Goal: Contribute content: Contribute content

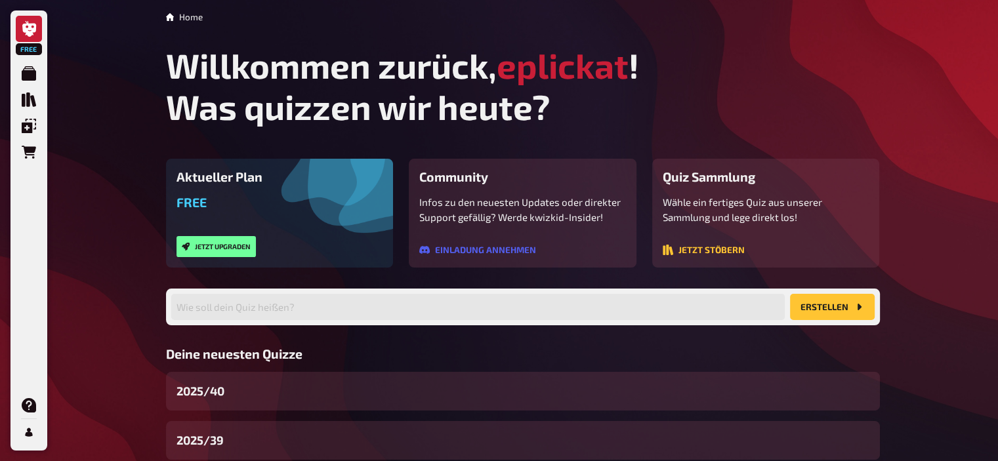
scroll to position [134, 0]
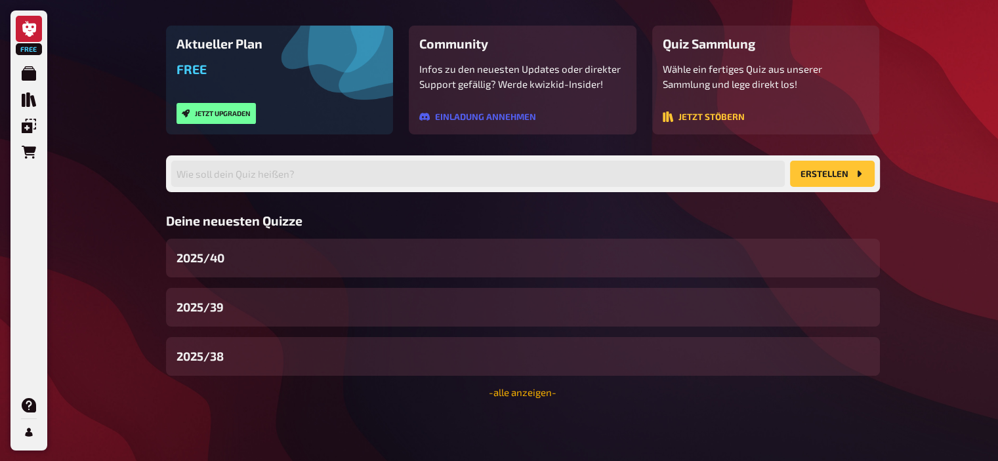
click at [523, 391] on link "- alle anzeigen -" at bounding box center [523, 393] width 68 height 12
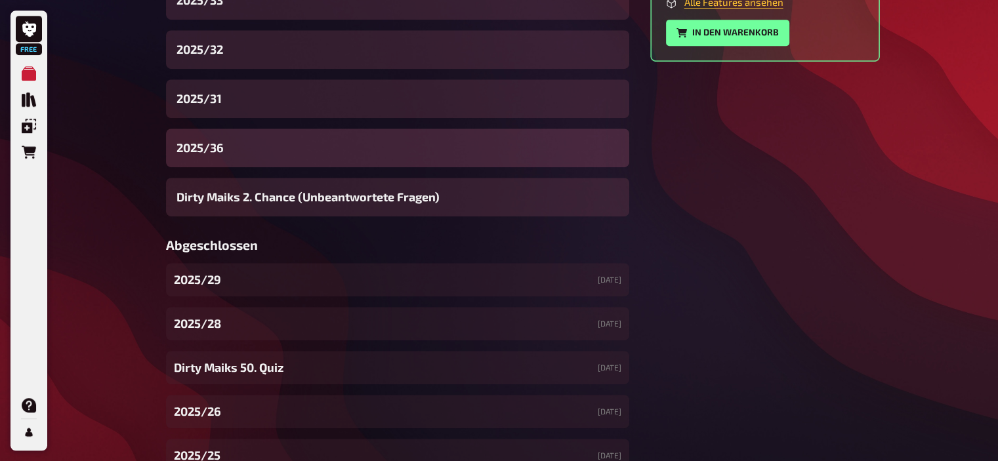
scroll to position [648, 0]
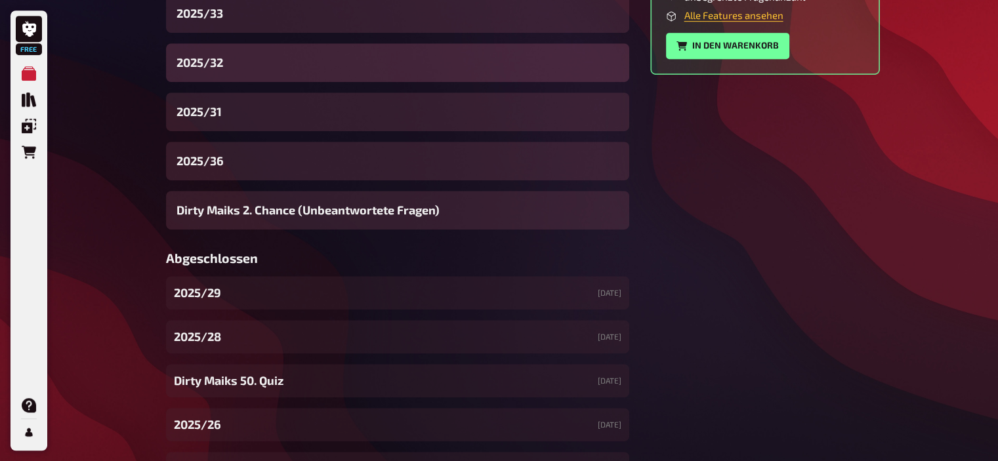
click at [226, 67] on div "2025/32" at bounding box center [397, 62] width 463 height 39
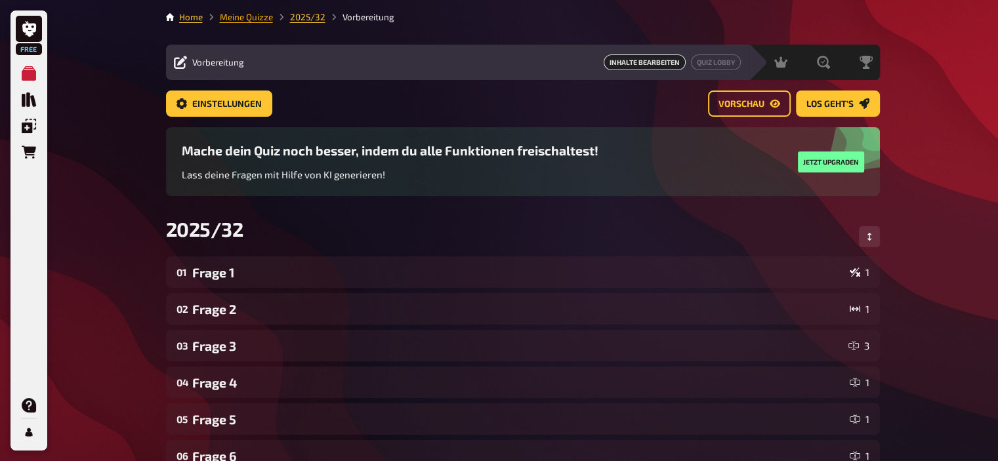
click at [256, 14] on link "Meine Quizze" at bounding box center [246, 17] width 53 height 11
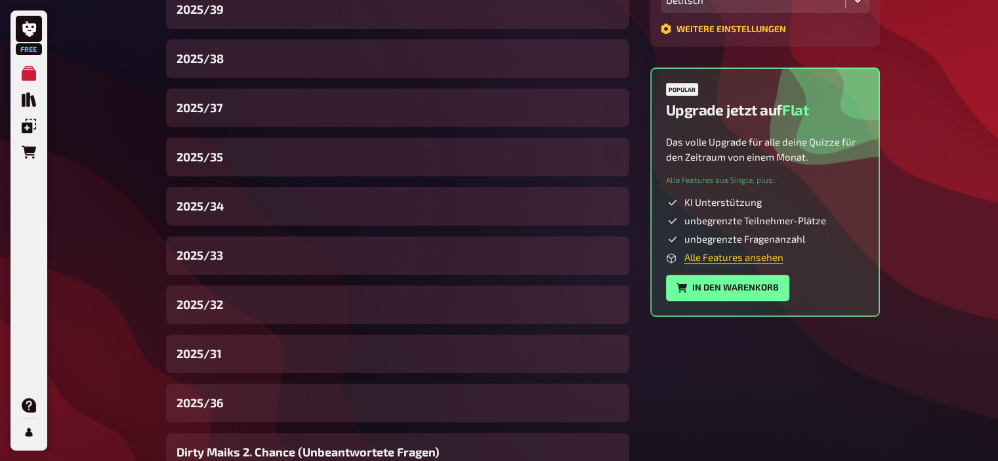
scroll to position [407, 0]
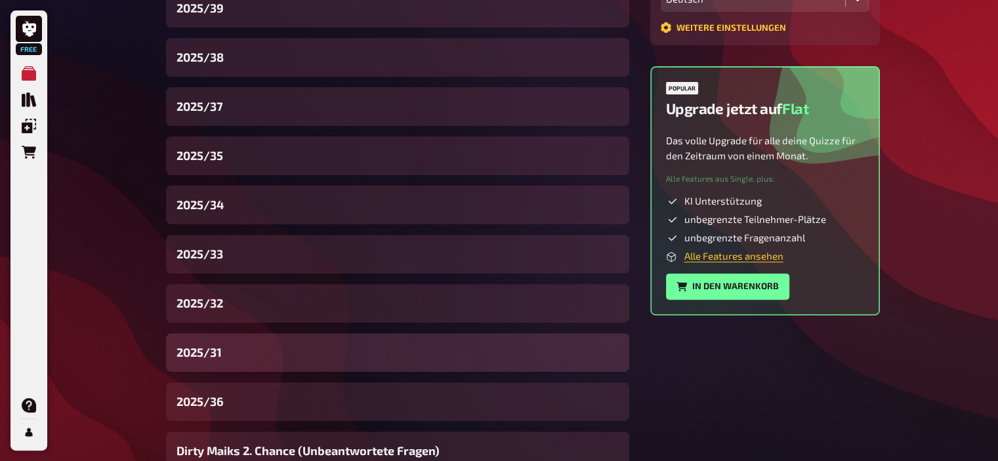
click at [223, 338] on div "2025/31" at bounding box center [397, 352] width 463 height 39
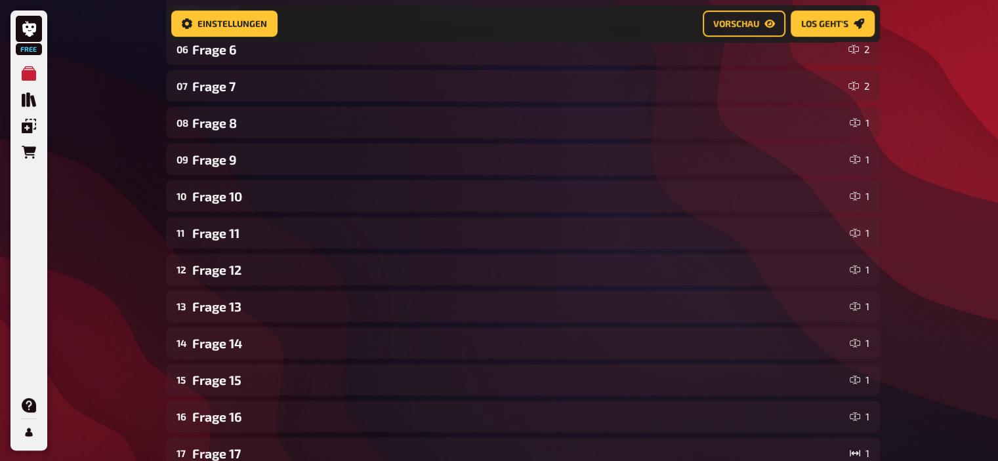
scroll to position [421, 0]
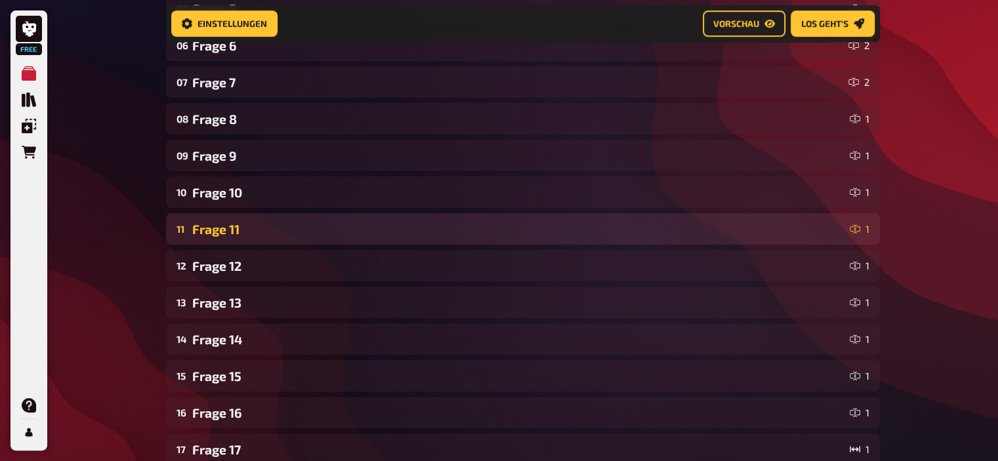
click at [272, 232] on div "Frage 11" at bounding box center [518, 229] width 652 height 15
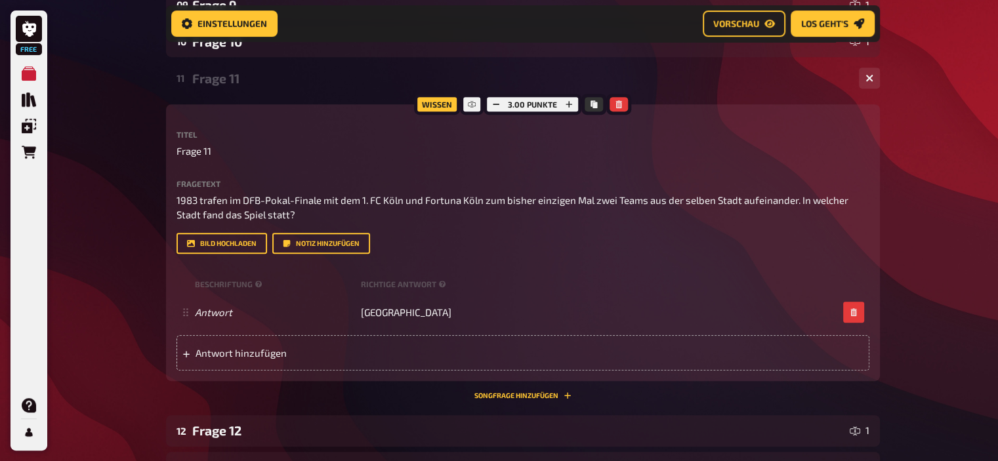
scroll to position [578, 0]
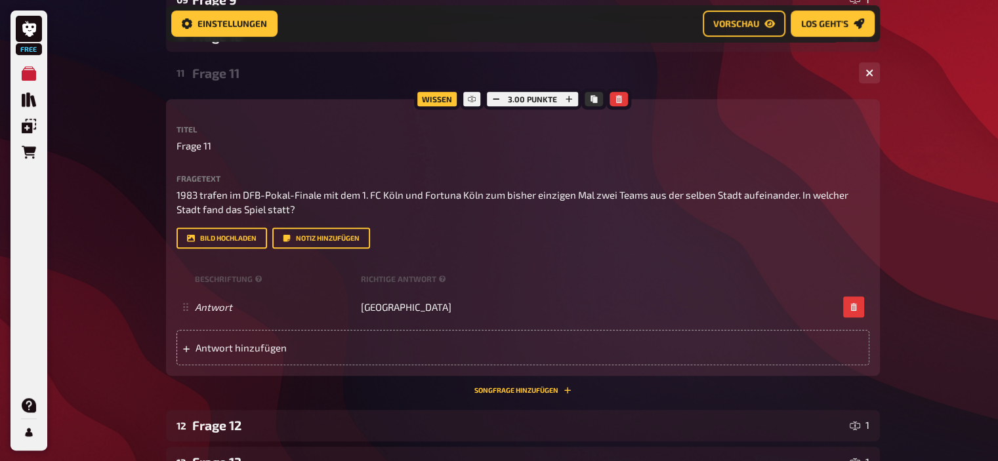
click at [215, 81] on div "11 Frage 11 1" at bounding box center [523, 73] width 714 height 32
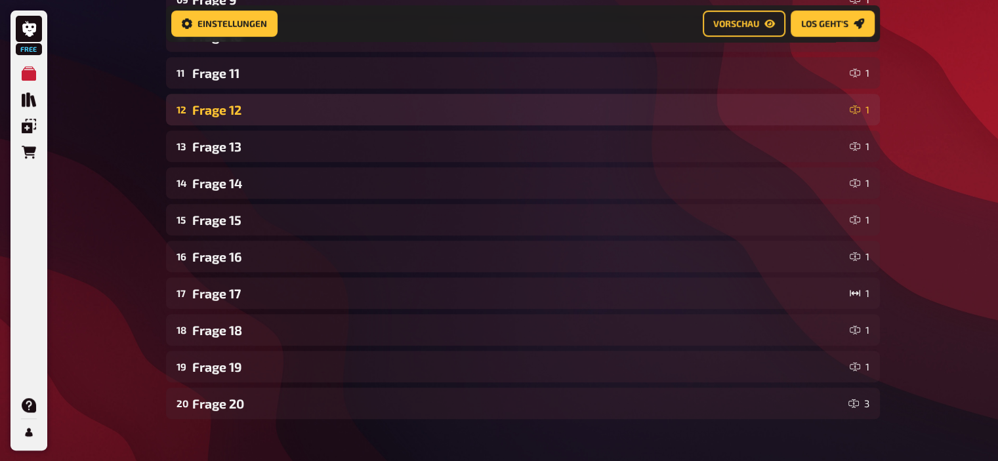
click at [248, 109] on div "Frage 12" at bounding box center [518, 109] width 652 height 15
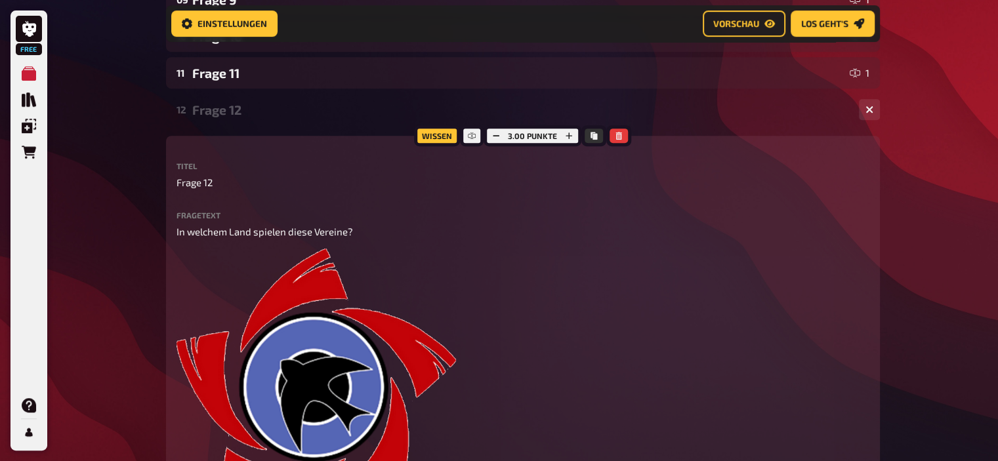
click at [248, 109] on div "Frage 12" at bounding box center [520, 109] width 656 height 15
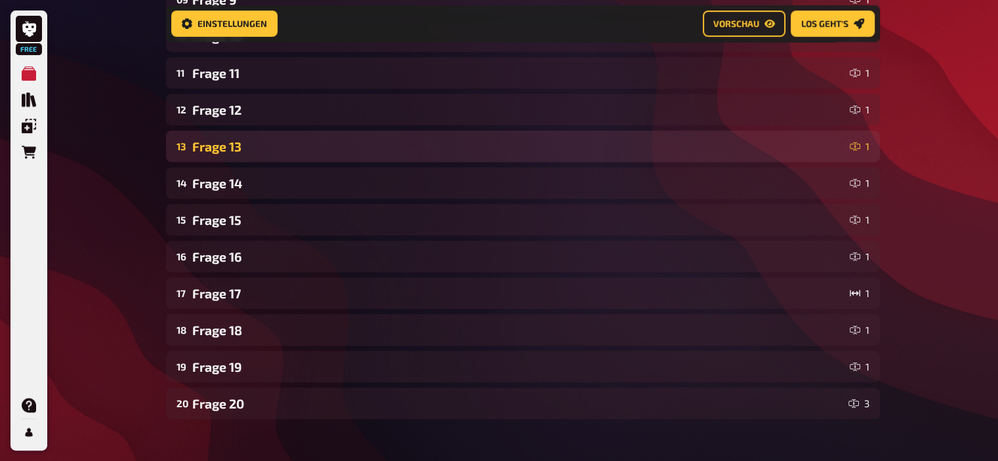
click at [251, 142] on div "Frage 13" at bounding box center [518, 146] width 652 height 15
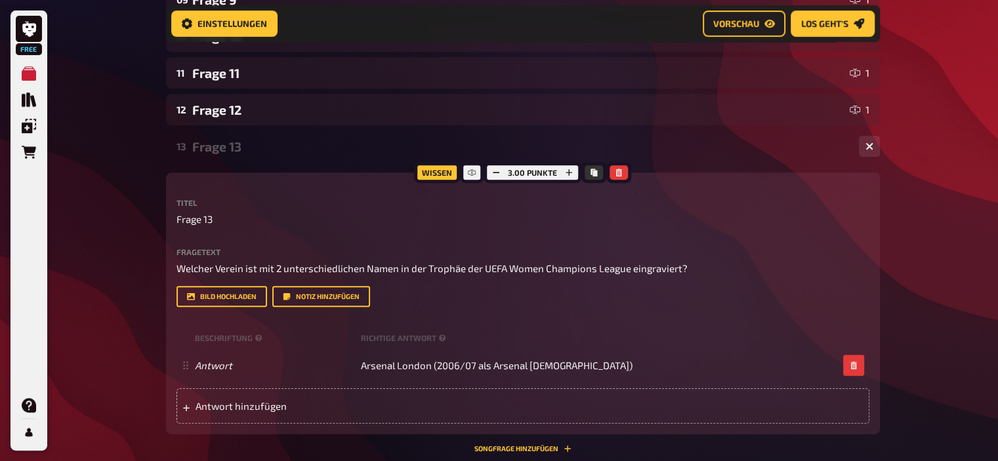
click at [251, 142] on div "Frage 13" at bounding box center [520, 146] width 656 height 15
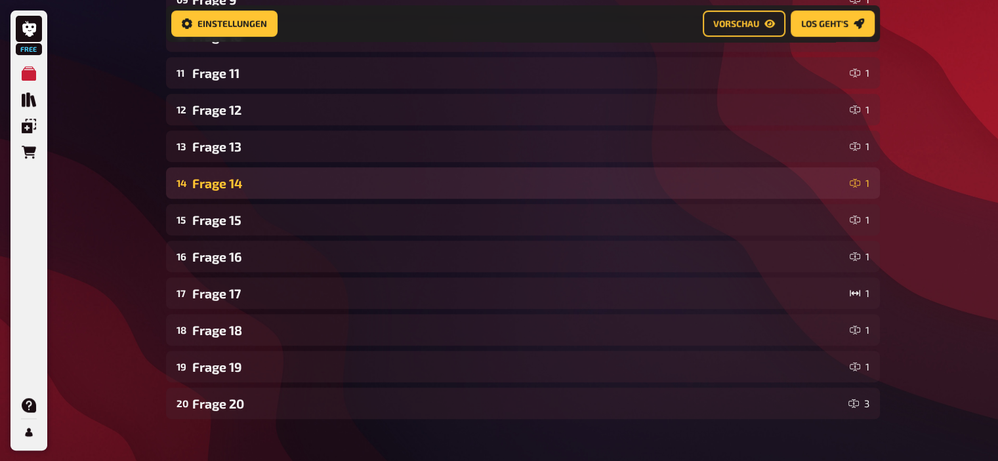
click at [243, 179] on div "Frage 14" at bounding box center [518, 183] width 652 height 15
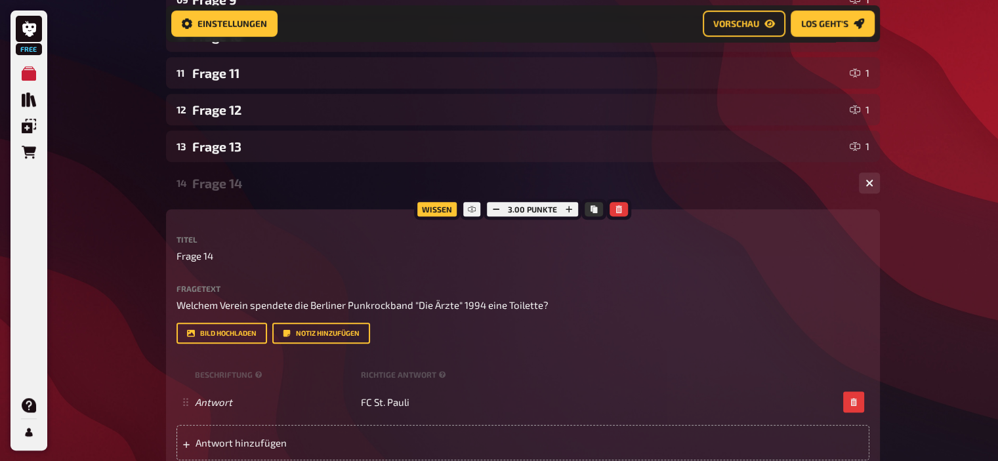
click at [243, 179] on div "Frage 14" at bounding box center [520, 183] width 656 height 15
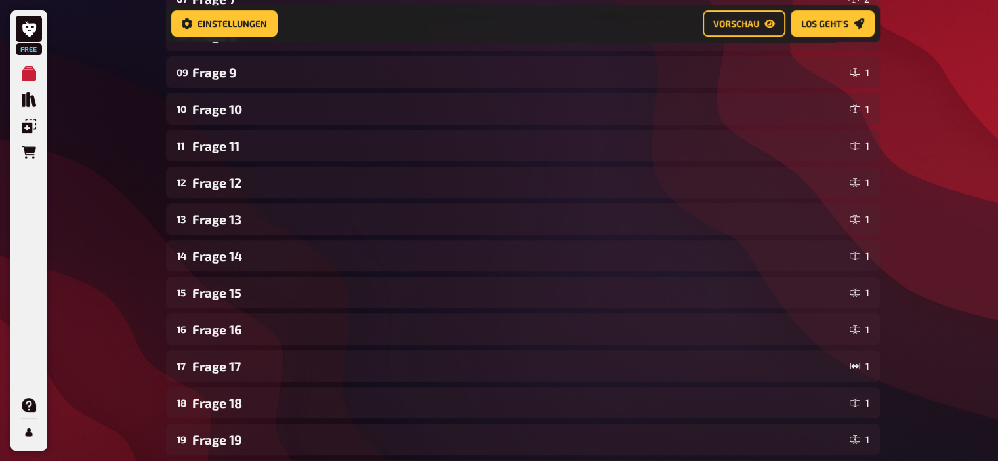
scroll to position [501, 0]
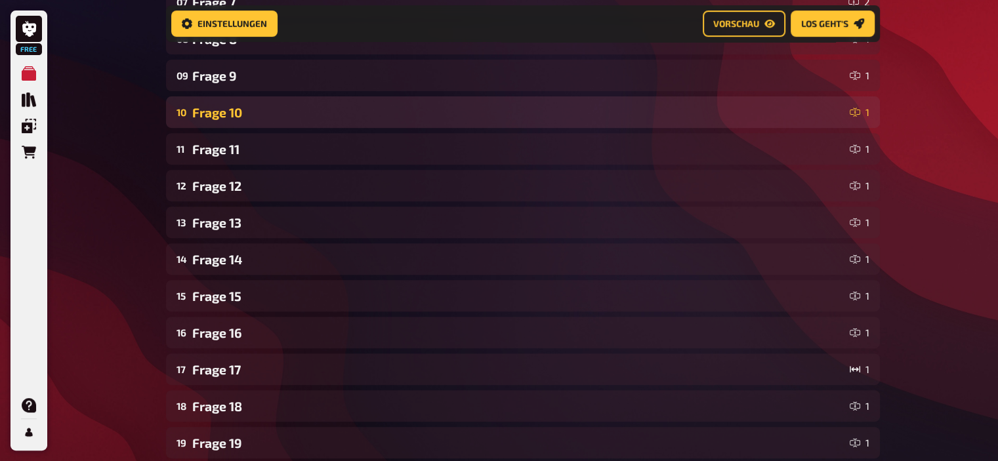
click at [249, 111] on div "Frage 10" at bounding box center [518, 112] width 652 height 15
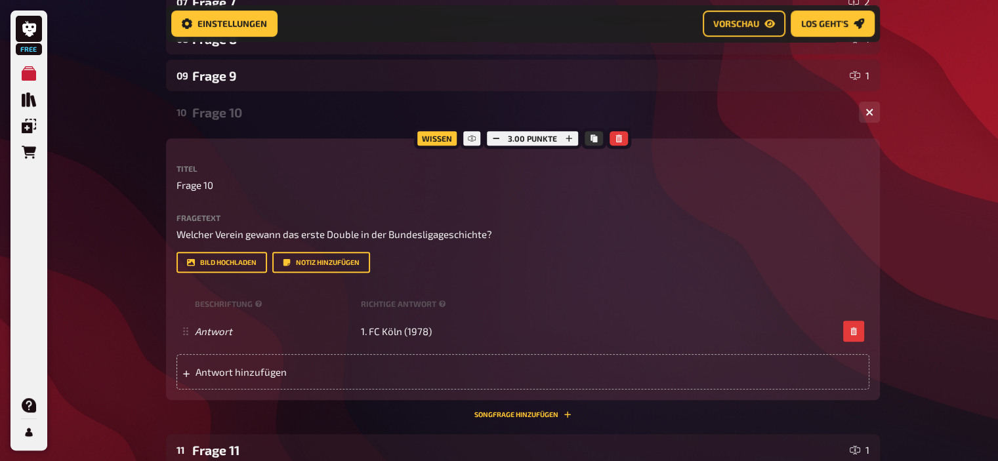
click at [249, 111] on div "Frage 10" at bounding box center [520, 112] width 656 height 15
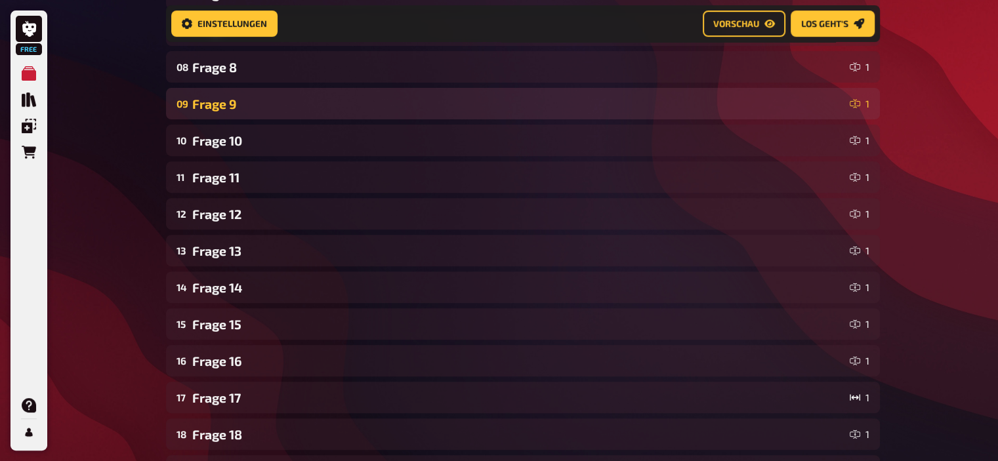
scroll to position [473, 0]
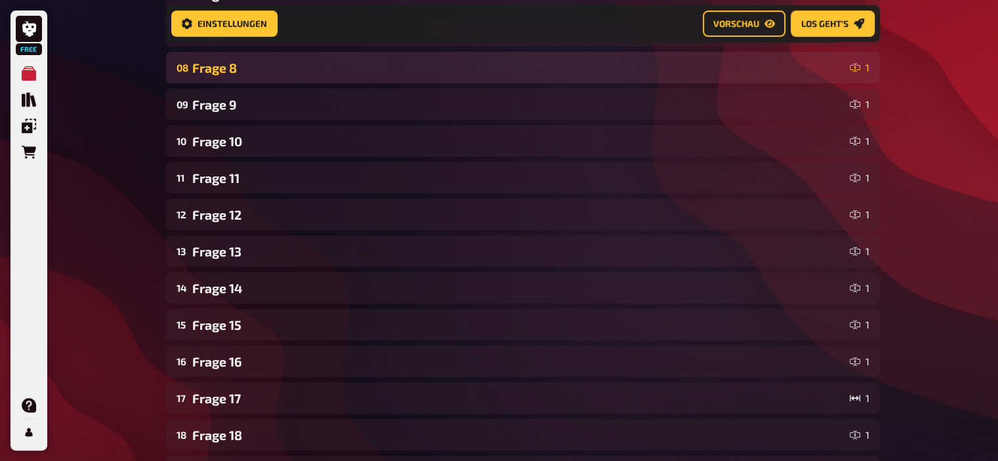
click at [235, 68] on div "Frage 8" at bounding box center [518, 67] width 652 height 15
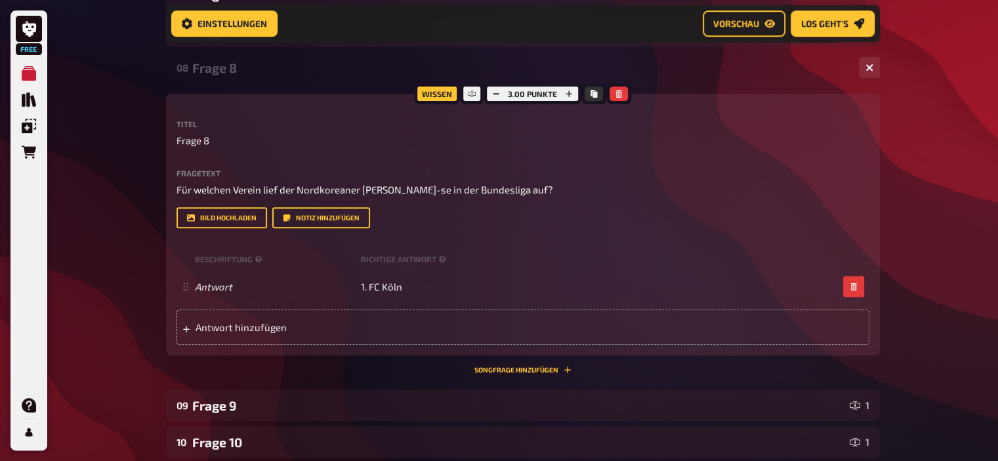
click at [241, 66] on div "Frage 8" at bounding box center [520, 67] width 656 height 15
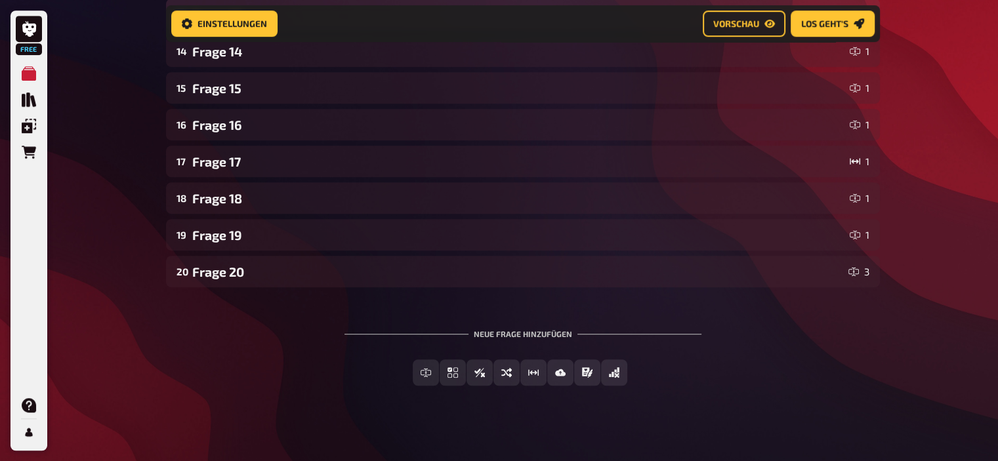
scroll to position [712, 0]
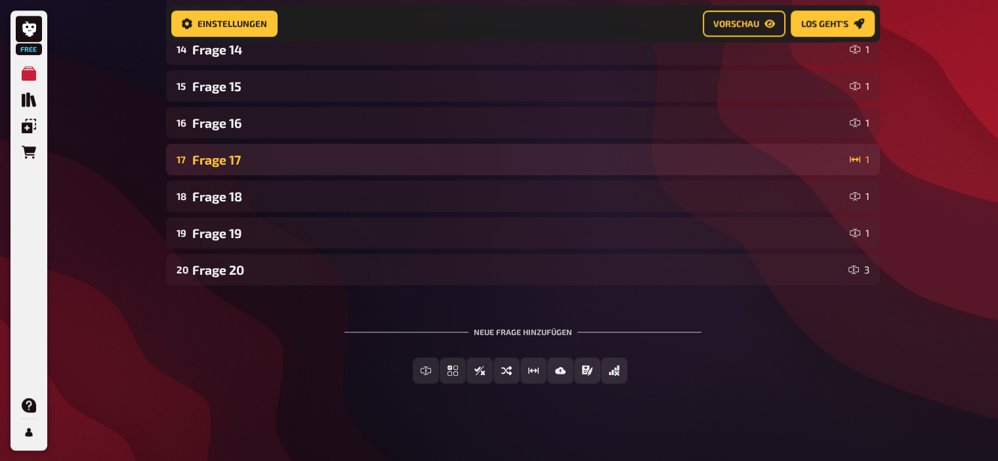
click at [224, 154] on div "Frage 17" at bounding box center [518, 159] width 652 height 15
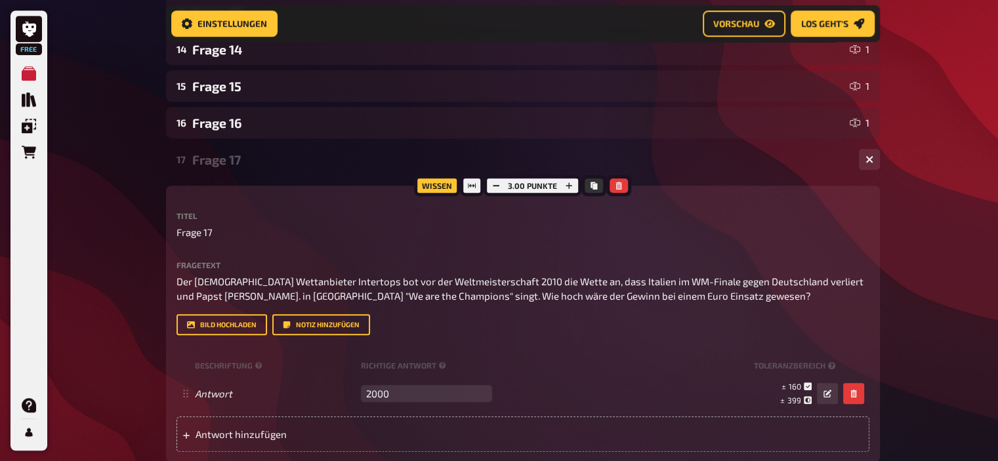
click at [224, 154] on div "Frage 17" at bounding box center [520, 159] width 656 height 15
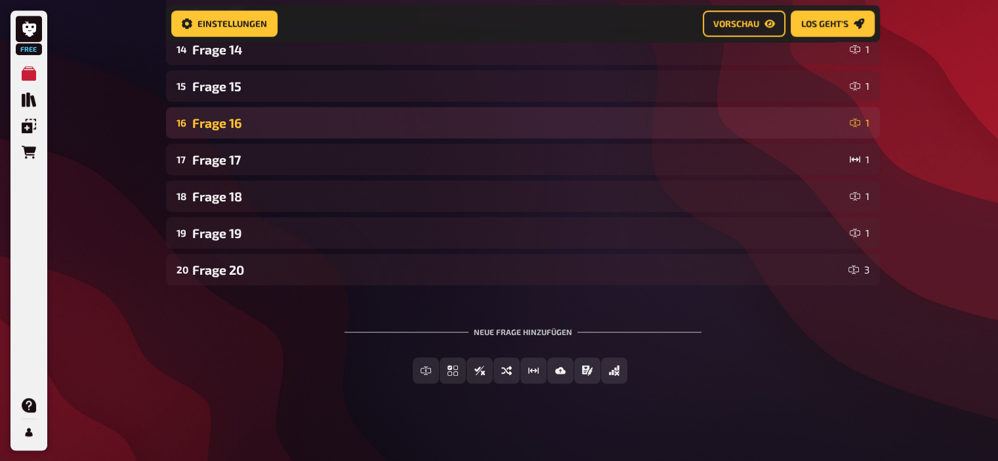
click at [221, 134] on div "16 Frage 16 1" at bounding box center [523, 123] width 714 height 32
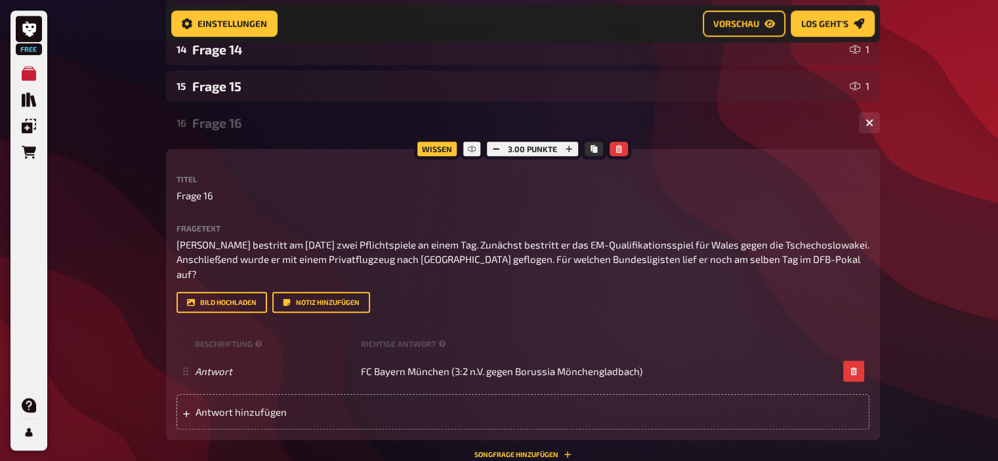
click at [221, 134] on div "16 Frage 16 1" at bounding box center [523, 123] width 714 height 32
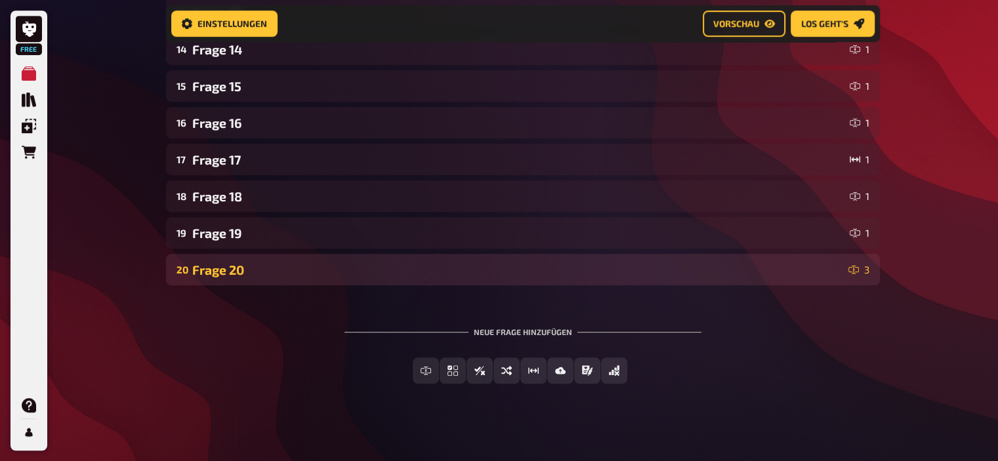
click at [225, 268] on div "Frage 20" at bounding box center [517, 270] width 651 height 15
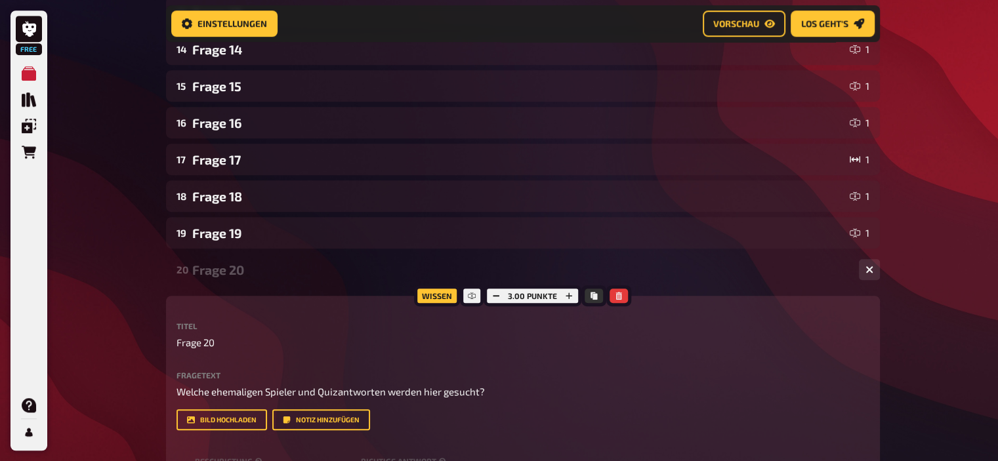
click at [225, 268] on div "Frage 20" at bounding box center [520, 270] width 656 height 15
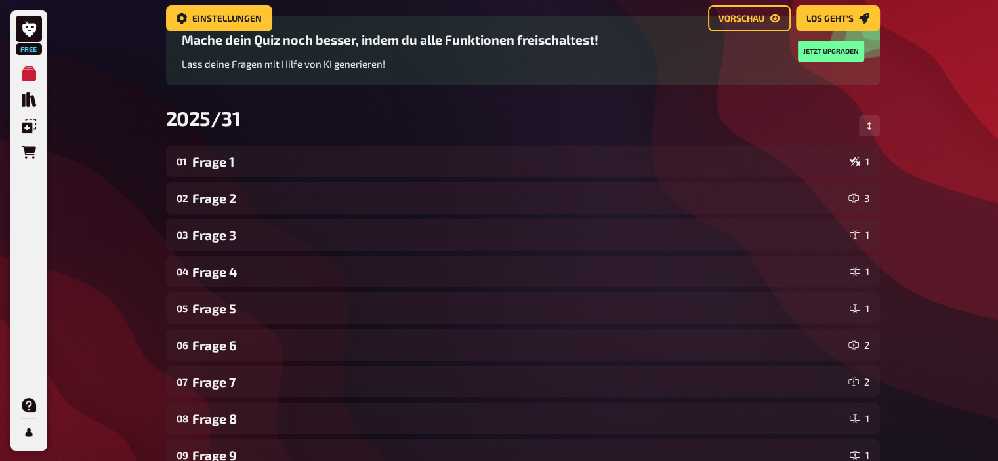
scroll to position [0, 0]
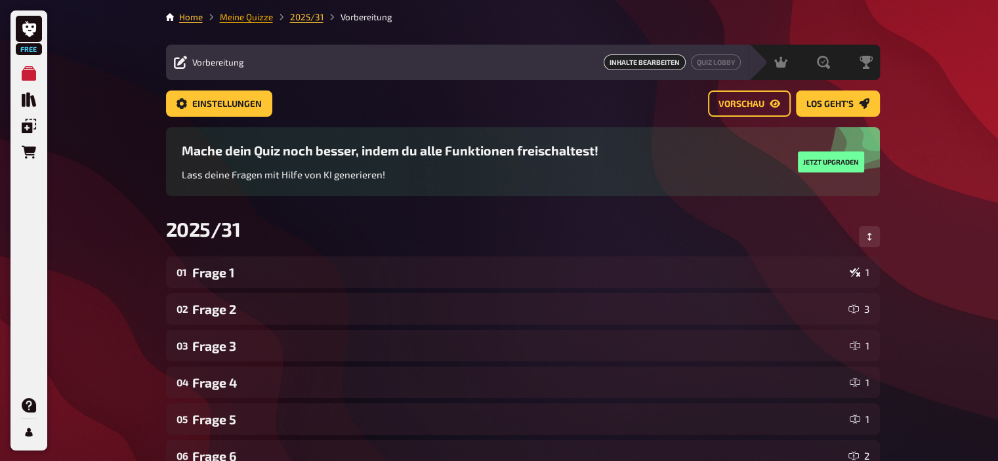
click at [244, 20] on link "Meine Quizze" at bounding box center [246, 17] width 53 height 11
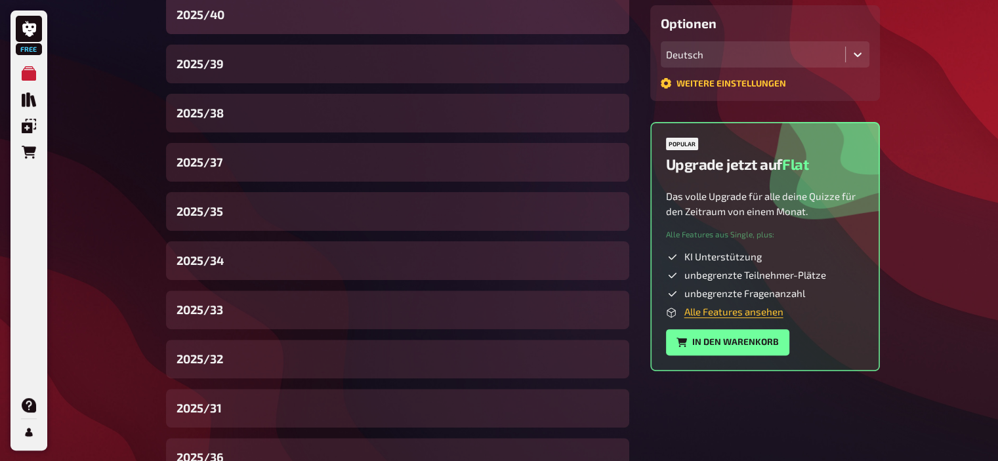
scroll to position [465, 0]
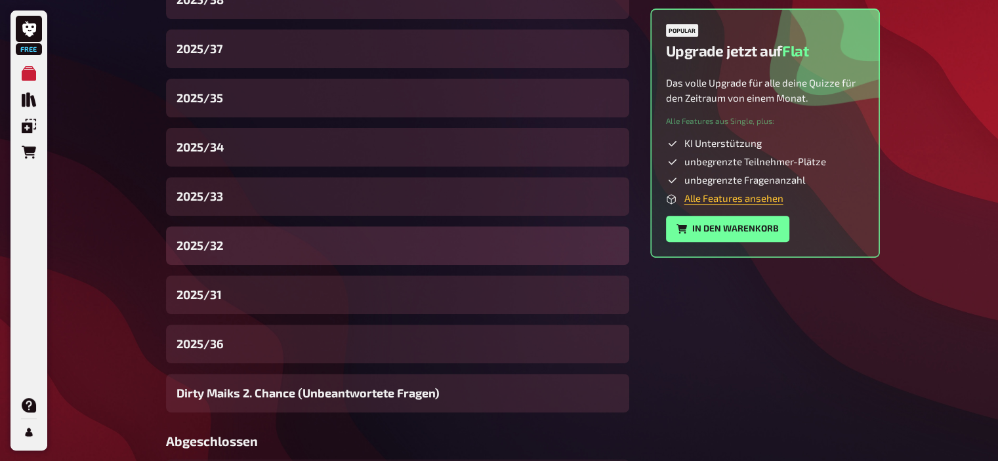
click at [212, 249] on span "2025/32" at bounding box center [200, 246] width 47 height 18
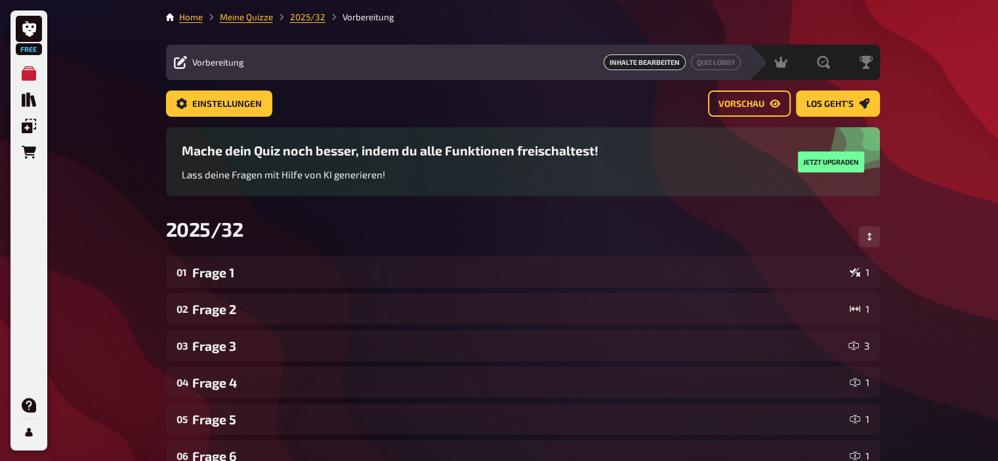
click at [739, 94] on button "Vorschau" at bounding box center [749, 104] width 83 height 26
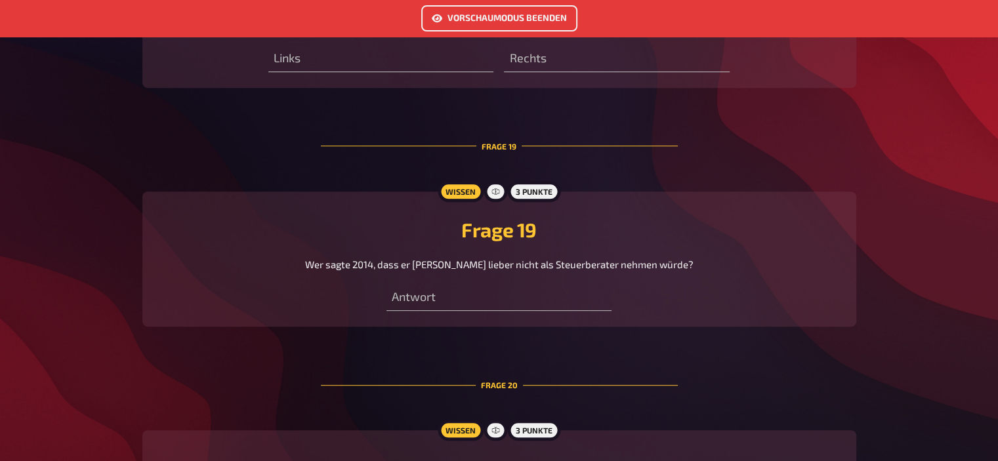
scroll to position [5792, 0]
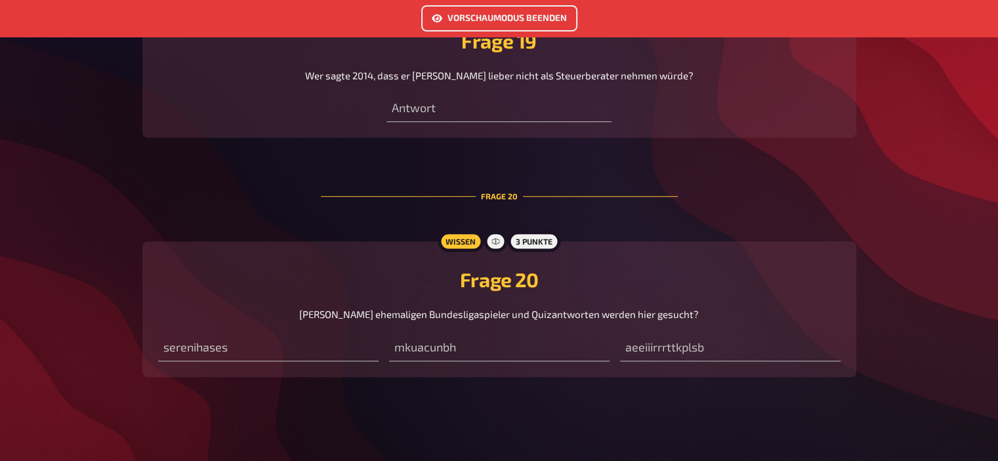
click at [454, 11] on button "Vorschaumodus beenden" at bounding box center [499, 18] width 156 height 26
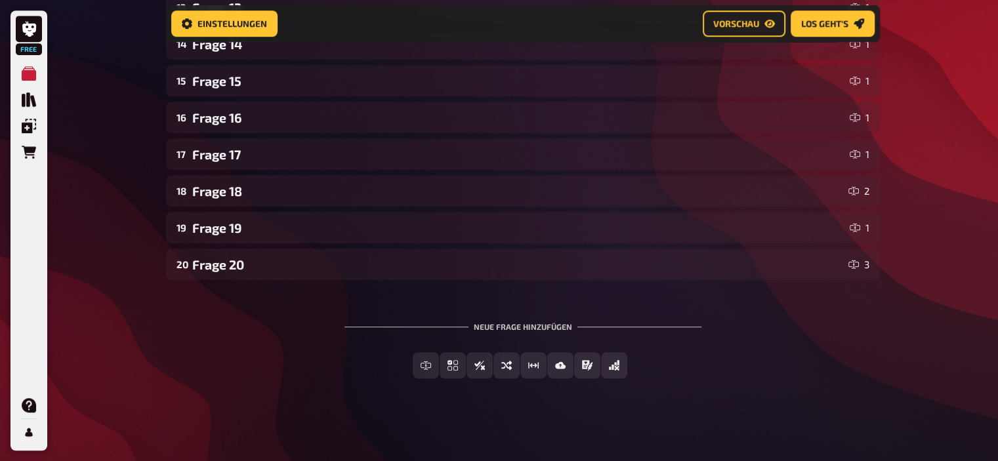
scroll to position [719, 0]
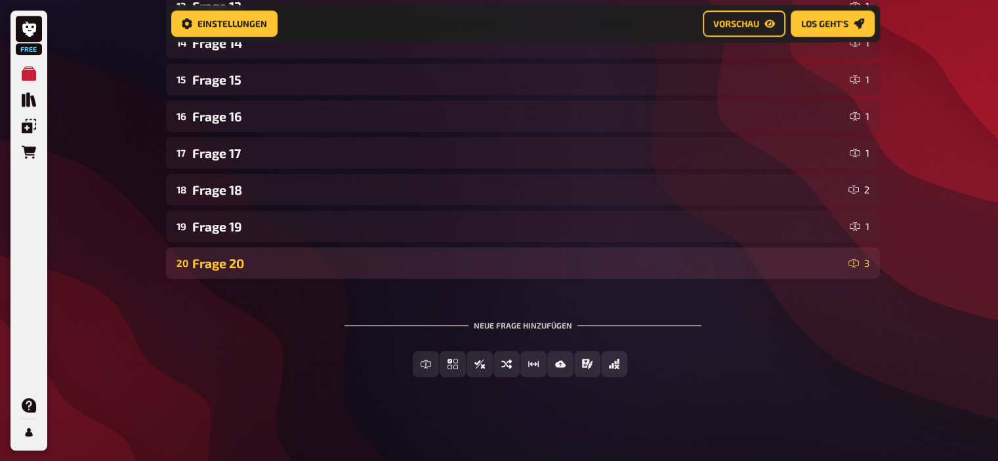
click at [249, 263] on div "Frage 20" at bounding box center [517, 263] width 651 height 15
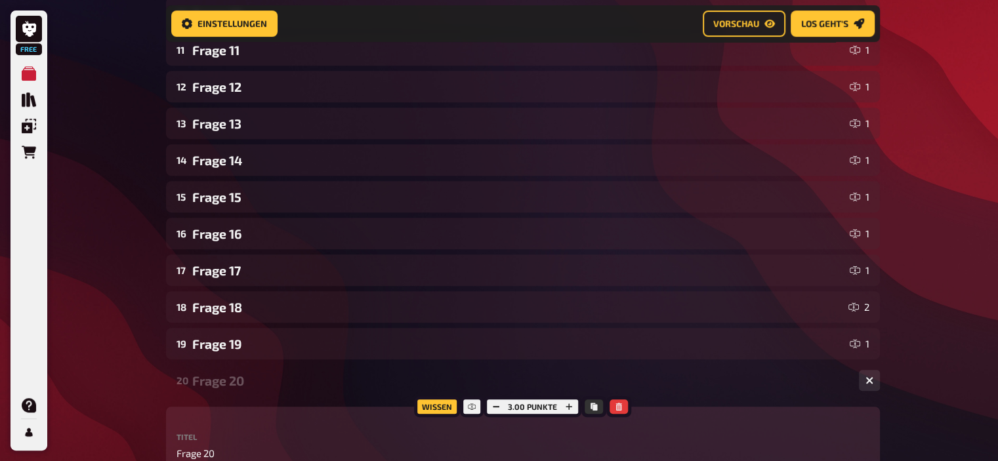
scroll to position [599, 0]
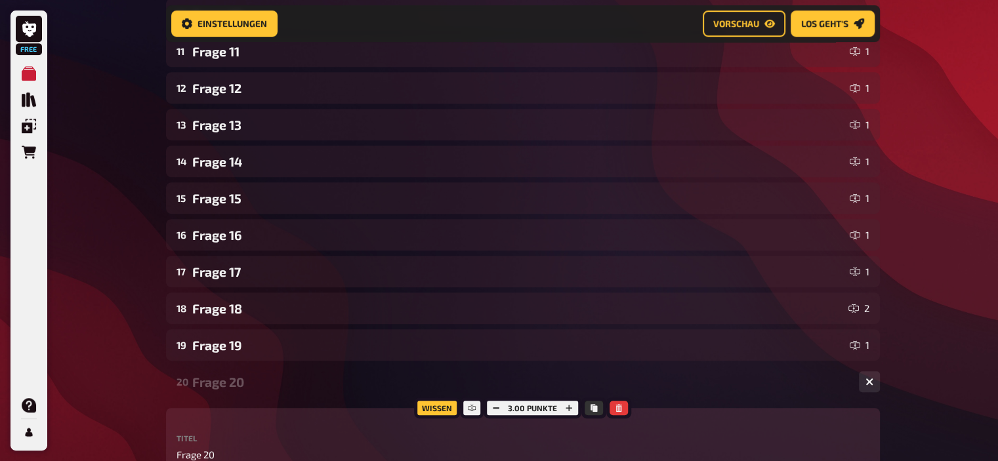
click at [219, 394] on div "20 Frage 20 3" at bounding box center [523, 382] width 714 height 32
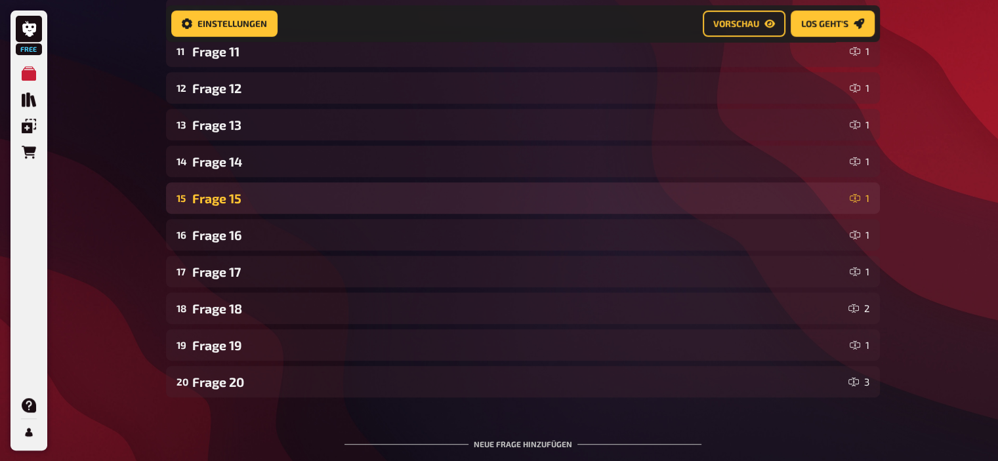
click at [218, 196] on div "Frage 15" at bounding box center [518, 198] width 652 height 15
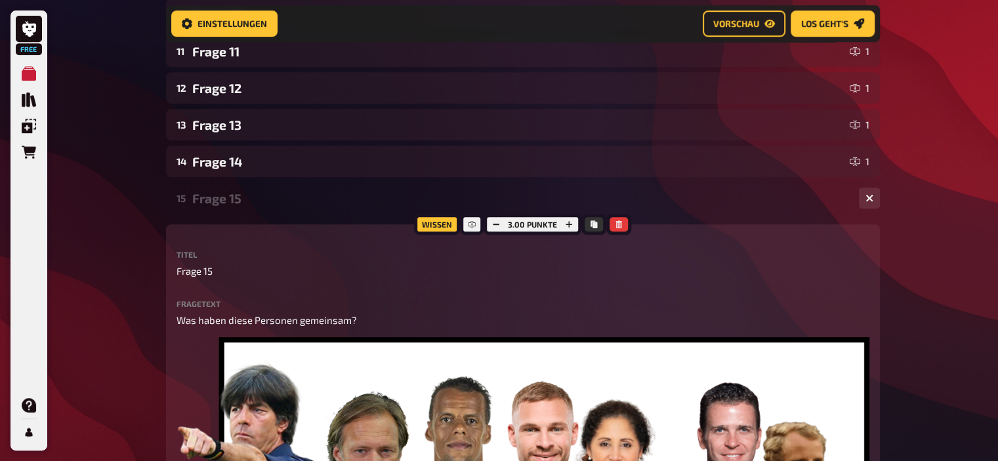
click at [218, 196] on div "Frage 15" at bounding box center [520, 198] width 656 height 15
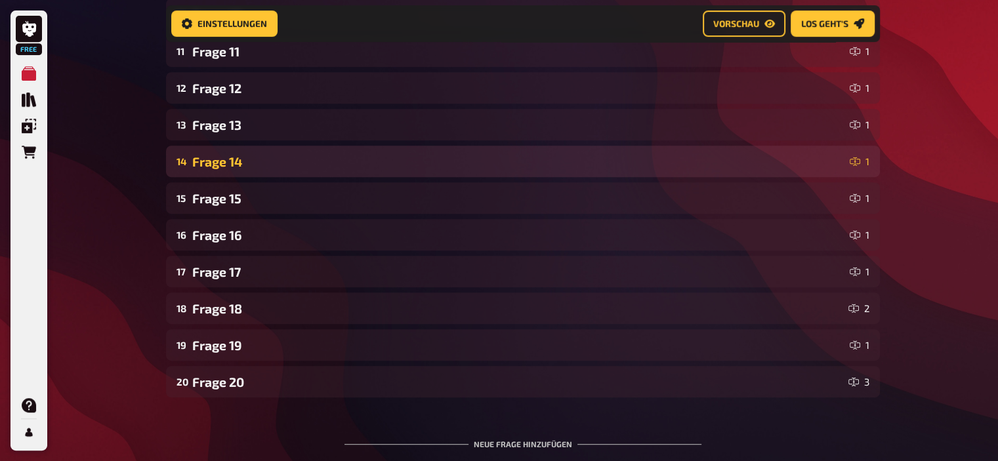
click at [223, 163] on div "Frage 14" at bounding box center [518, 161] width 652 height 15
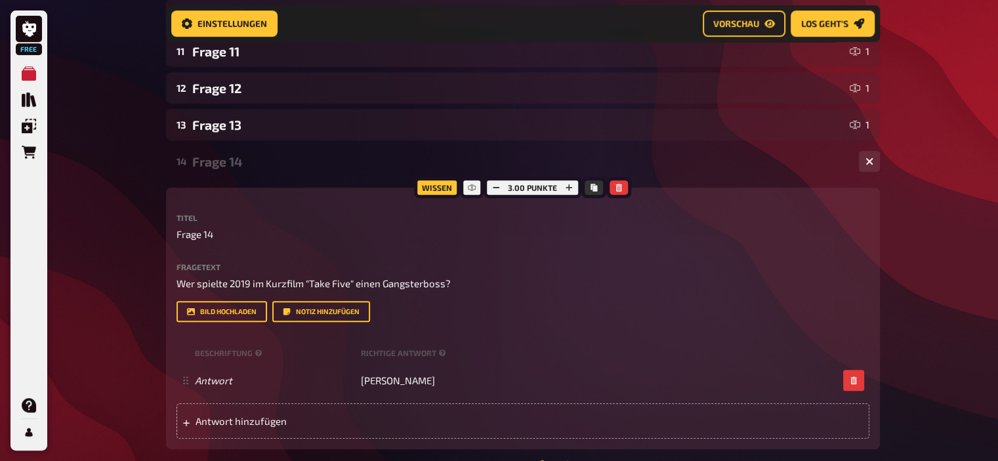
click at [223, 163] on div "Frage 14" at bounding box center [520, 161] width 656 height 15
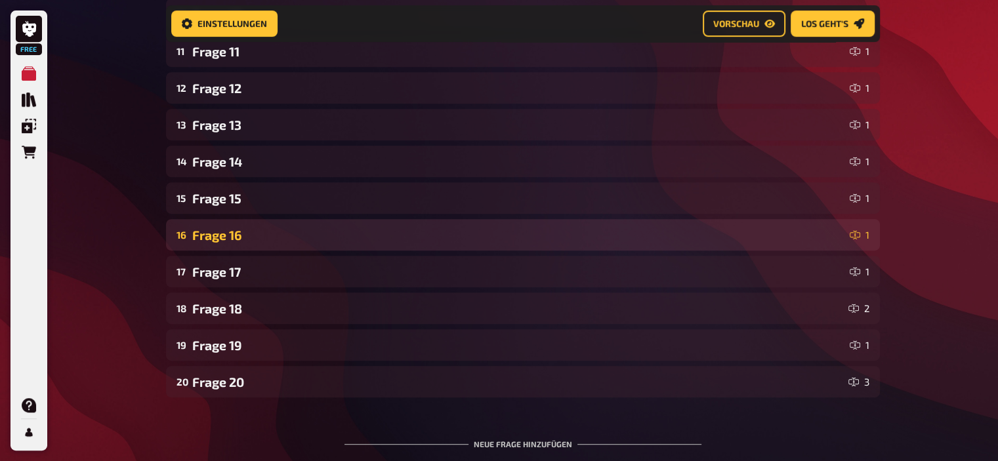
click at [228, 228] on div "Frage 16" at bounding box center [518, 235] width 652 height 15
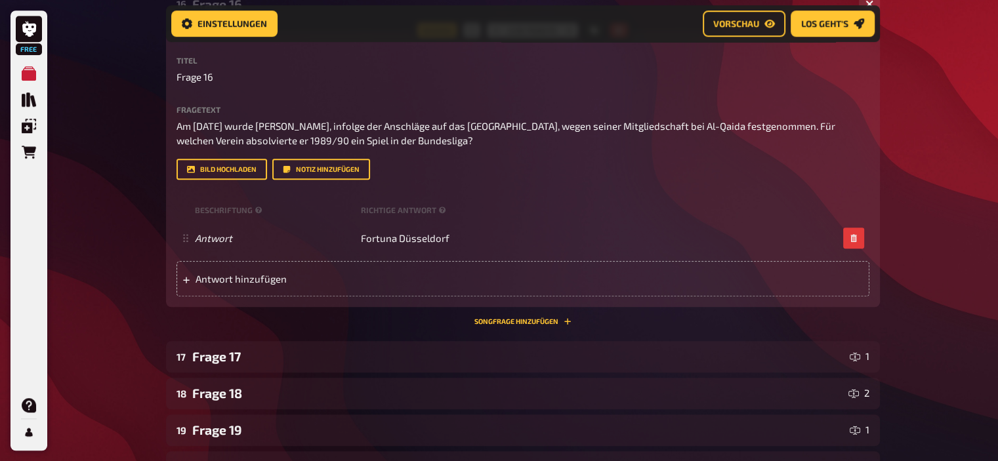
scroll to position [727, 0]
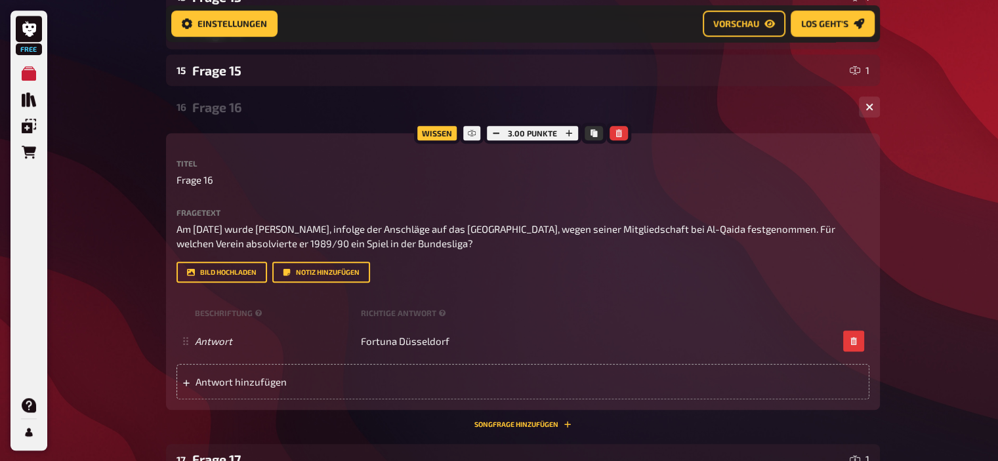
click at [223, 113] on div "Frage 16" at bounding box center [520, 107] width 656 height 15
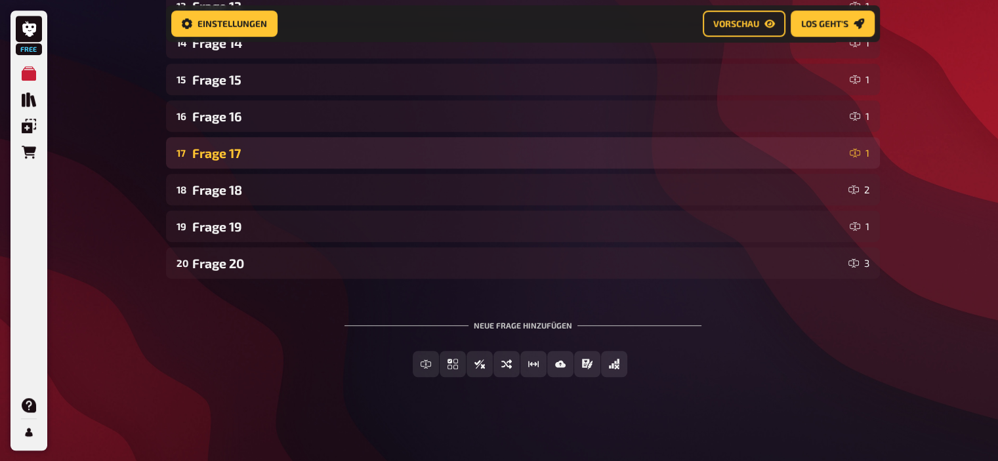
click at [232, 163] on div "17 Frage 17 1" at bounding box center [523, 153] width 714 height 32
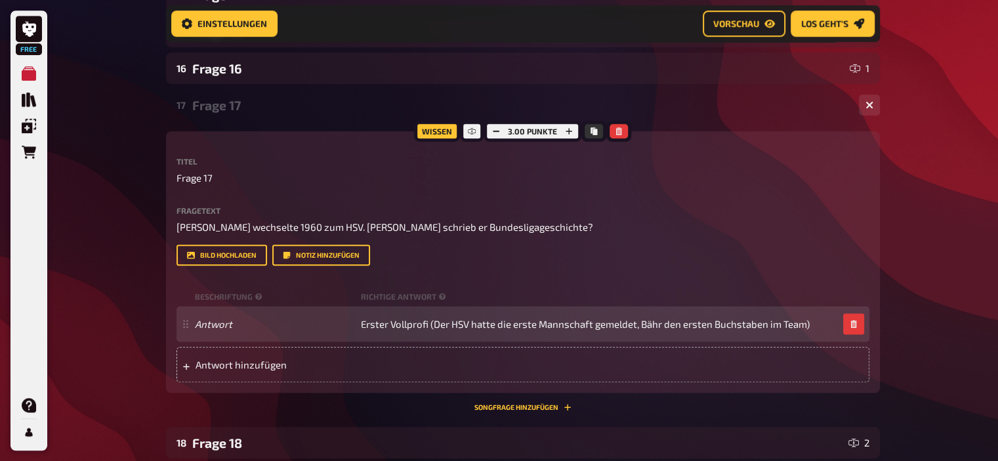
scroll to position [770, 0]
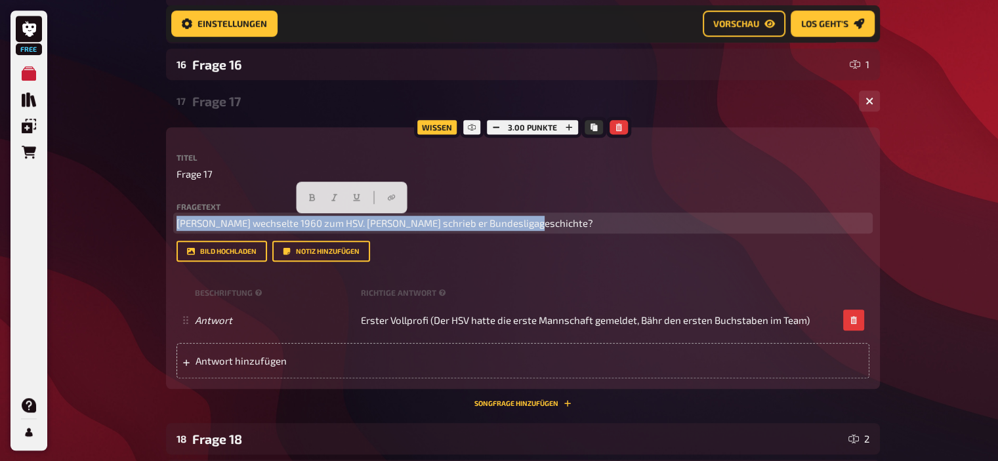
drag, startPoint x: 177, startPoint y: 221, endPoint x: 675, endPoint y: 237, distance: 498.4
click at [675, 237] on div "Fragetext Harry Bähre wechselte 1960 zum HSV. Womit schrieb er Bundesligageschi…" at bounding box center [523, 233] width 693 height 60
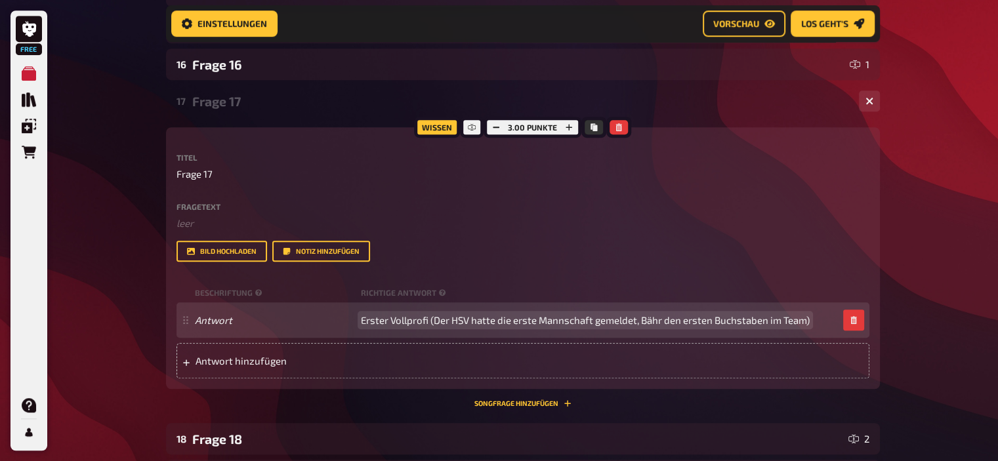
click at [410, 325] on span "Erster Vollprofi (Der HSV hatte die erste Mannschaft gemeldet, Bähr den ersten …" at bounding box center [585, 320] width 449 height 12
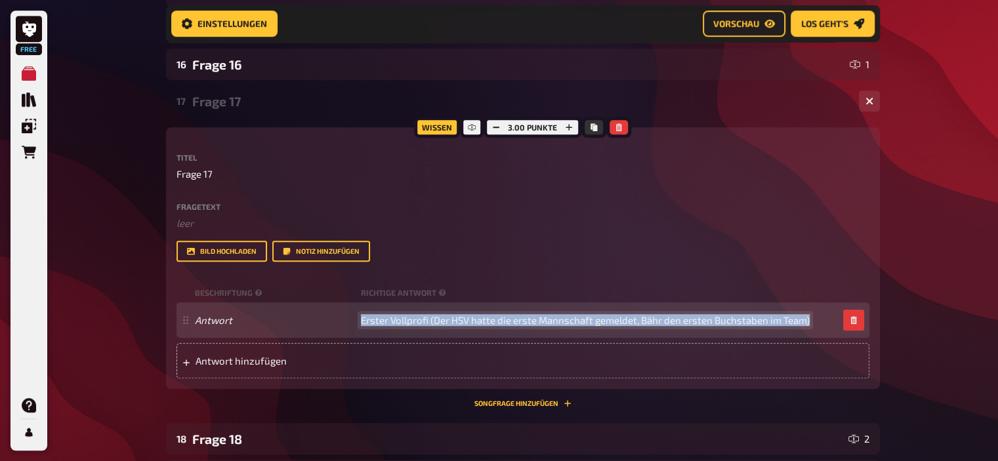
click at [410, 325] on span "Erster Vollprofi (Der HSV hatte die erste Mannschaft gemeldet, Bähr den ersten …" at bounding box center [585, 320] width 449 height 12
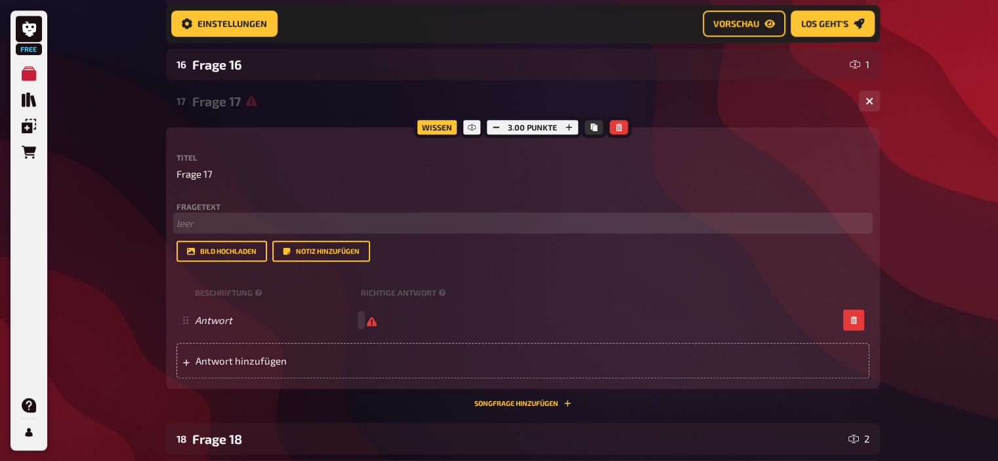
scroll to position [769, 0]
click at [203, 224] on p "﻿ leer" at bounding box center [523, 224] width 693 height 15
click at [396, 220] on span "Welcher Königliche Rennclub wird seit 2024 von Torsten Fink trainiert?" at bounding box center [344, 224] width 335 height 12
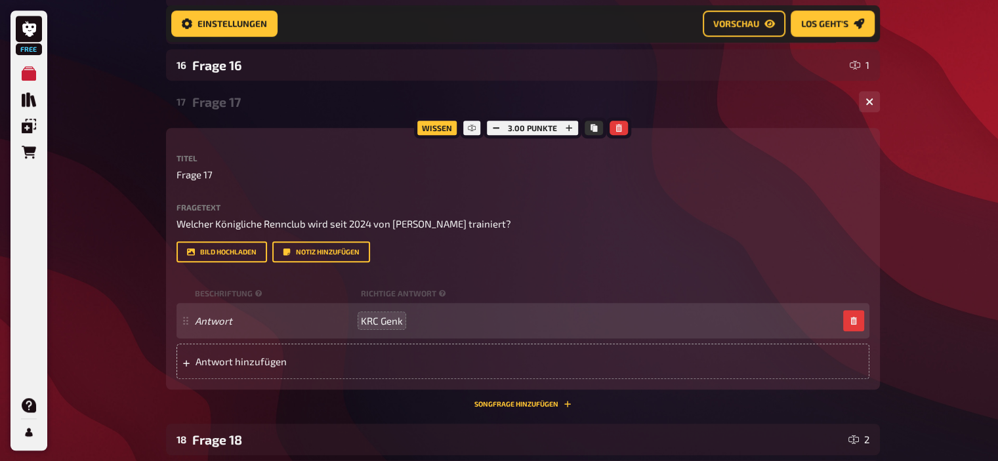
click at [235, 103] on div "Frage 17" at bounding box center [520, 102] width 656 height 15
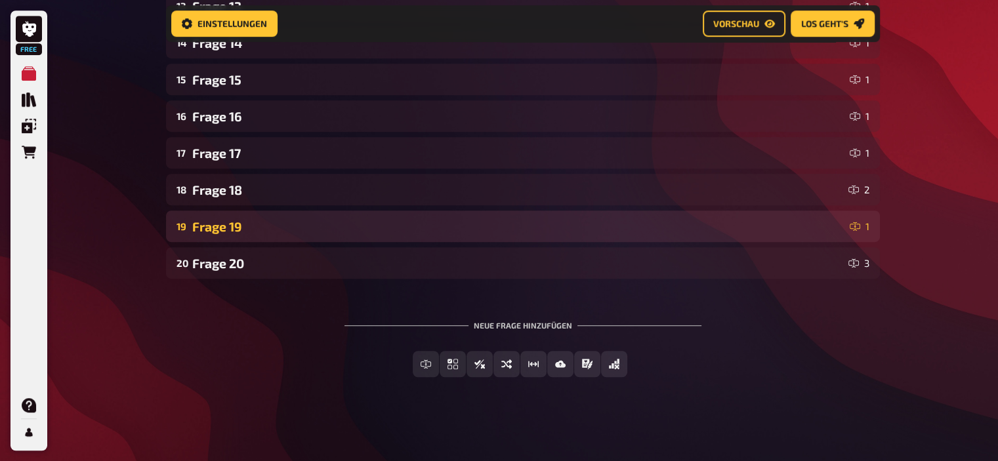
scroll to position [0, 0]
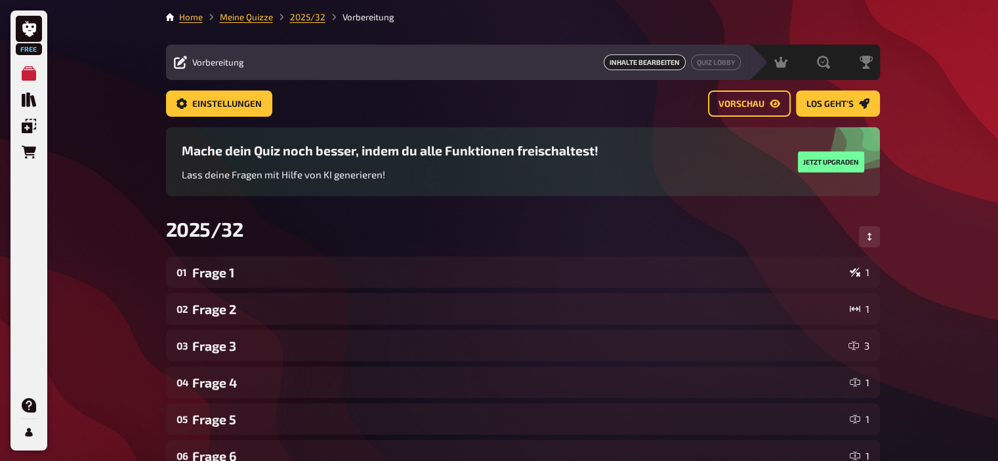
click at [253, 22] on li "Meine Quizze" at bounding box center [238, 17] width 70 height 13
click at [250, 20] on link "Meine Quizze" at bounding box center [246, 17] width 53 height 11
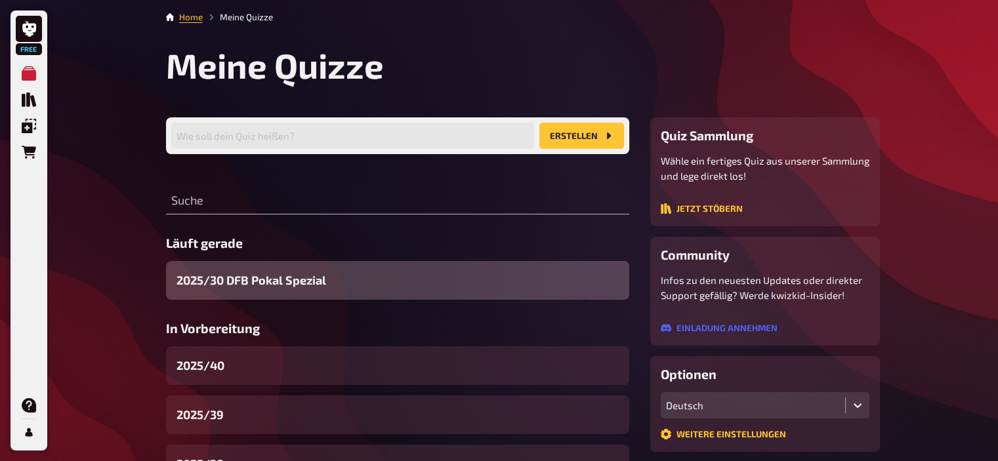
click at [239, 283] on span "2025/30 DFB Pokal Spezial" at bounding box center [252, 281] width 150 height 18
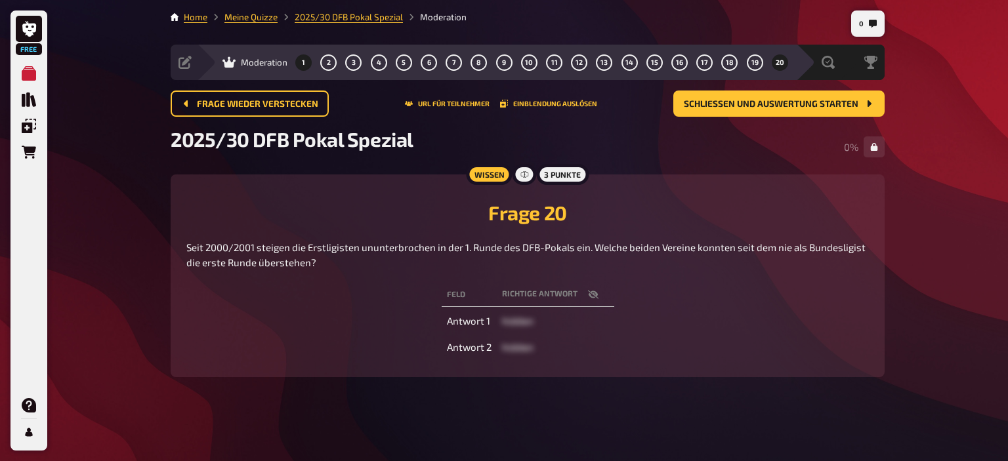
click at [305, 60] on span "1" at bounding box center [303, 62] width 3 height 7
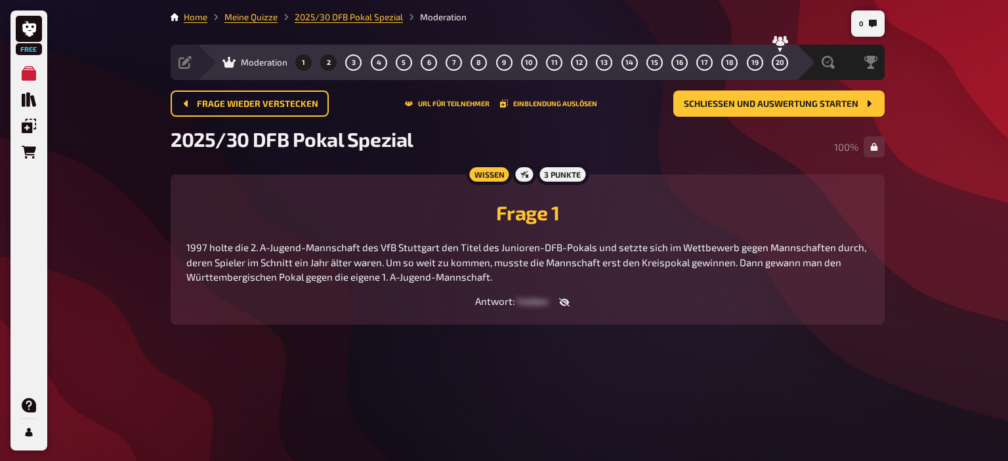
click at [335, 61] on button "2" at bounding box center [328, 62] width 21 height 21
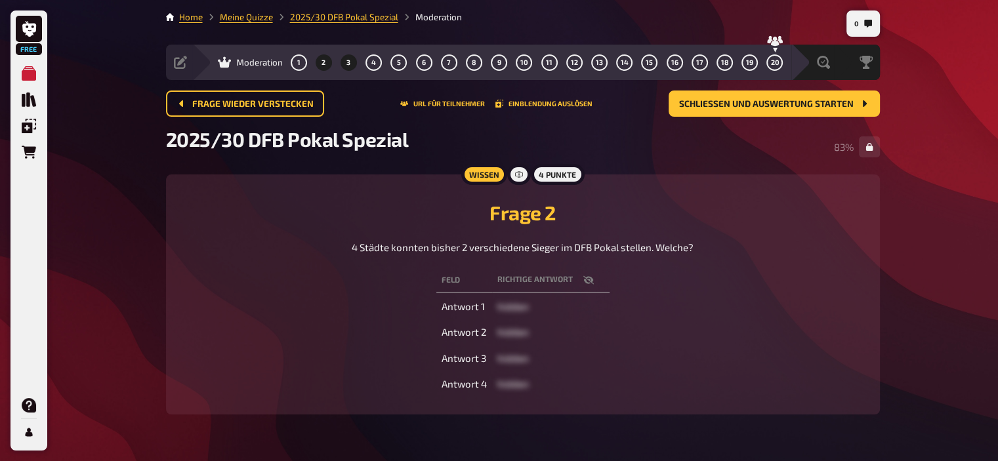
click at [347, 61] on span "3" at bounding box center [349, 62] width 4 height 7
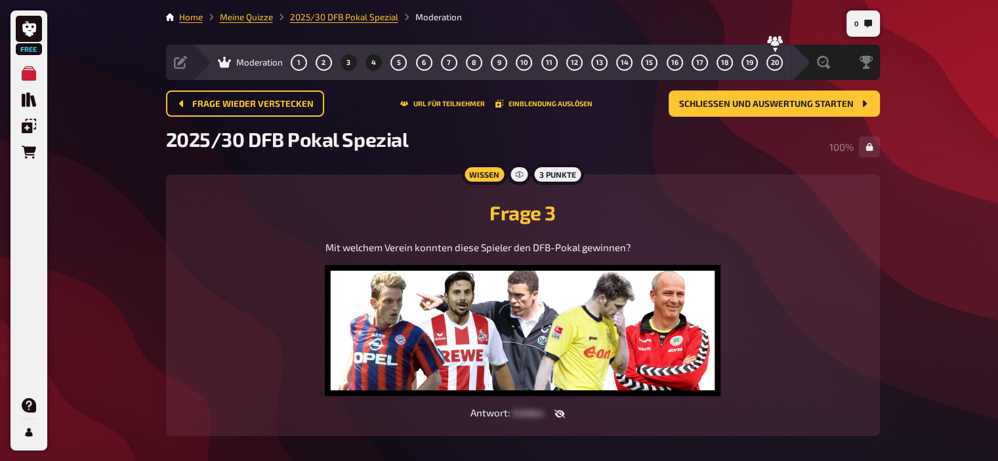
click at [378, 63] on button "4" at bounding box center [374, 62] width 21 height 21
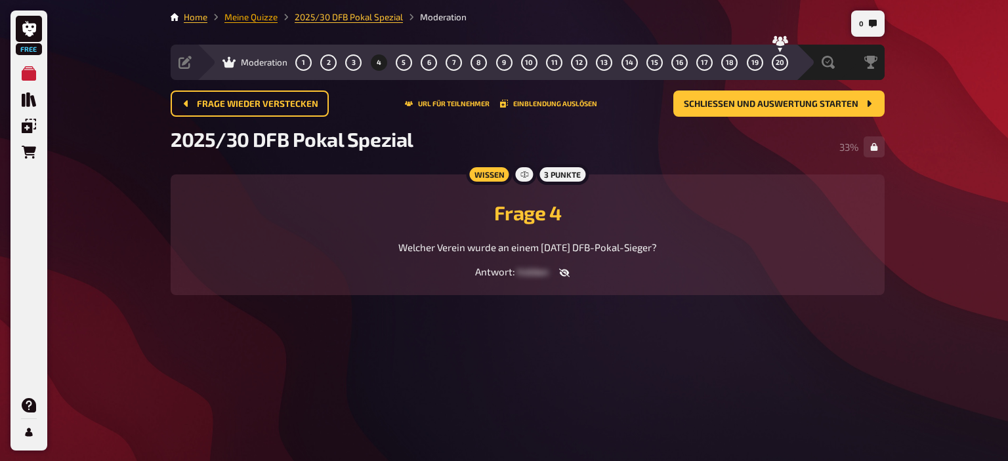
click at [244, 15] on link "Meine Quizze" at bounding box center [250, 17] width 53 height 11
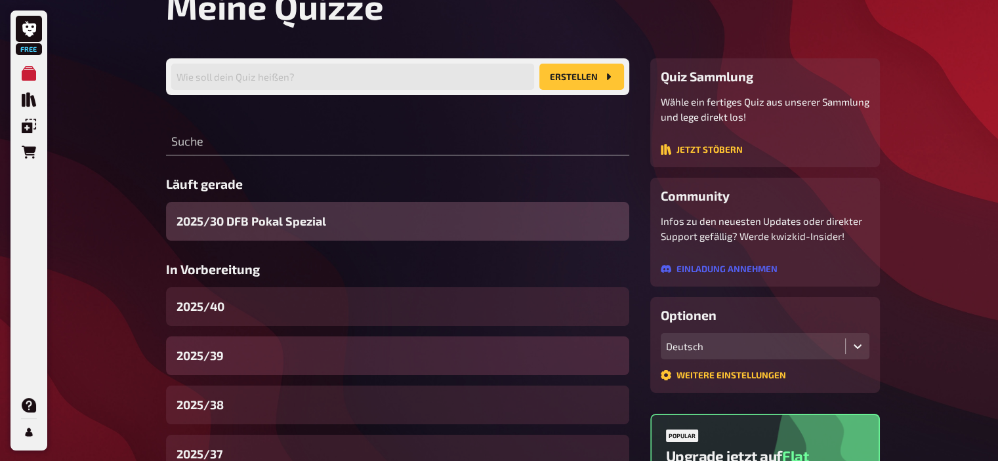
scroll to position [60, 0]
click at [239, 360] on div "2025/39" at bounding box center [397, 355] width 463 height 39
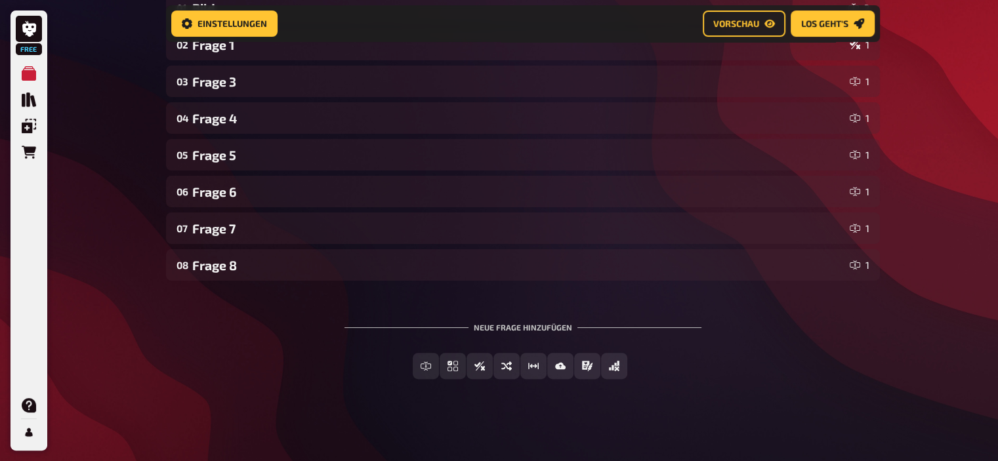
scroll to position [278, 0]
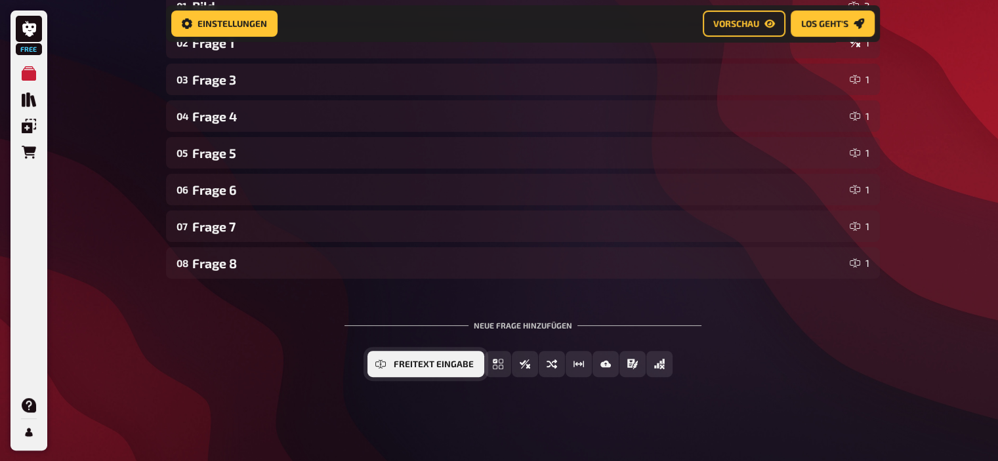
click at [421, 369] on button "Freitext Eingabe" at bounding box center [426, 364] width 117 height 26
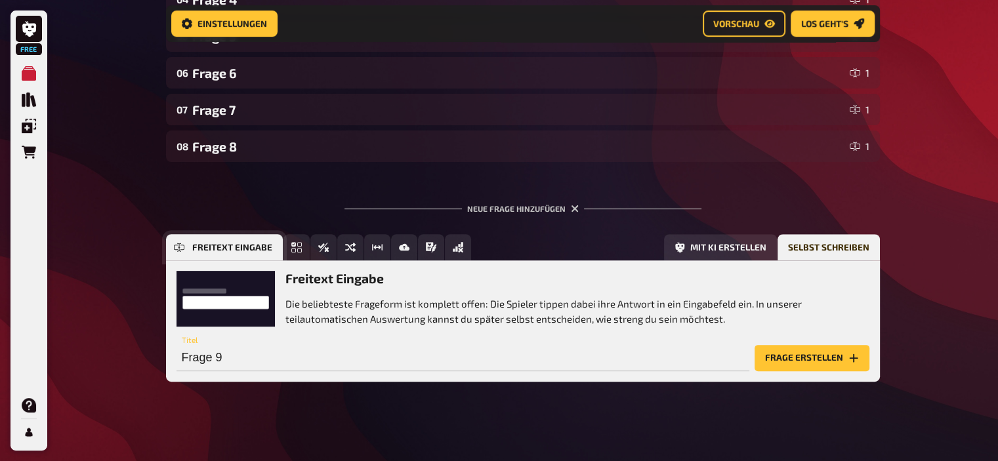
scroll to position [398, 0]
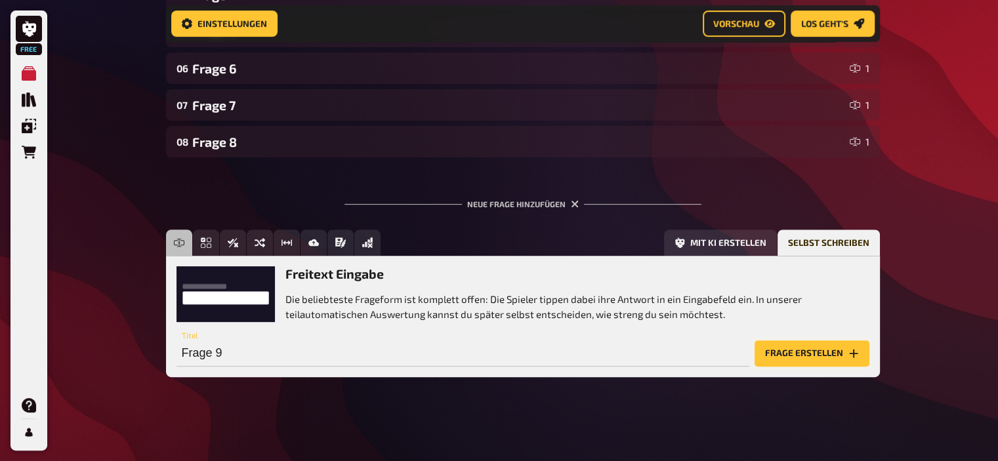
click at [765, 354] on button "Frage erstellen" at bounding box center [812, 354] width 115 height 26
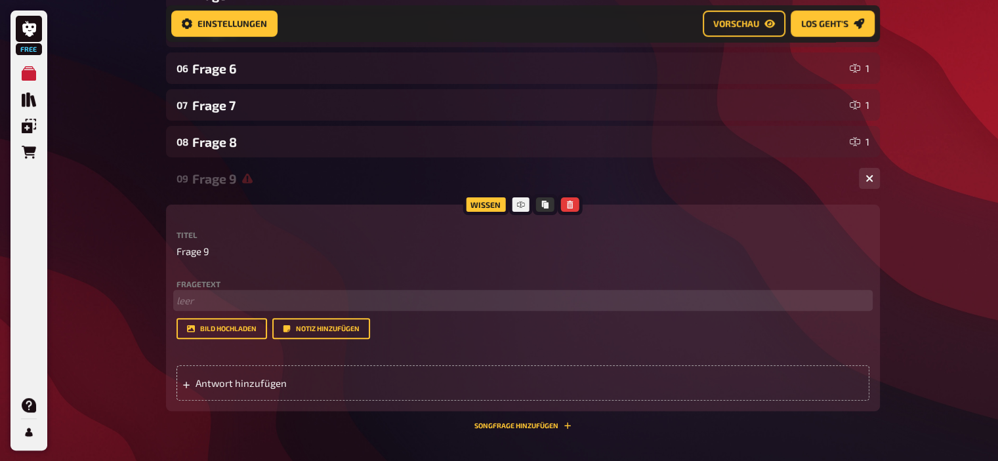
click at [223, 300] on p "﻿ leer" at bounding box center [523, 300] width 693 height 15
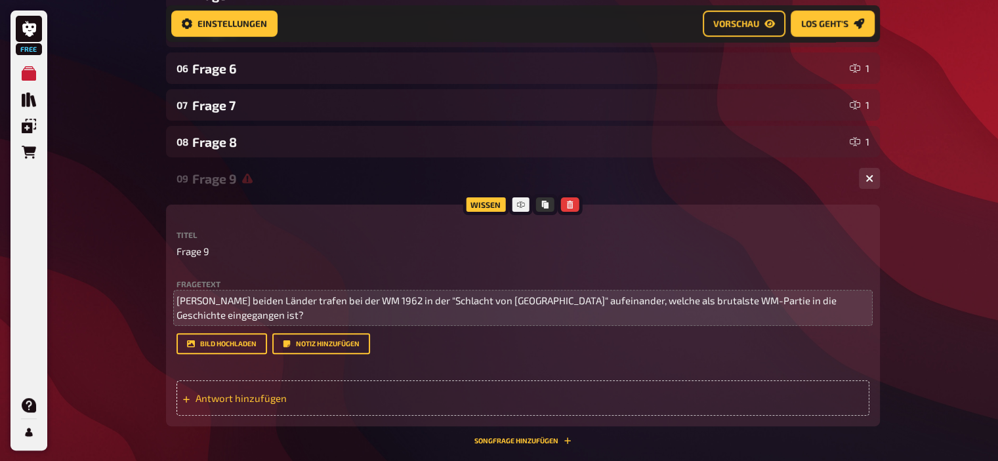
click at [238, 398] on span "Antwort hinzufügen" at bounding box center [298, 399] width 204 height 12
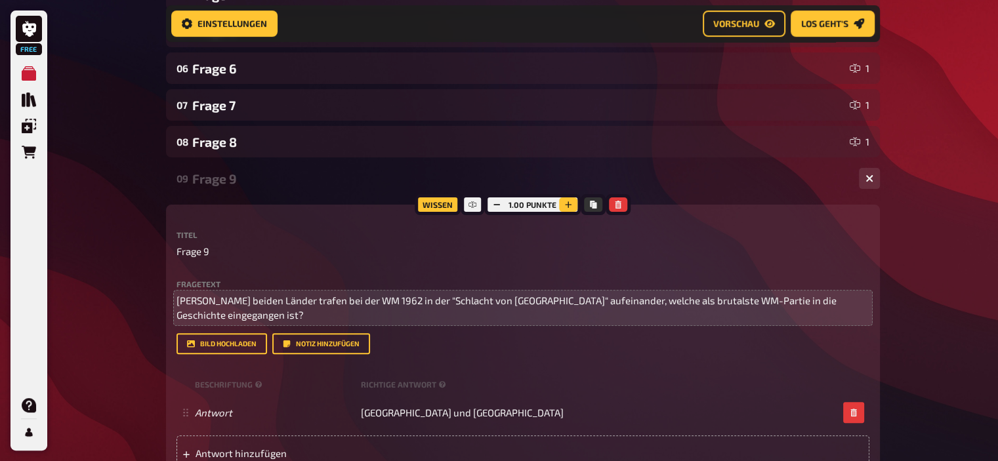
click at [562, 204] on button "button" at bounding box center [568, 205] width 18 height 14
click at [562, 204] on button "button" at bounding box center [569, 205] width 18 height 14
click at [218, 180] on div "Frage 9" at bounding box center [520, 178] width 656 height 15
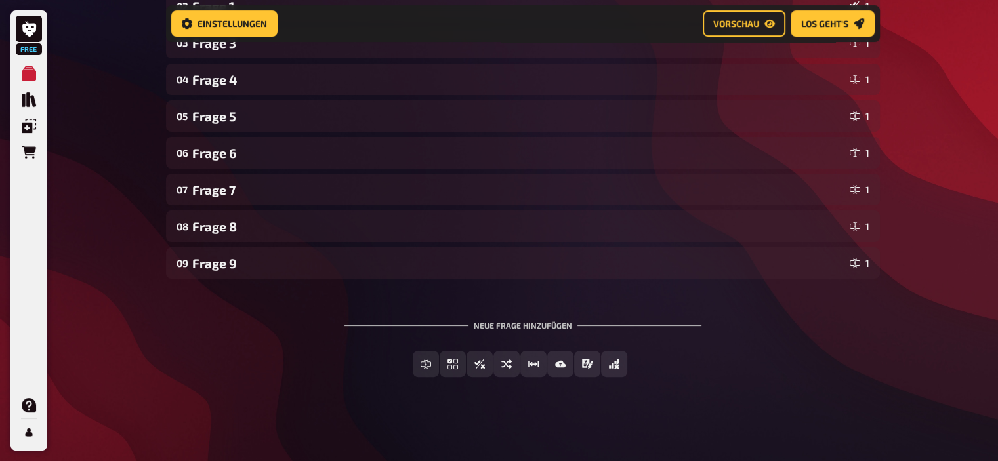
scroll to position [314, 0]
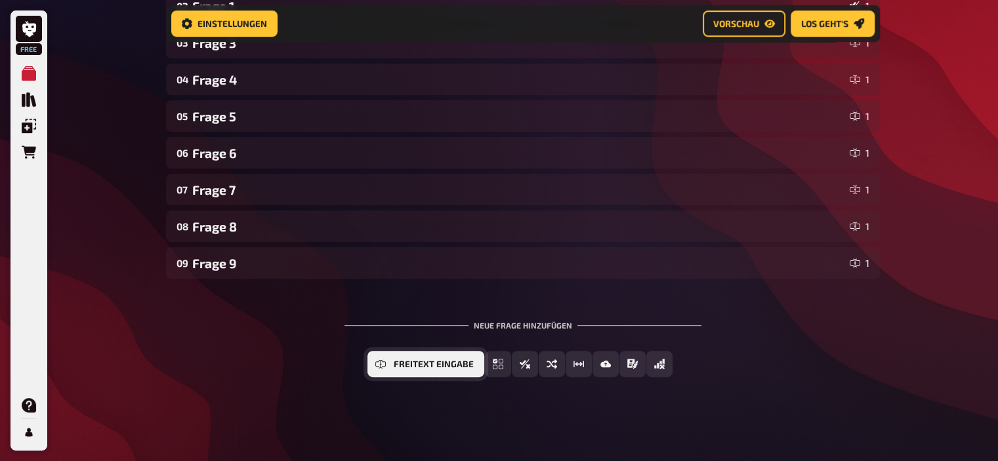
click at [415, 364] on span "Freitext Eingabe" at bounding box center [434, 364] width 80 height 9
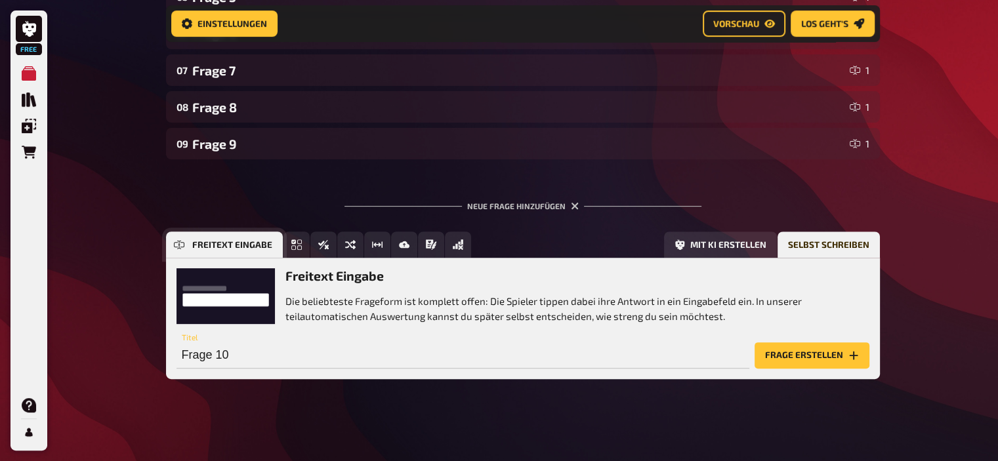
scroll to position [435, 0]
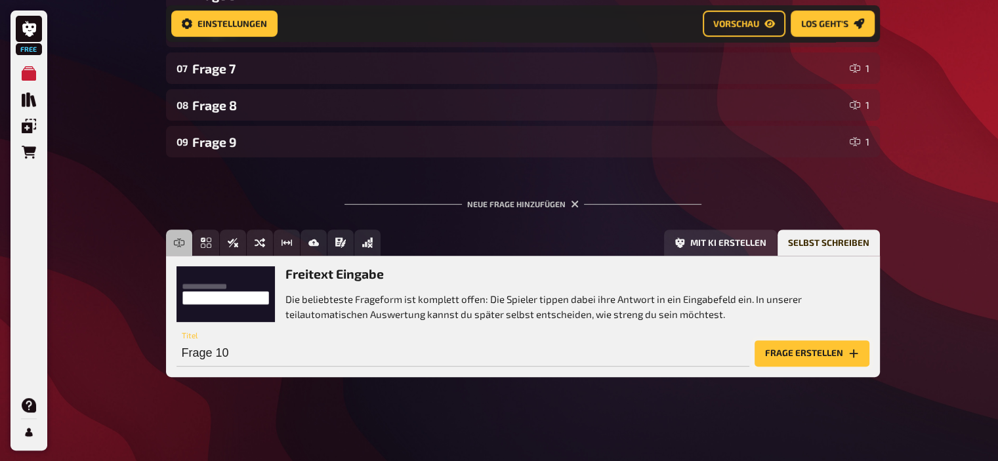
click at [772, 346] on button "Frage erstellen" at bounding box center [812, 354] width 115 height 26
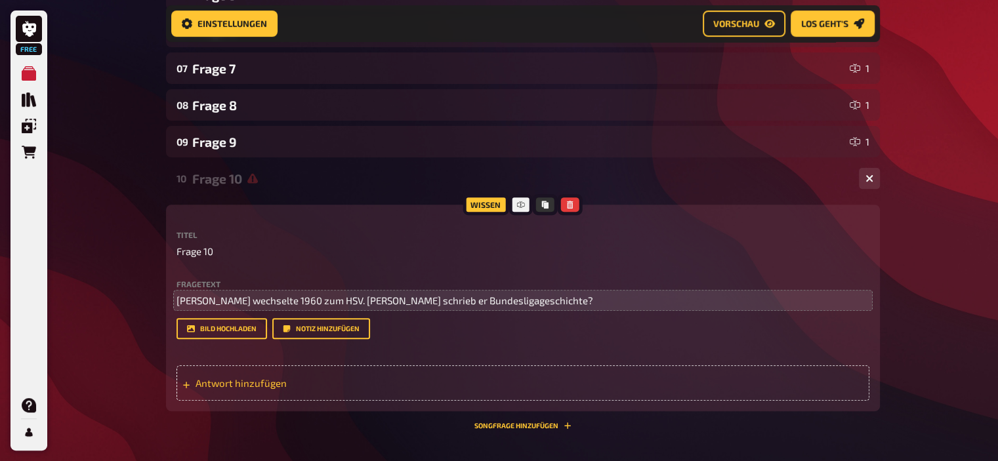
click at [343, 379] on span "Antwort hinzufügen" at bounding box center [298, 383] width 204 height 12
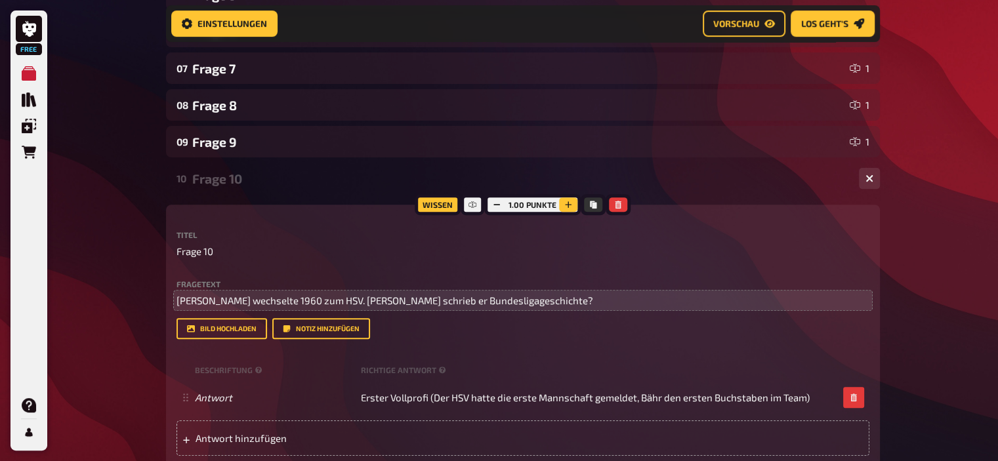
click at [568, 207] on icon "button" at bounding box center [569, 205] width 7 height 7
click at [568, 207] on icon "button" at bounding box center [568, 205] width 8 height 8
click at [568, 207] on icon "button" at bounding box center [569, 205] width 7 height 7
click at [228, 182] on div "Frage 10" at bounding box center [520, 178] width 656 height 15
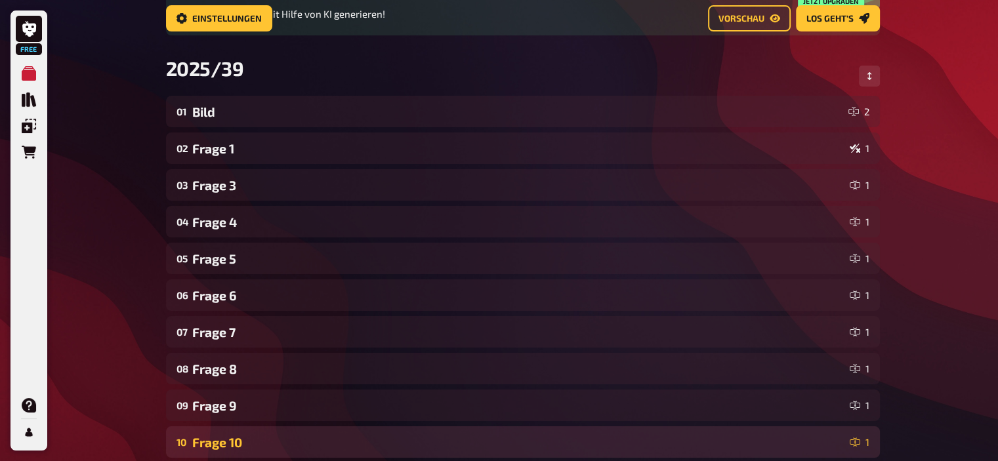
scroll to position [0, 0]
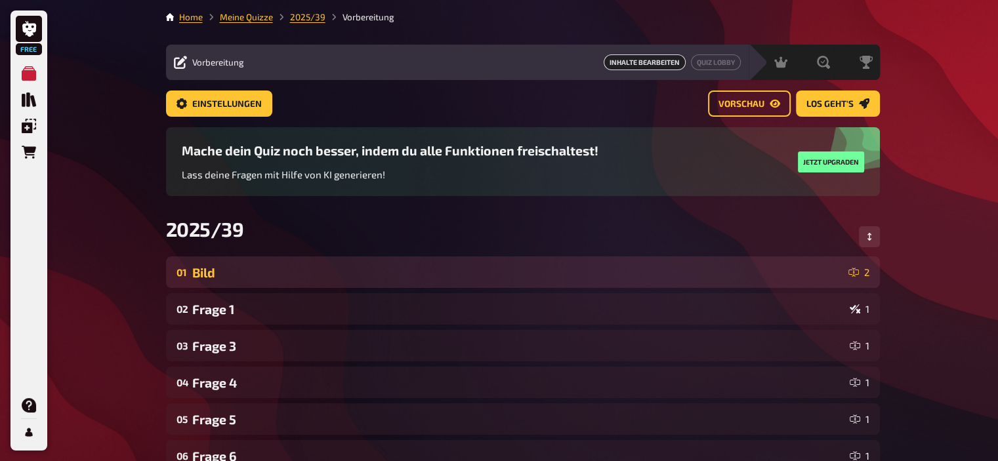
click at [221, 280] on div "Bild" at bounding box center [517, 272] width 651 height 15
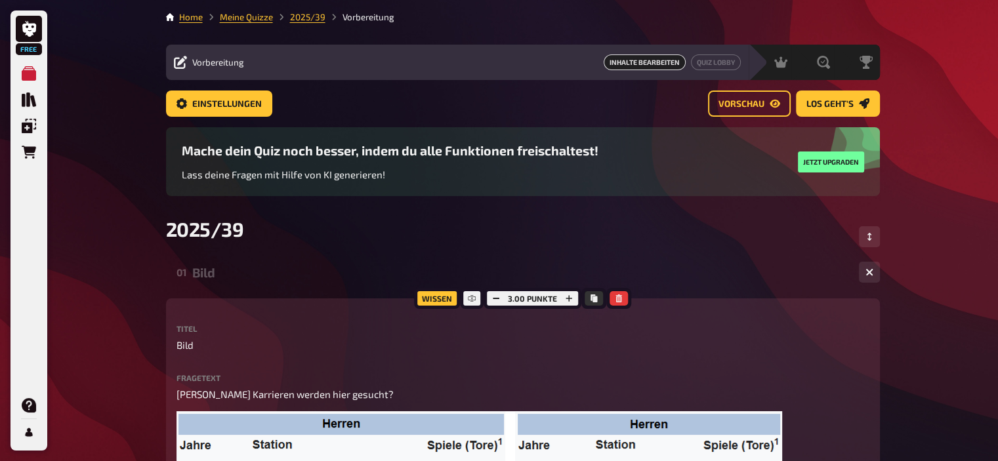
click at [221, 280] on div "Bild" at bounding box center [520, 272] width 656 height 15
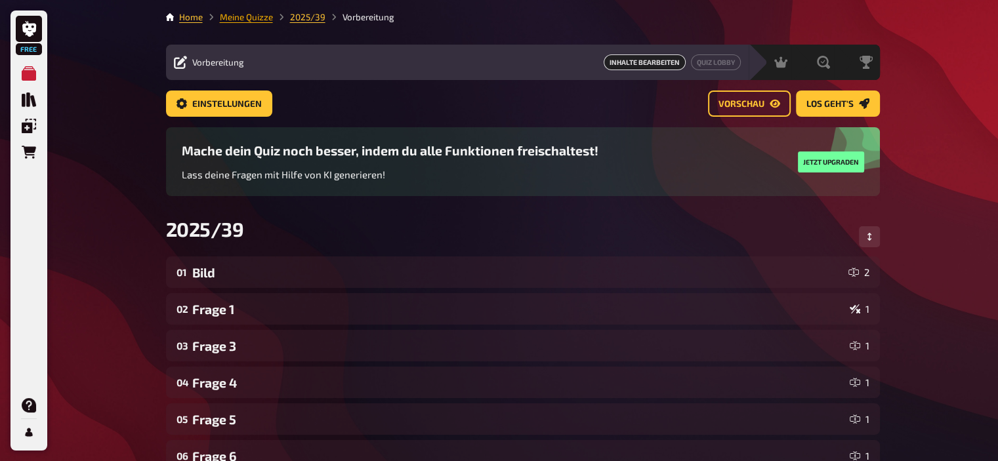
click at [255, 16] on link "Meine Quizze" at bounding box center [246, 17] width 53 height 11
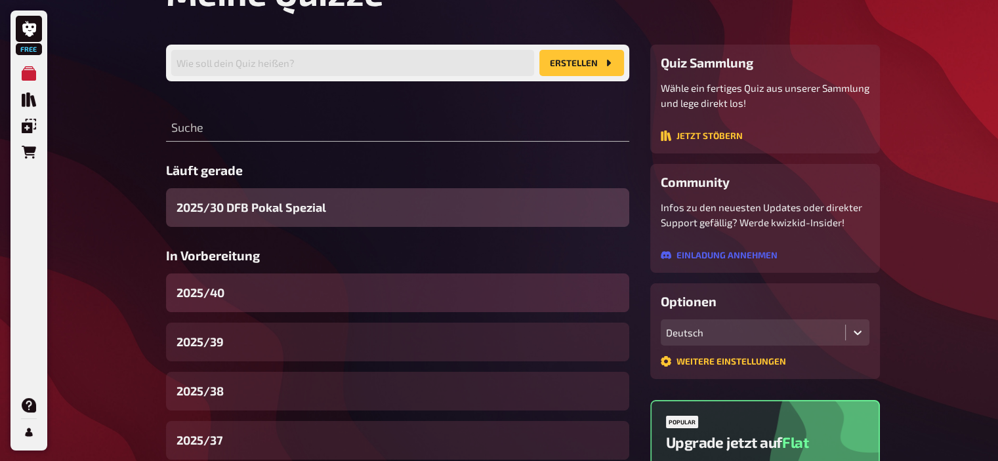
scroll to position [74, 0]
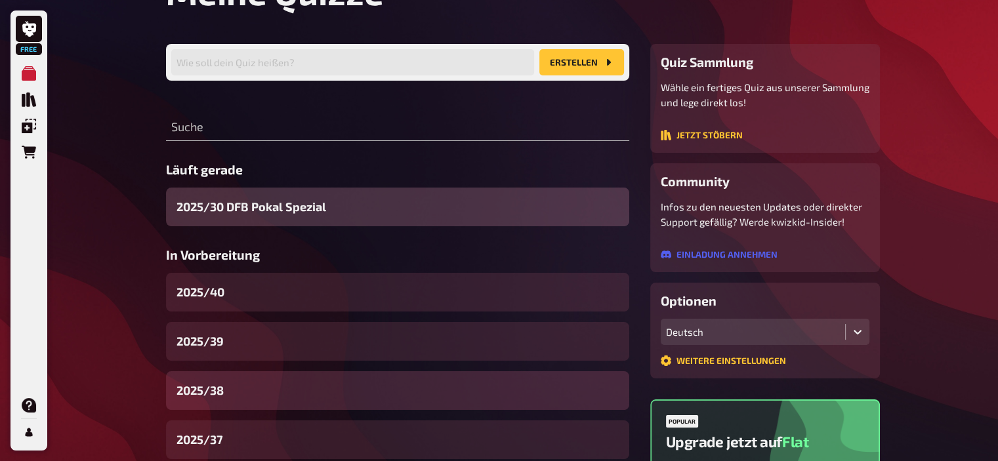
click at [226, 383] on div "2025/38" at bounding box center [397, 391] width 463 height 39
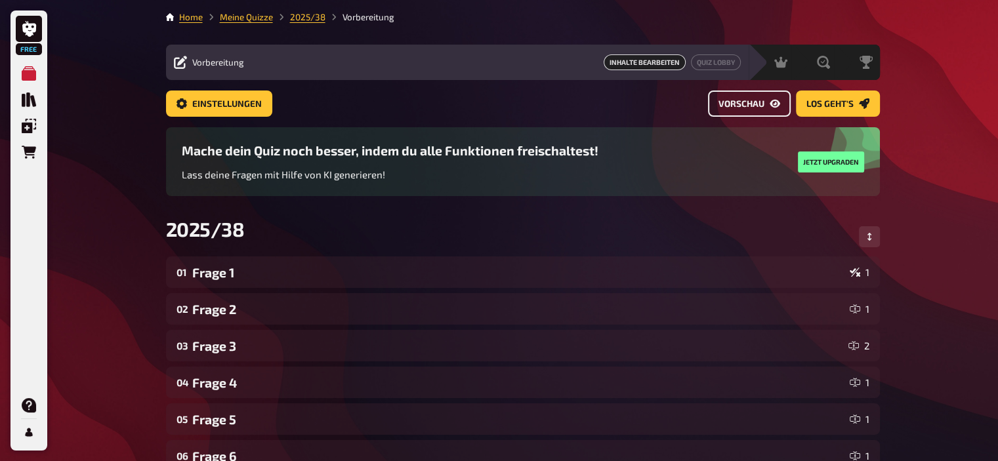
click at [754, 100] on span "Vorschau" at bounding box center [742, 104] width 46 height 9
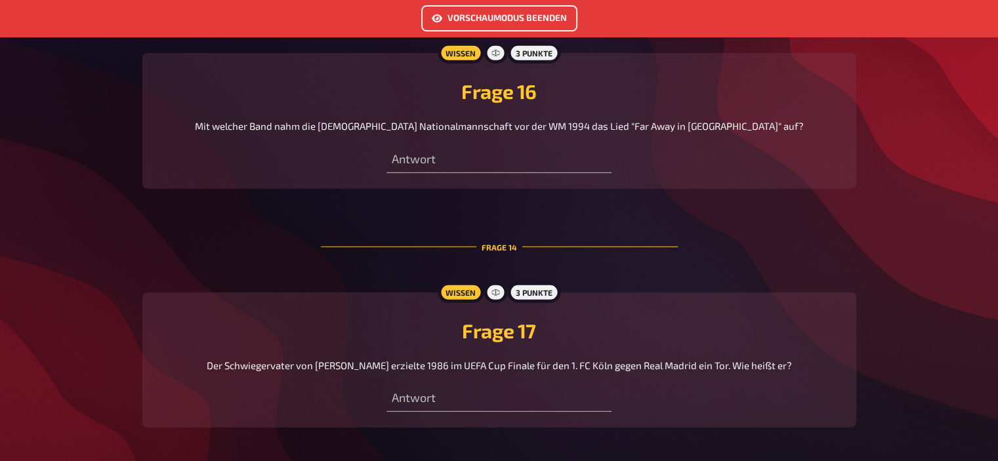
scroll to position [3630, 0]
click at [509, 16] on button "Vorschaumodus beenden" at bounding box center [499, 18] width 156 height 26
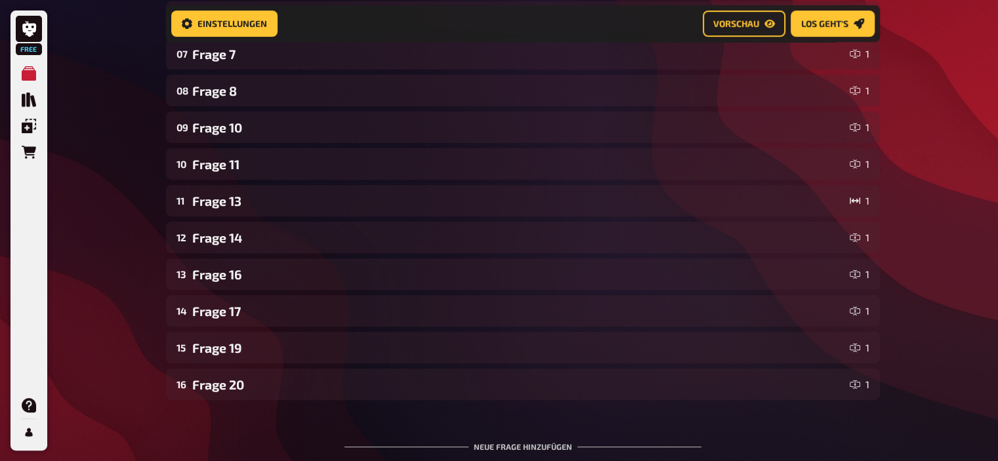
scroll to position [452, 0]
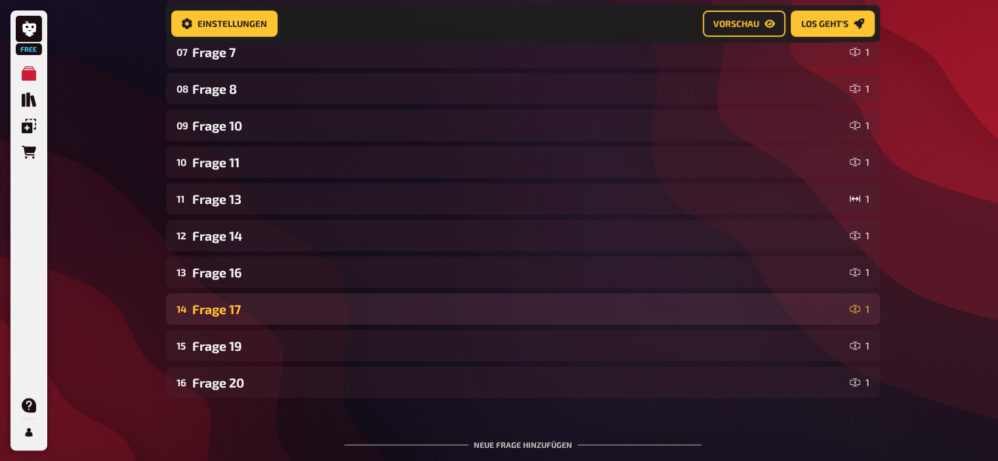
click at [232, 307] on div "Frage 17" at bounding box center [518, 309] width 652 height 15
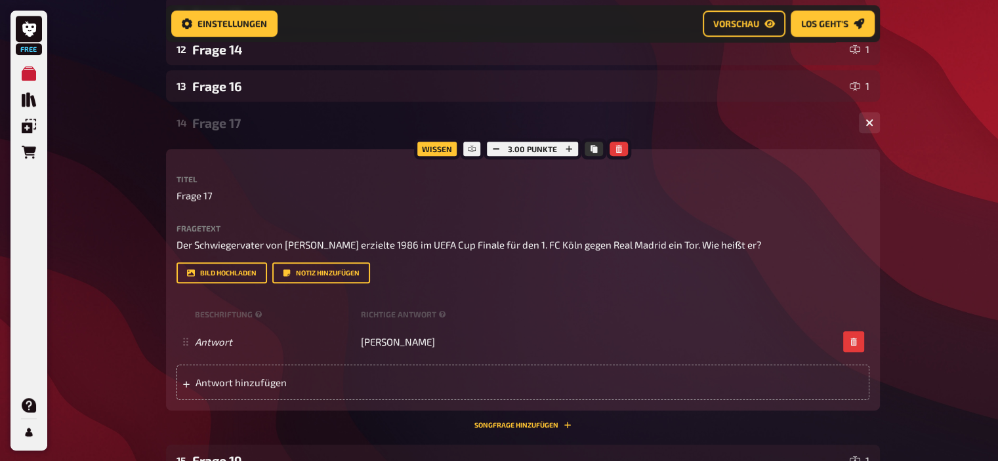
scroll to position [640, 0]
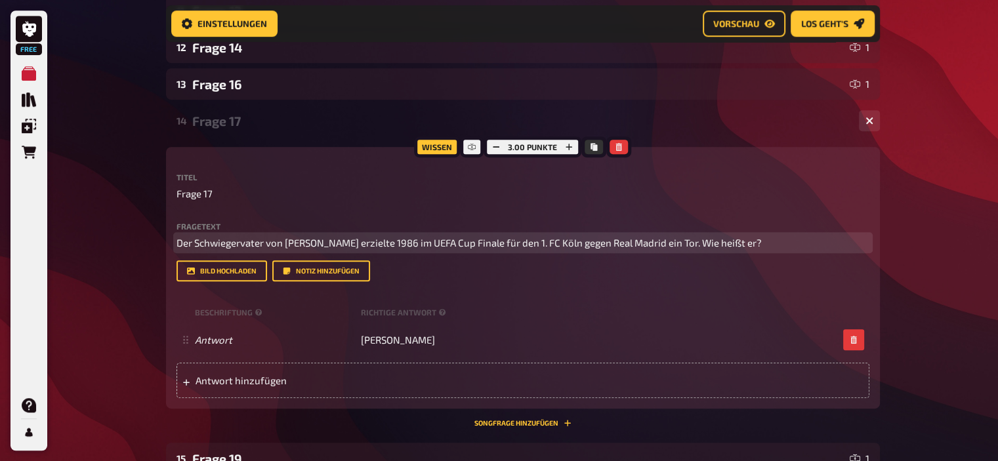
click at [754, 242] on span "Der Schwiegervater von [PERSON_NAME] erzielte 1986 im UEFA Cup Finale für den 1…" at bounding box center [469, 243] width 585 height 12
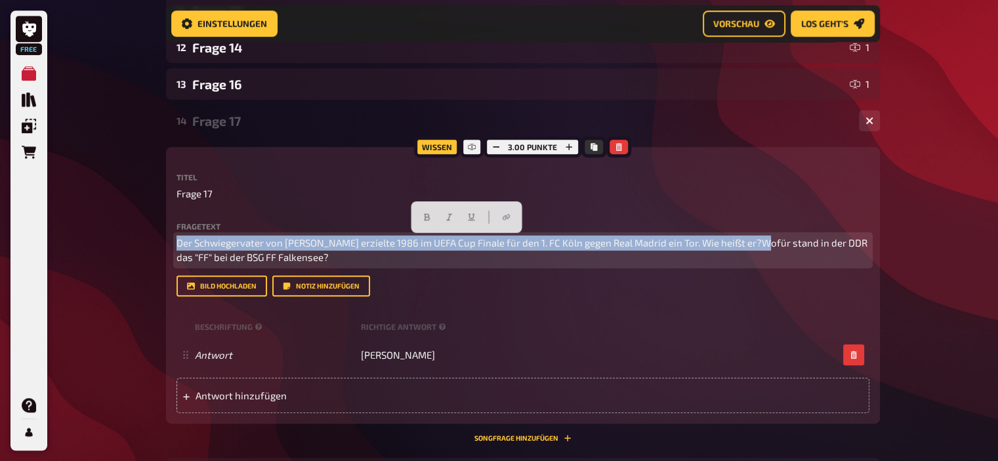
drag, startPoint x: 757, startPoint y: 243, endPoint x: 134, endPoint y: 230, distance: 623.0
click at [134, 230] on div "Free Meine Quizze Quiz Sammlung Einblendungen Bestellungen Hilfe Profil Home Me…" at bounding box center [499, 34] width 998 height 1349
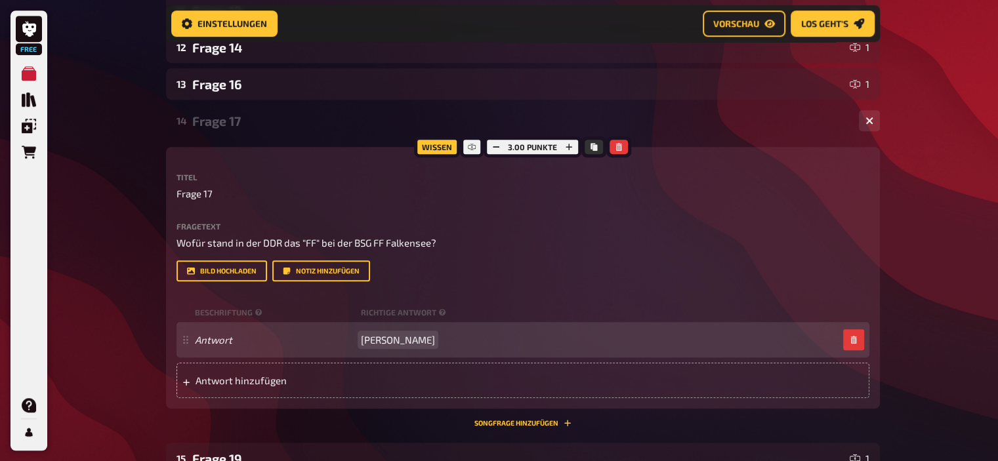
click at [402, 341] on span "[PERSON_NAME]" at bounding box center [398, 340] width 74 height 12
paste span
drag, startPoint x: 402, startPoint y: 341, endPoint x: 294, endPoint y: 342, distance: 107.7
click at [294, 342] on div "Antwort Uwe BeinFleisch und Frischeierproduktion" at bounding box center [516, 340] width 643 height 12
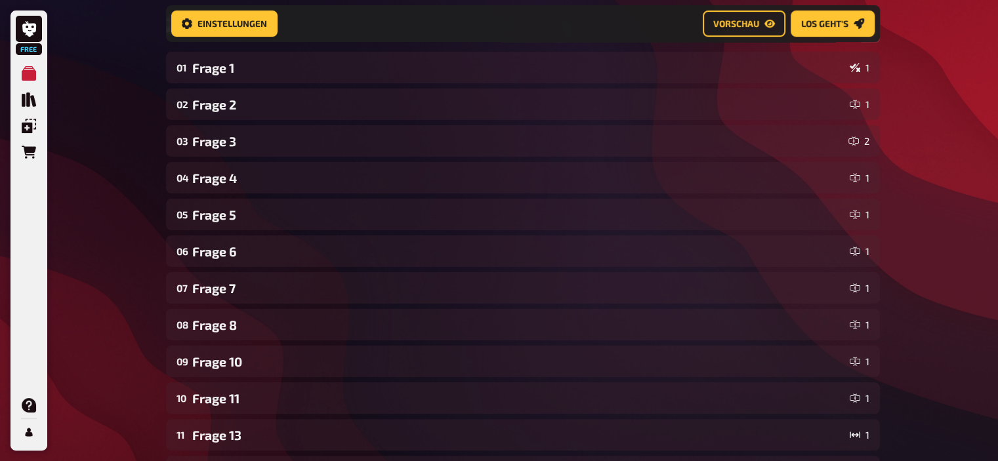
scroll to position [0, 0]
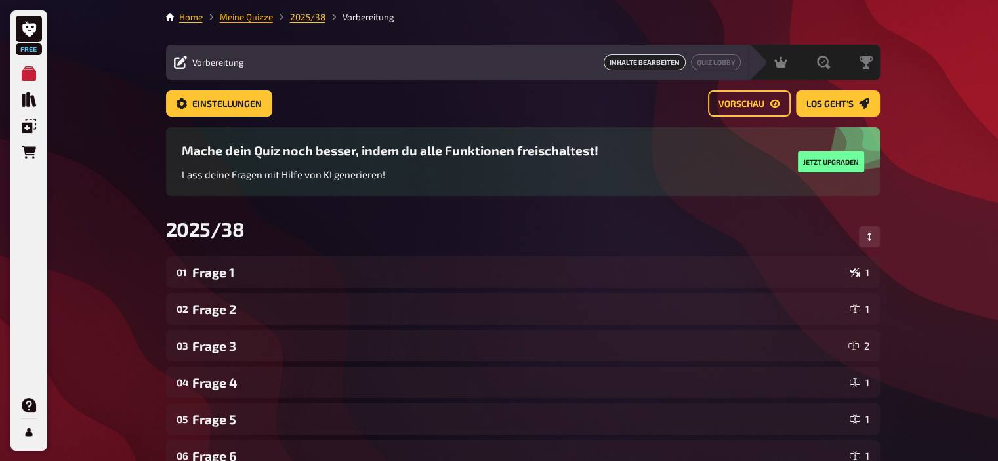
click at [234, 12] on link "Meine Quizze" at bounding box center [246, 17] width 53 height 11
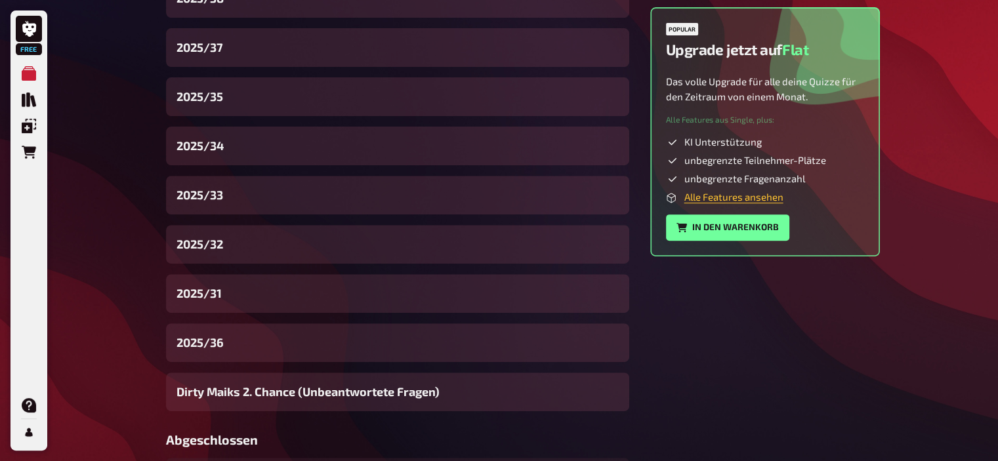
scroll to position [467, 0]
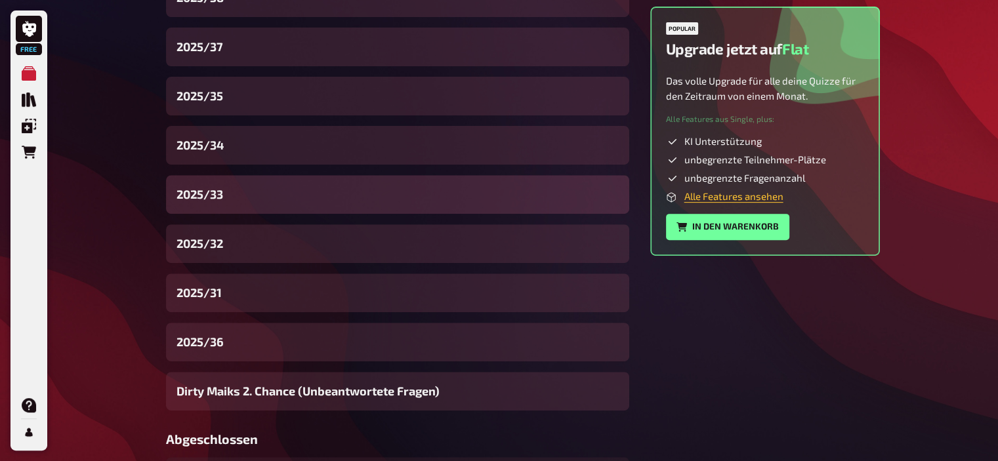
click at [225, 200] on div "2025/33" at bounding box center [397, 194] width 463 height 39
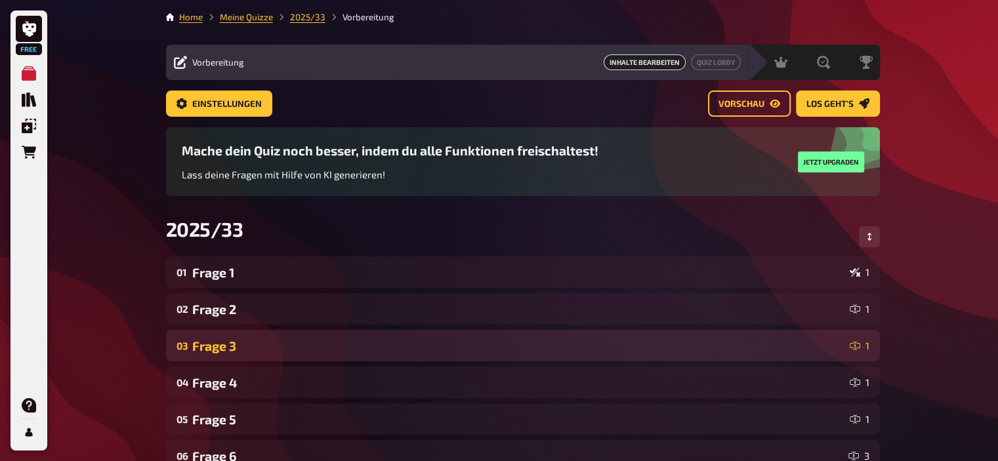
click at [303, 341] on div "Frage 3" at bounding box center [518, 346] width 652 height 15
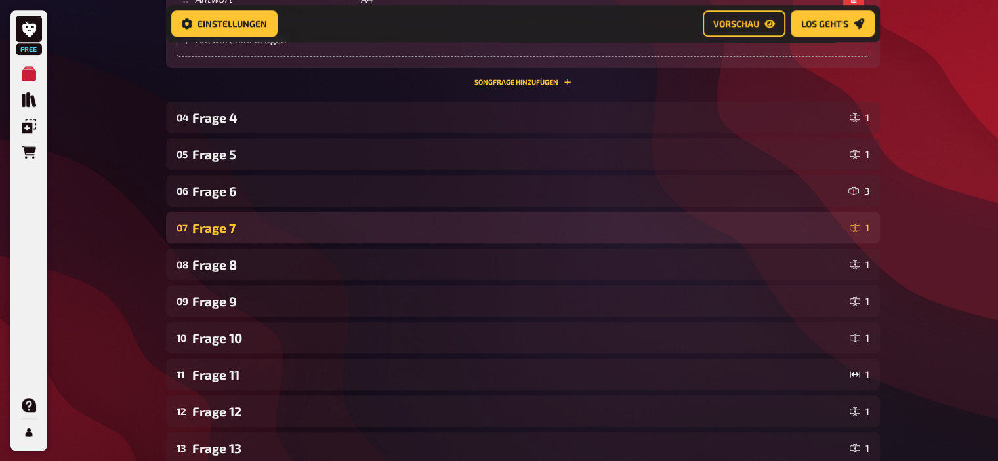
scroll to position [965, 0]
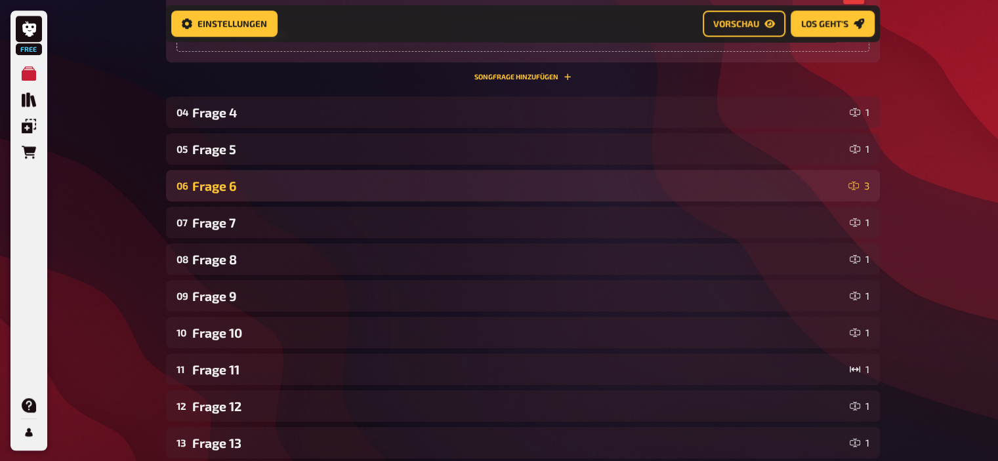
click at [231, 184] on div "Frage 6" at bounding box center [517, 186] width 651 height 15
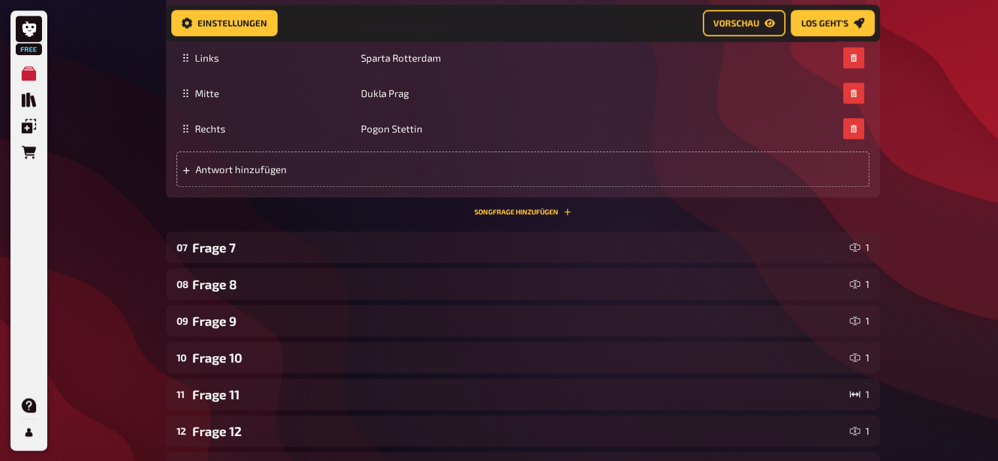
scroll to position [1550, 0]
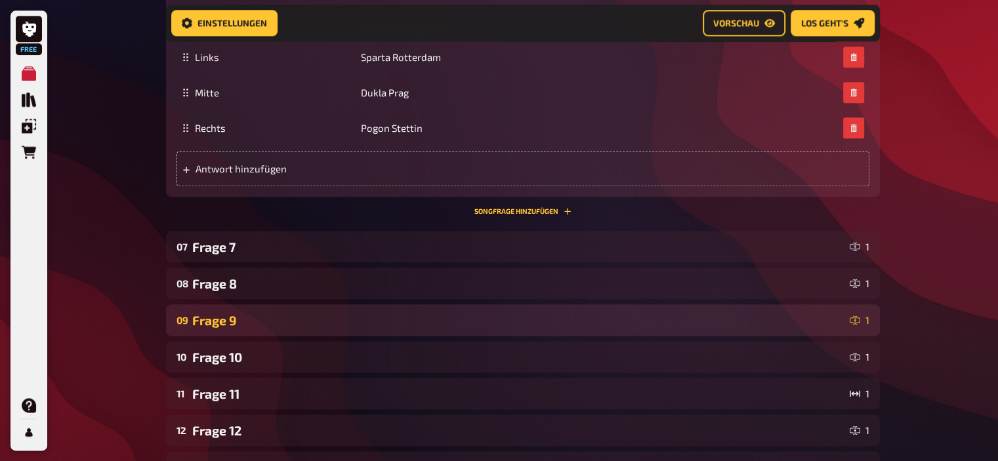
click at [224, 314] on div "Frage 9" at bounding box center [518, 320] width 652 height 15
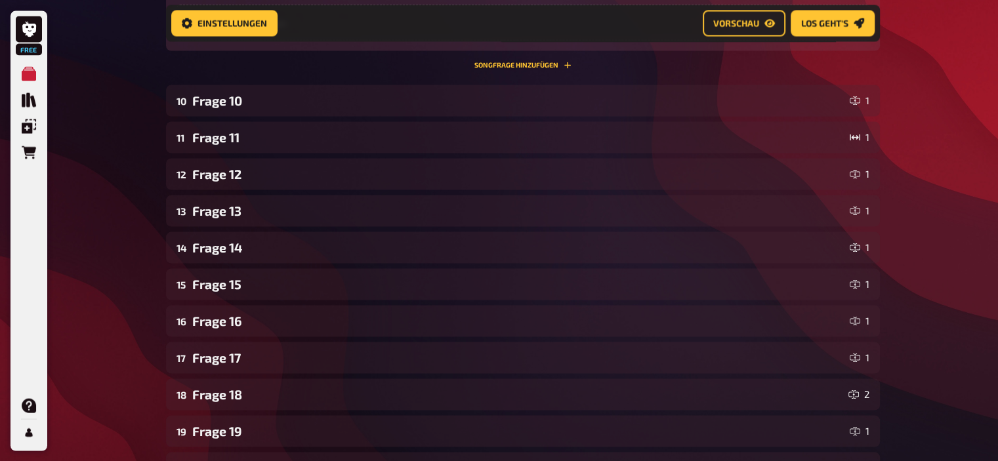
scroll to position [2492, 0]
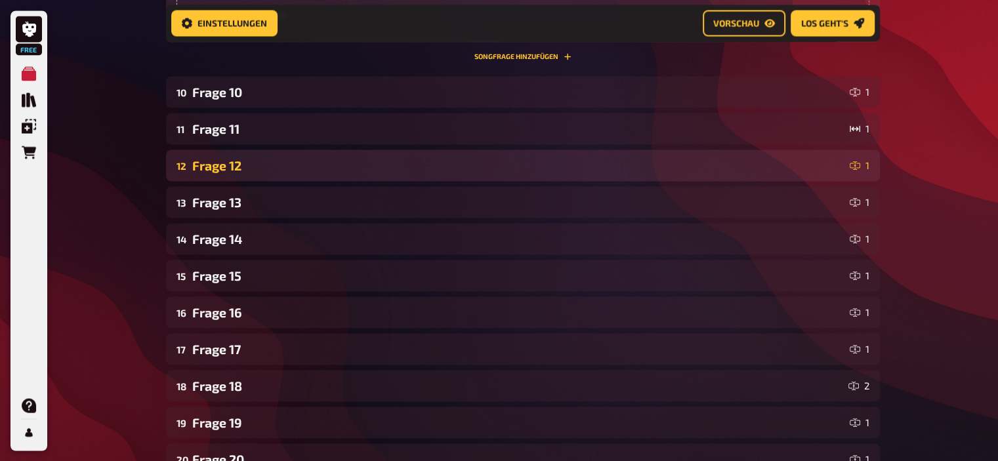
click at [220, 175] on div "12 Frage 12 1" at bounding box center [523, 166] width 714 height 32
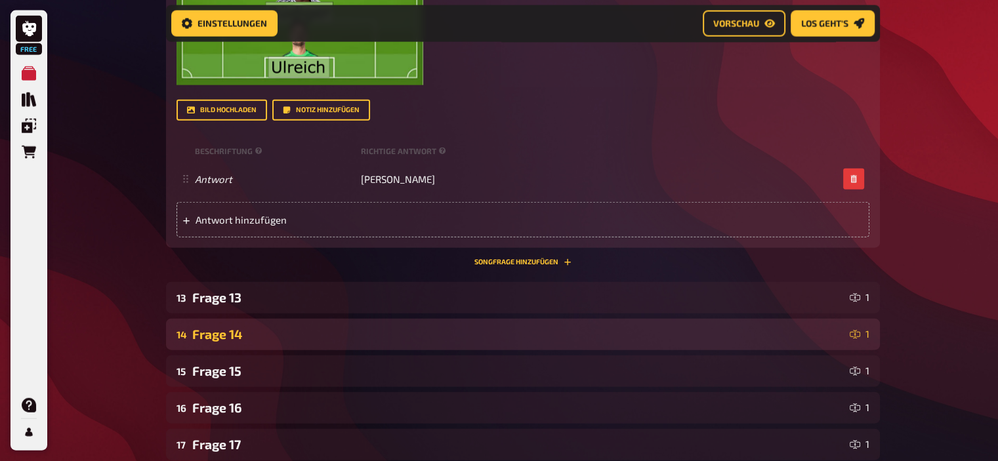
scroll to position [3107, 0]
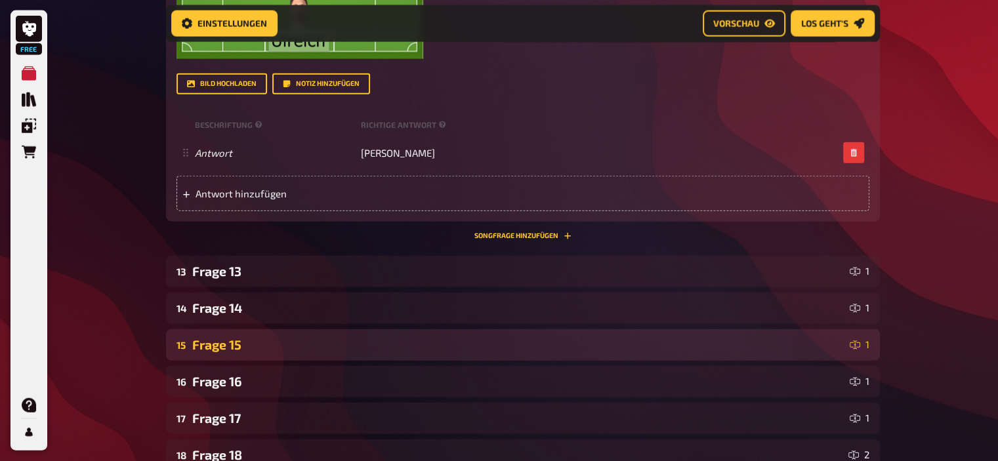
click at [232, 344] on div "Frage 15" at bounding box center [518, 344] width 652 height 15
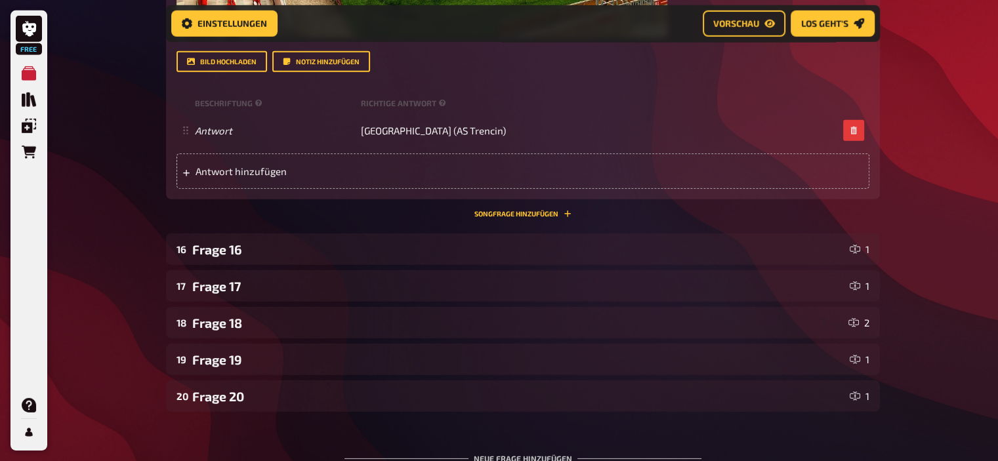
scroll to position [3923, 0]
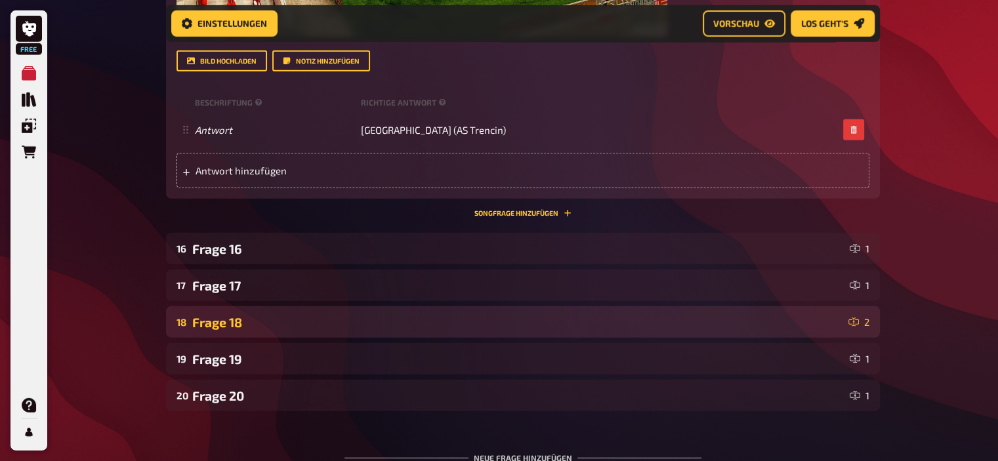
click at [203, 313] on div "18 Frage 18 2" at bounding box center [523, 323] width 714 height 32
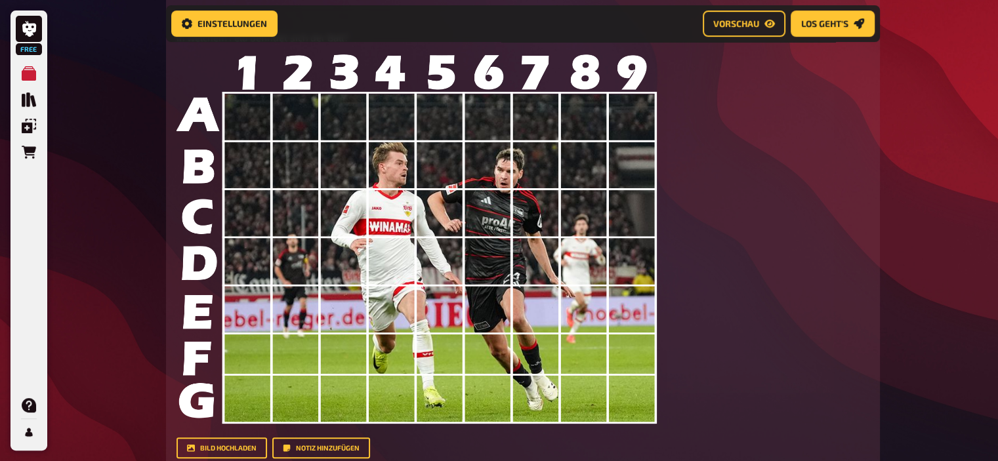
scroll to position [433, 0]
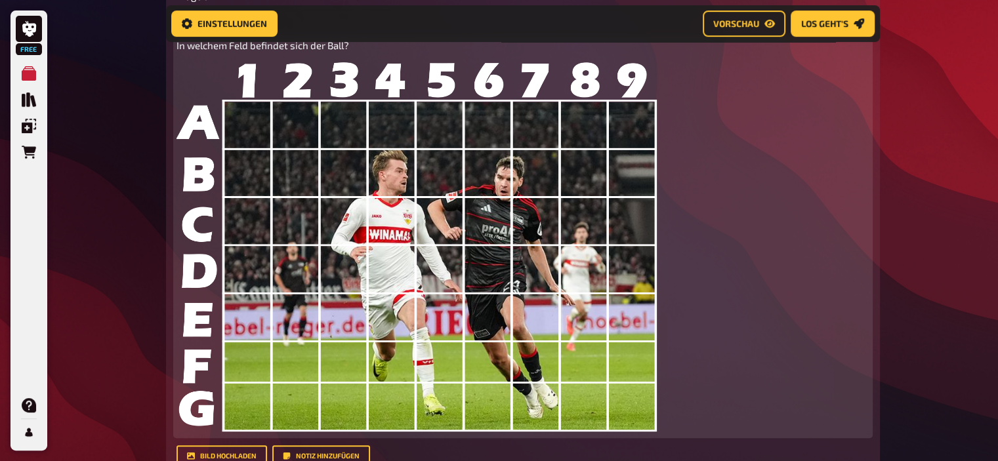
click at [393, 203] on img at bounding box center [417, 246] width 480 height 369
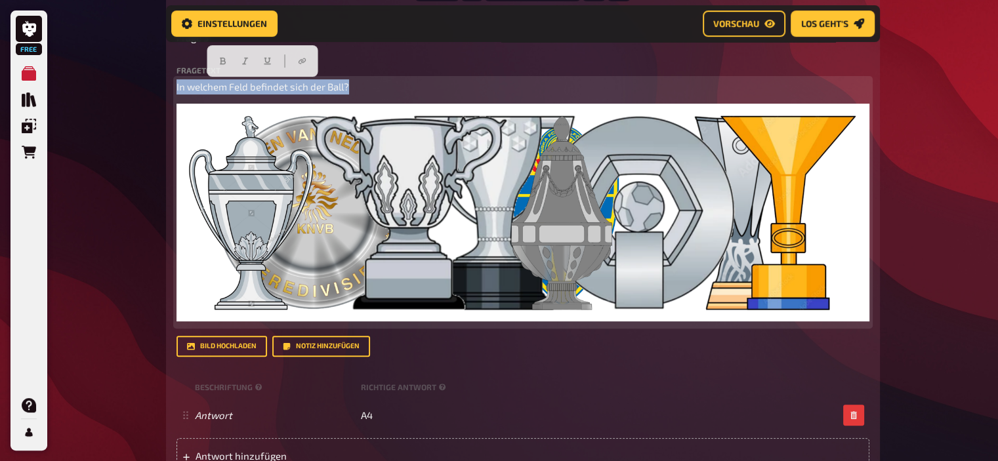
drag, startPoint x: 360, startPoint y: 46, endPoint x: 66, endPoint y: 7, distance: 296.7
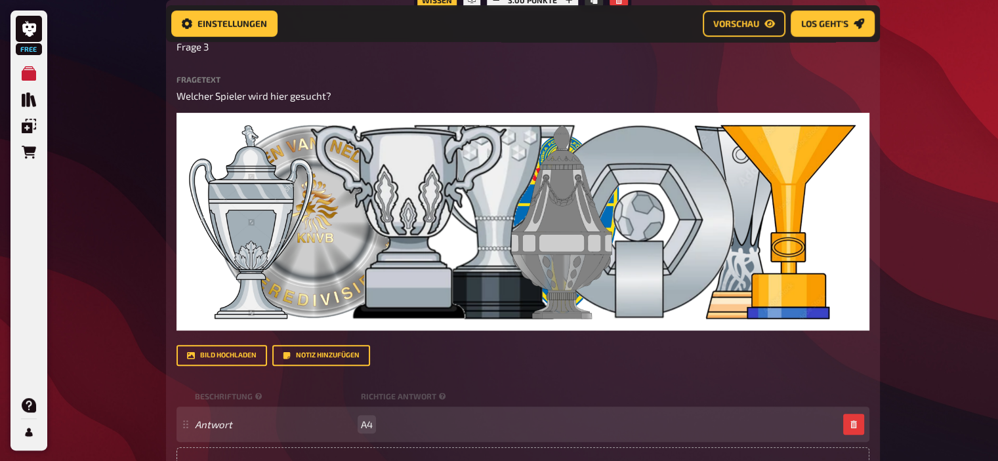
click at [364, 425] on span "A4" at bounding box center [367, 425] width 12 height 12
paste span
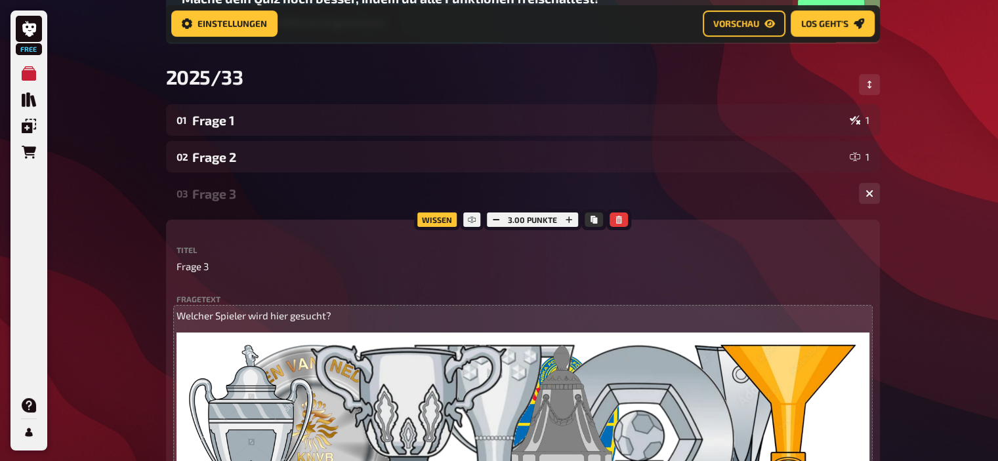
scroll to position [147, 0]
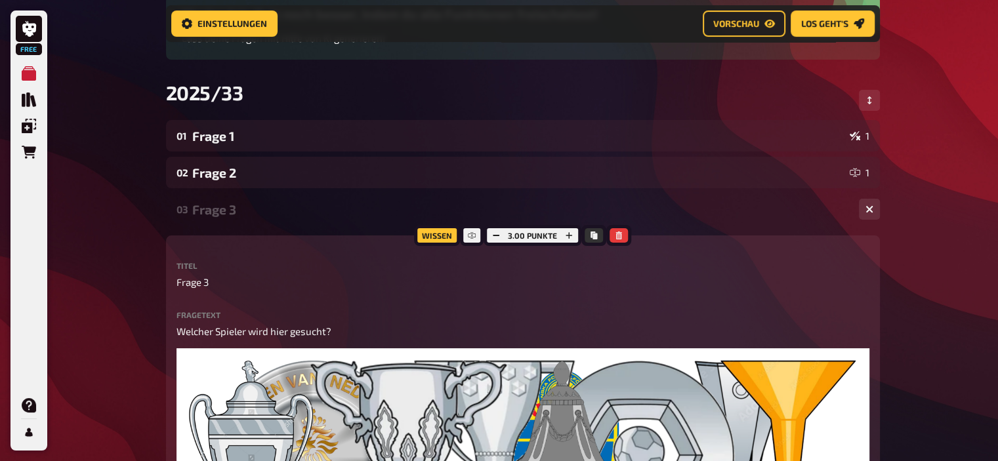
click at [232, 215] on div "Frage 3" at bounding box center [520, 209] width 656 height 15
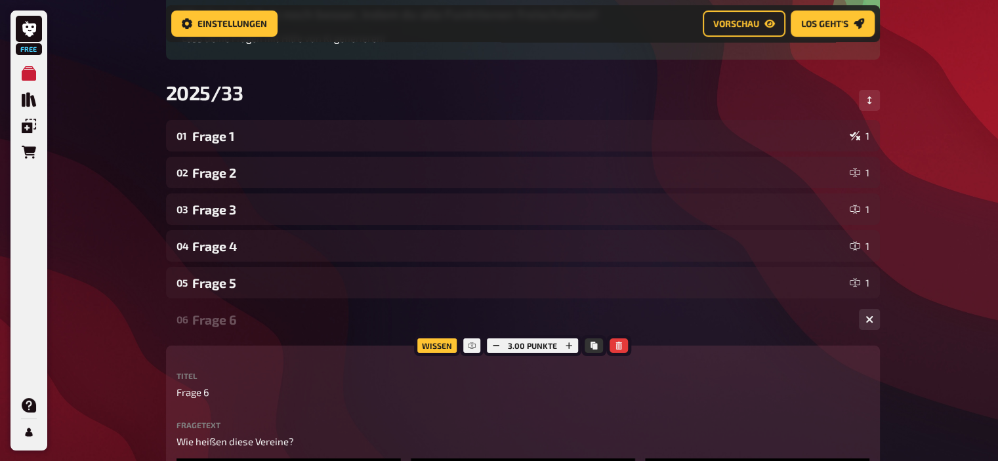
scroll to position [144, 0]
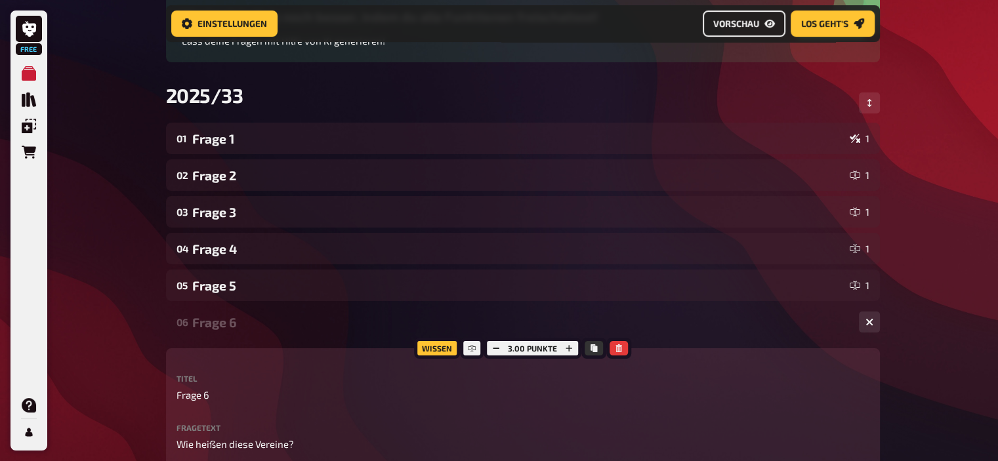
click at [745, 18] on button "Vorschau" at bounding box center [744, 24] width 83 height 26
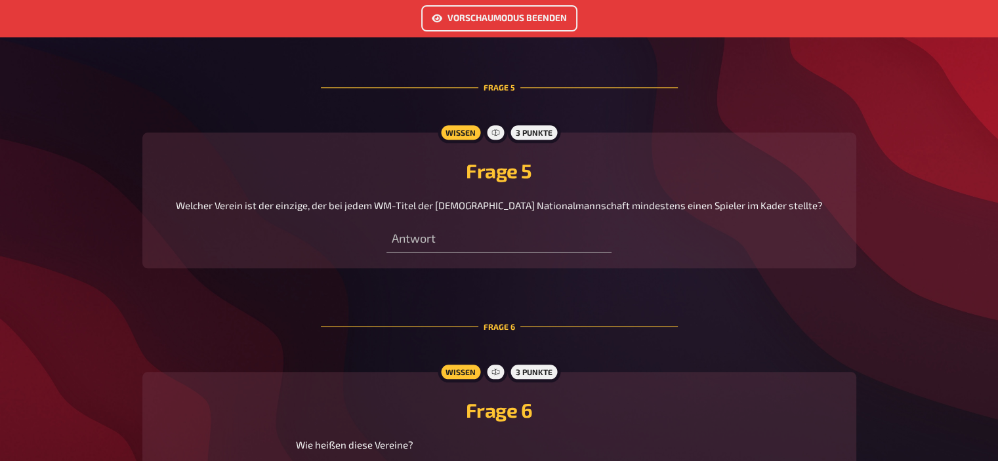
scroll to position [1468, 0]
click at [496, 18] on button "Vorschaumodus beenden" at bounding box center [499, 18] width 156 height 26
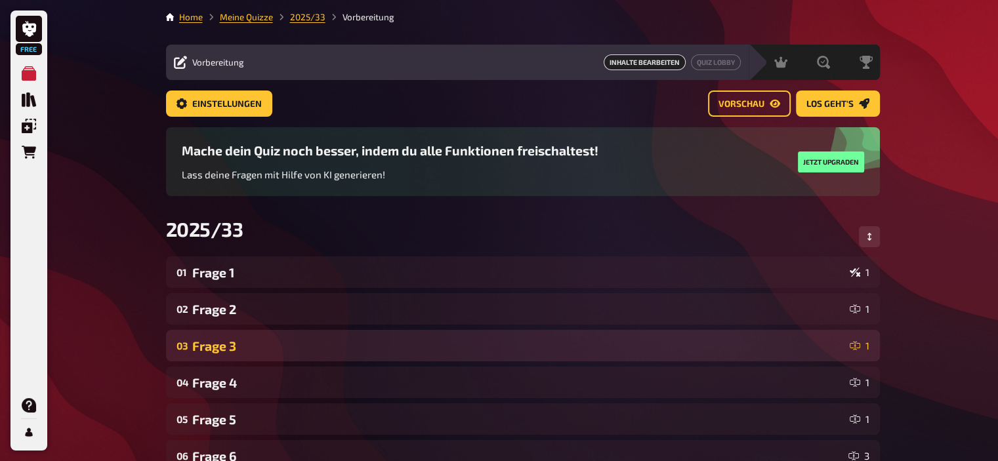
scroll to position [81, 0]
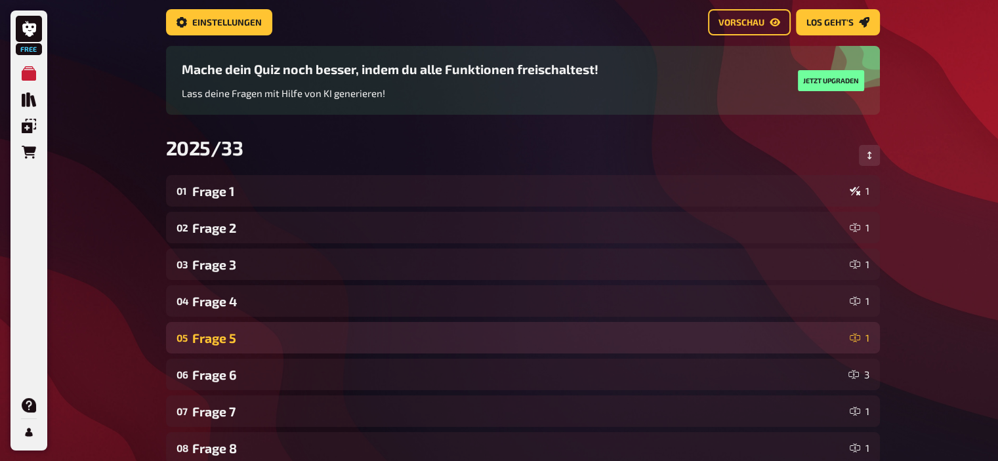
click at [255, 329] on div "05 Frage 5 1" at bounding box center [523, 338] width 714 height 32
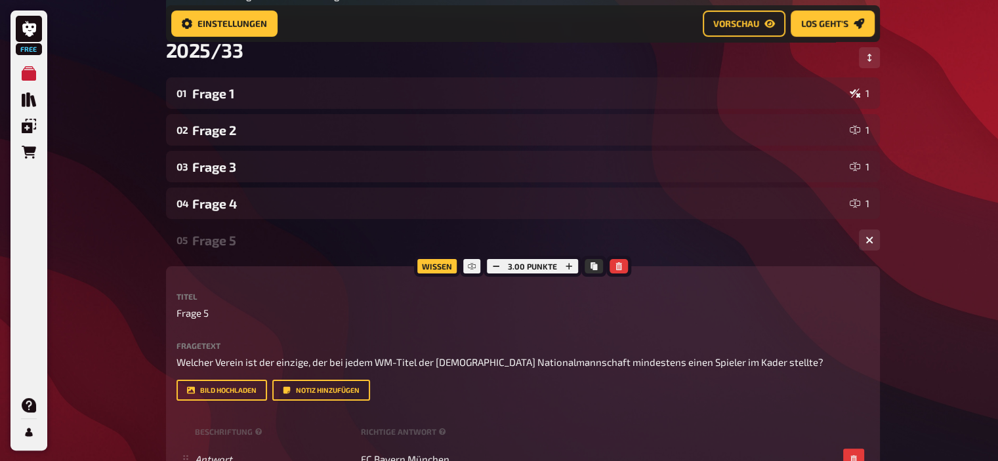
scroll to position [184, 0]
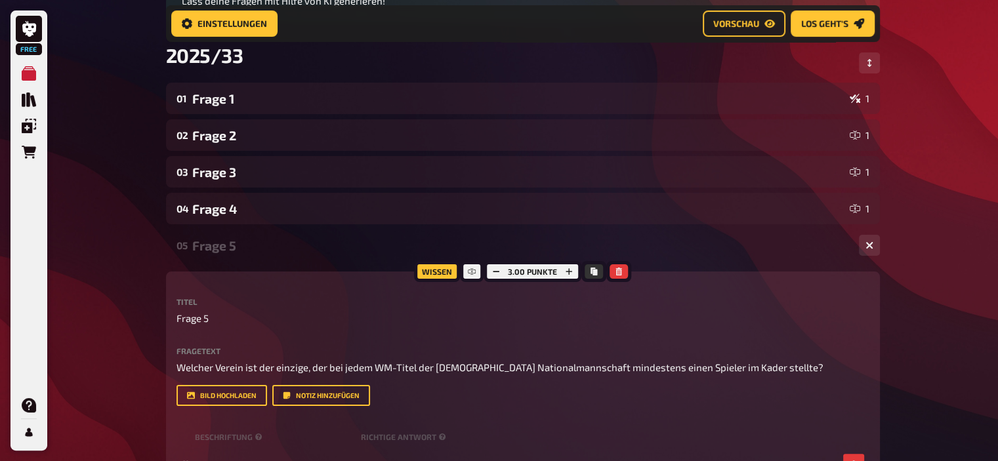
click at [223, 244] on div "Frage 5" at bounding box center [520, 245] width 656 height 15
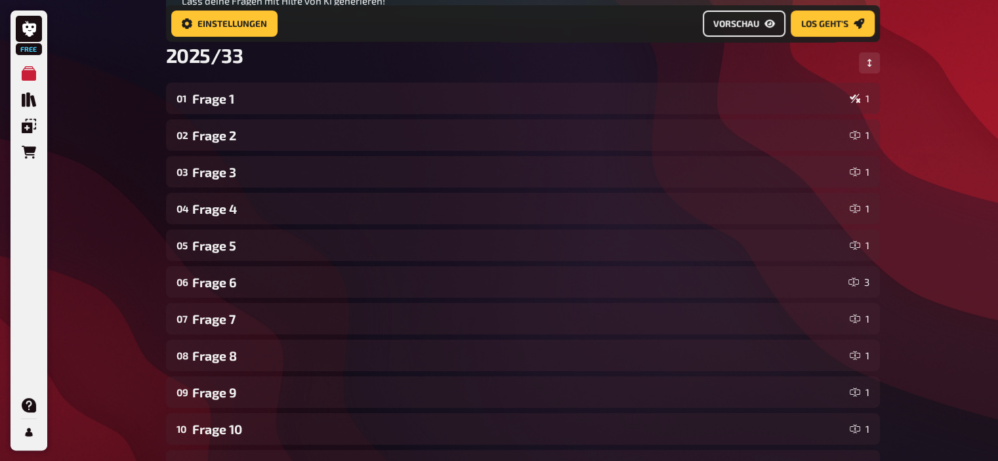
click at [748, 19] on span "Vorschau" at bounding box center [736, 23] width 46 height 9
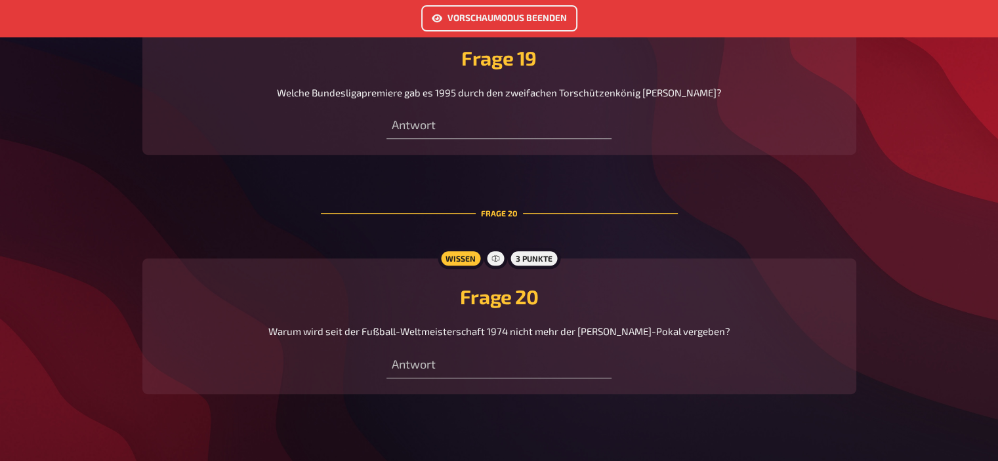
scroll to position [5672, 0]
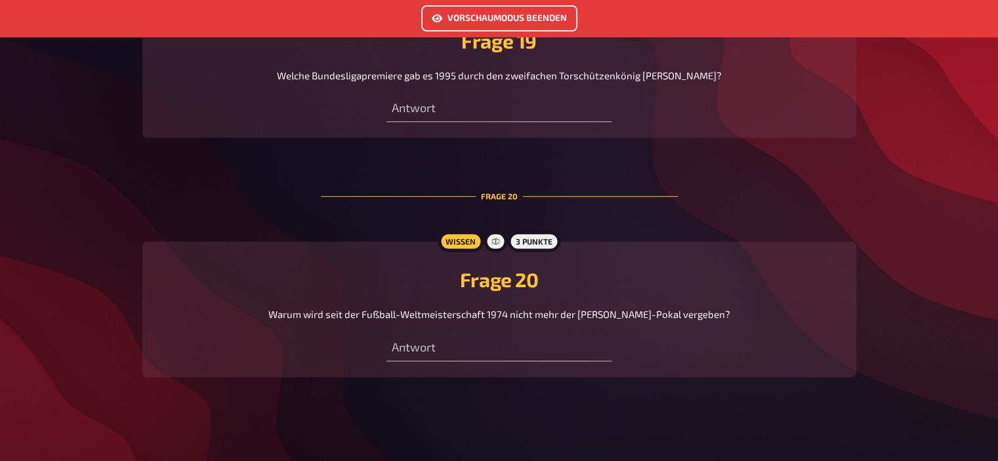
click at [482, 23] on button "Vorschaumodus beenden" at bounding box center [499, 18] width 156 height 26
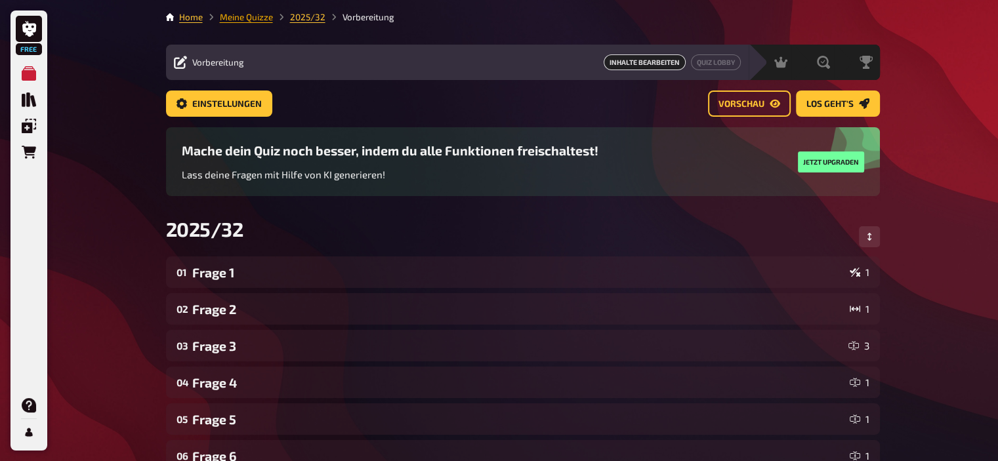
click at [245, 17] on link "Meine Quizze" at bounding box center [246, 17] width 53 height 11
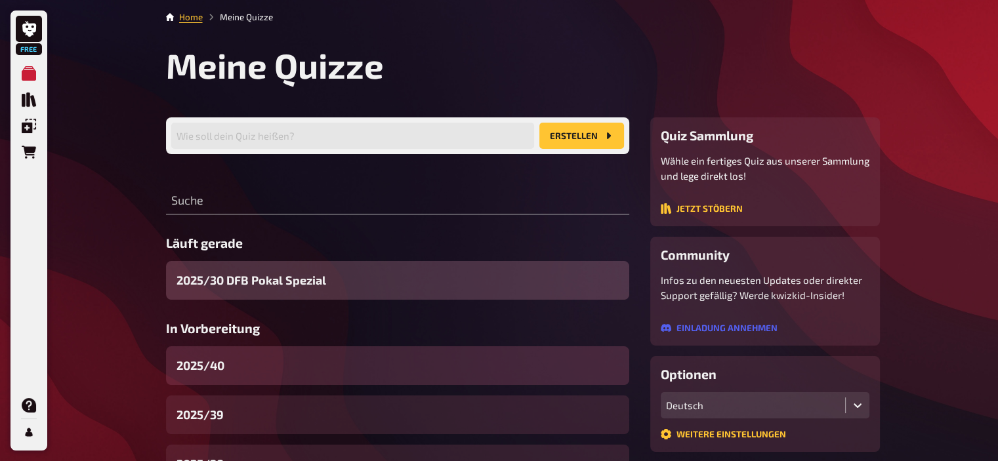
click at [242, 371] on div "2025/40" at bounding box center [397, 366] width 463 height 39
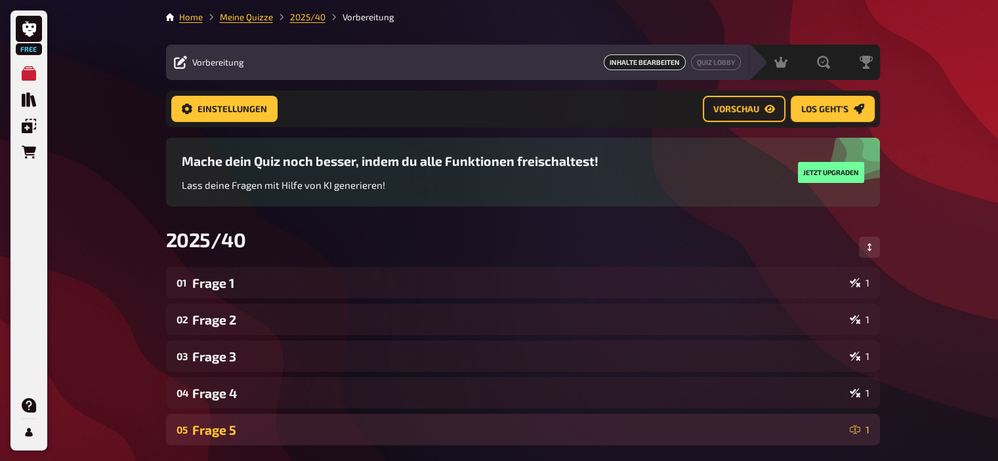
scroll to position [167, 0]
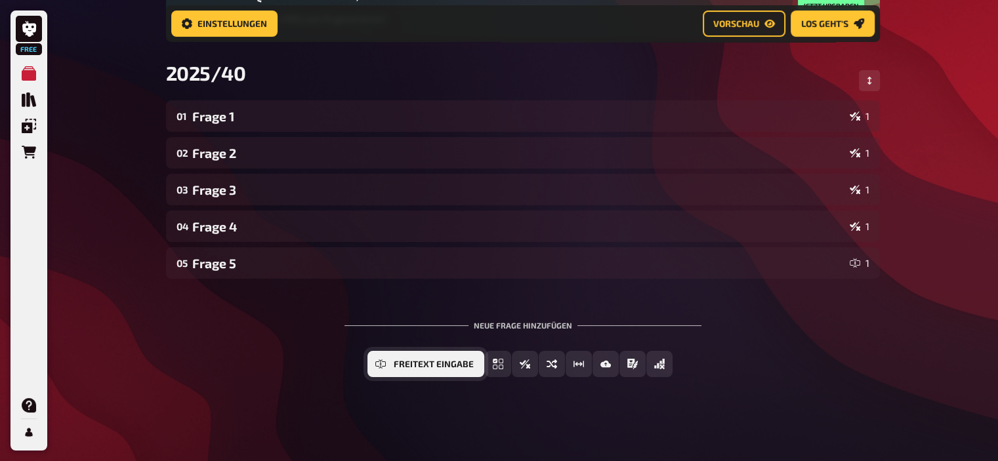
click at [385, 364] on icon "Freitext Eingabe" at bounding box center [380, 364] width 11 height 11
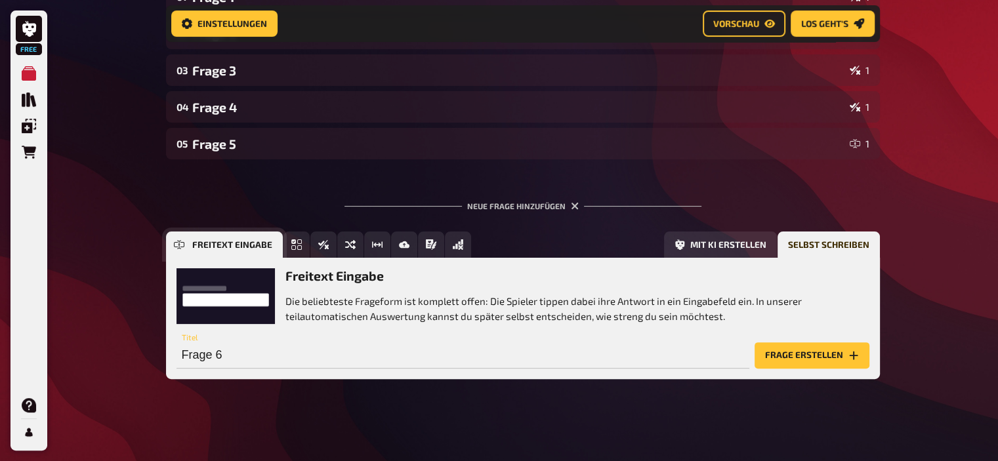
scroll to position [288, 0]
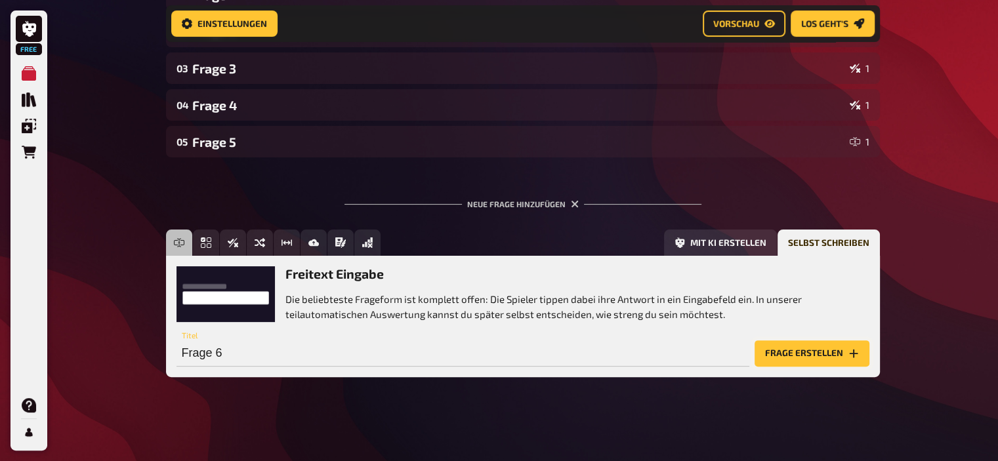
click at [781, 359] on button "Frage erstellen" at bounding box center [812, 354] width 115 height 26
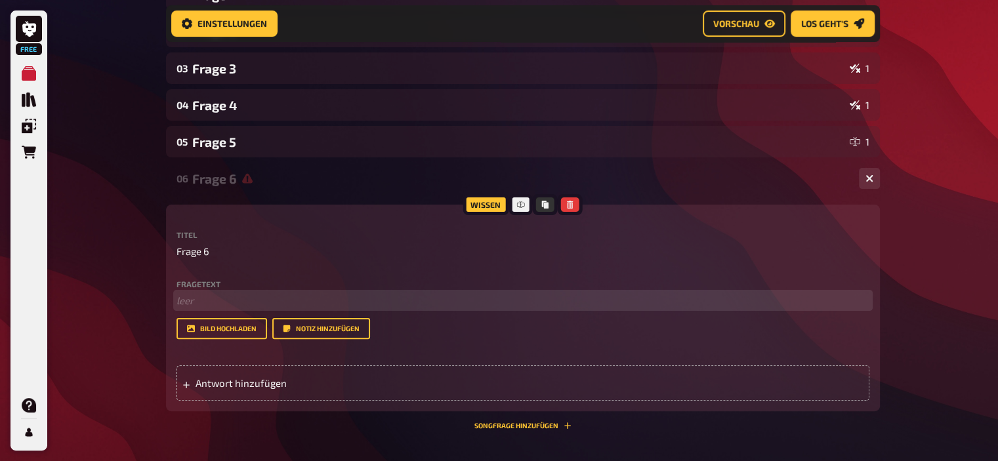
click at [184, 301] on p "﻿ leer" at bounding box center [523, 300] width 693 height 15
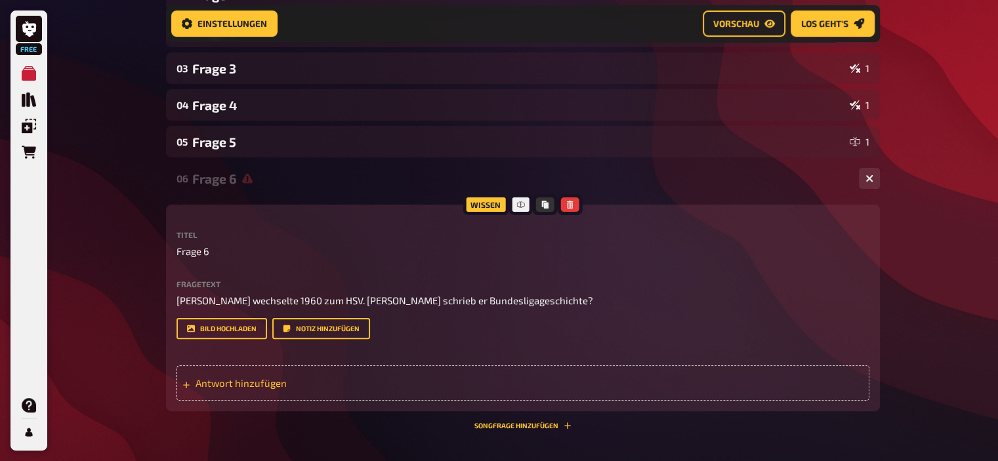
click at [271, 388] on span "Antwort hinzufügen" at bounding box center [298, 383] width 204 height 12
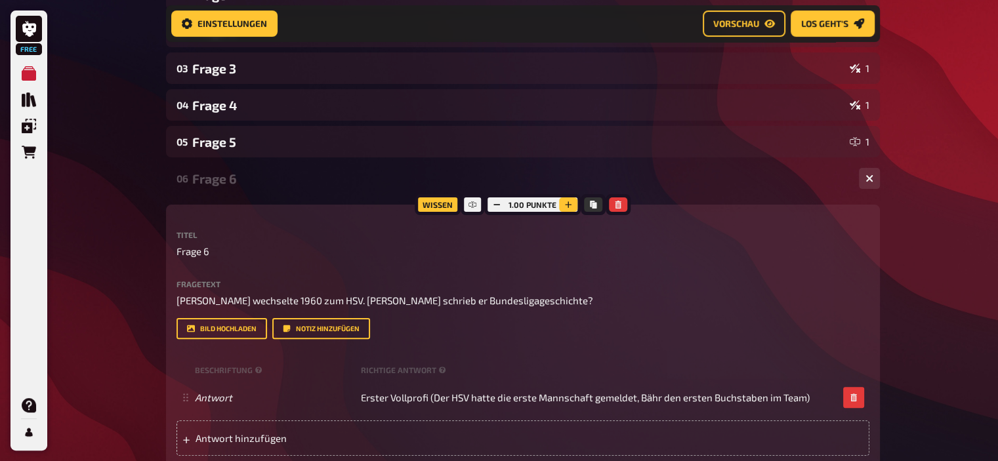
click at [567, 201] on icon "button" at bounding box center [568, 205] width 8 height 8
click at [567, 201] on icon "button" at bounding box center [569, 205] width 8 height 8
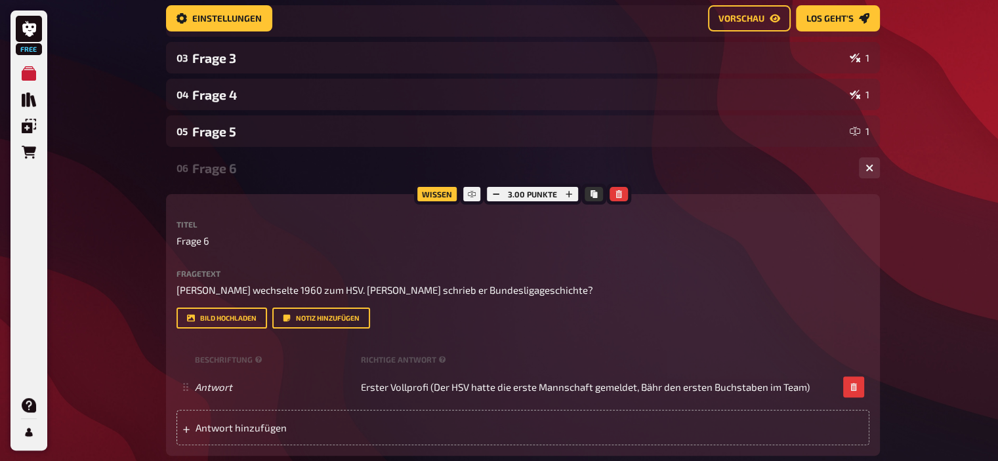
scroll to position [0, 0]
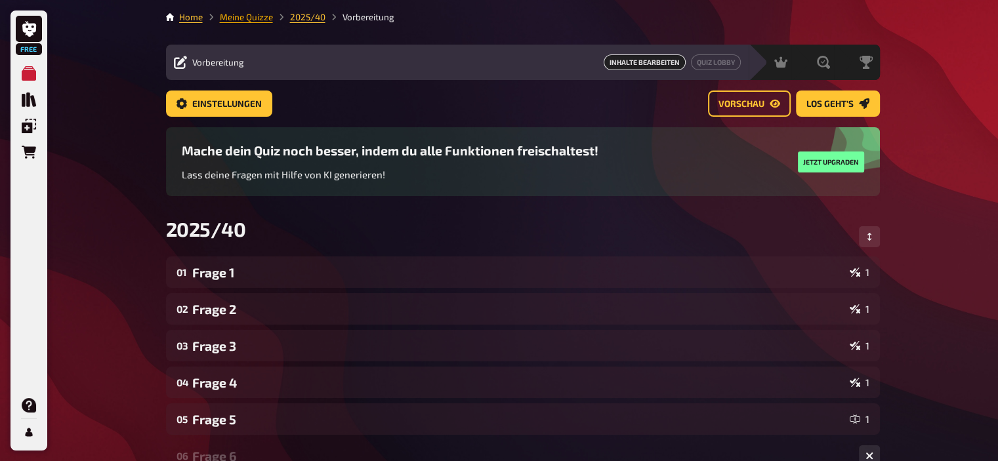
click at [257, 12] on link "Meine Quizze" at bounding box center [246, 17] width 53 height 11
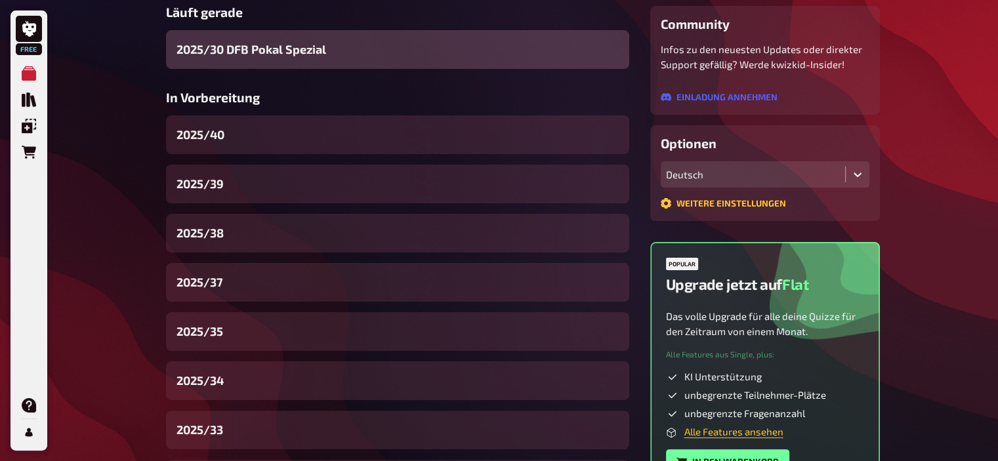
scroll to position [230, 0]
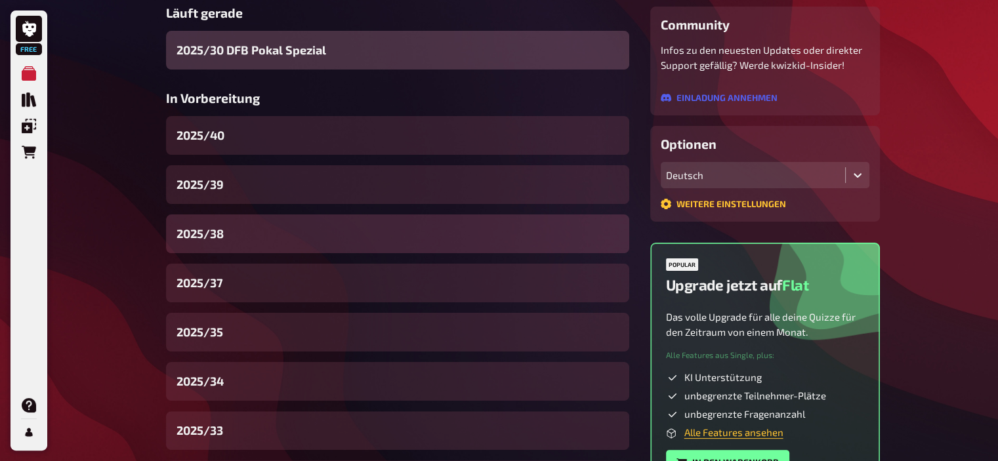
click at [244, 232] on div "2025/38" at bounding box center [397, 234] width 463 height 39
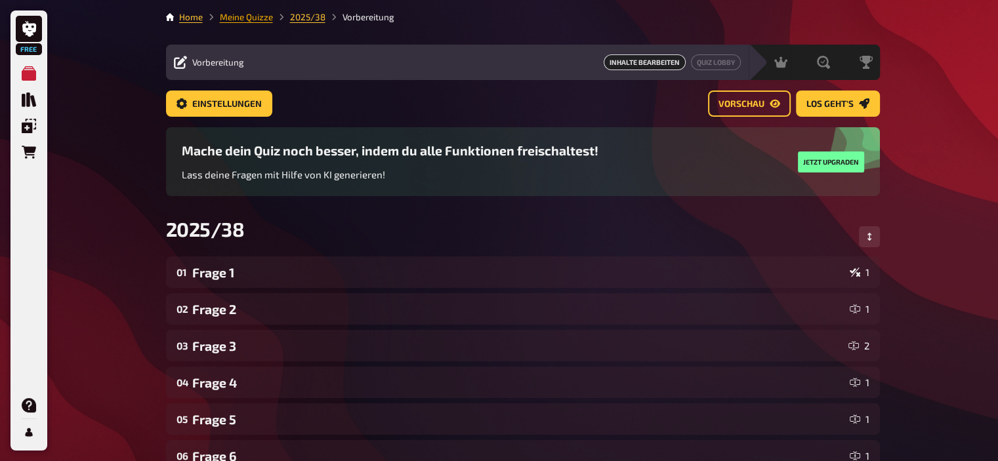
click at [242, 14] on link "Meine Quizze" at bounding box center [246, 17] width 53 height 11
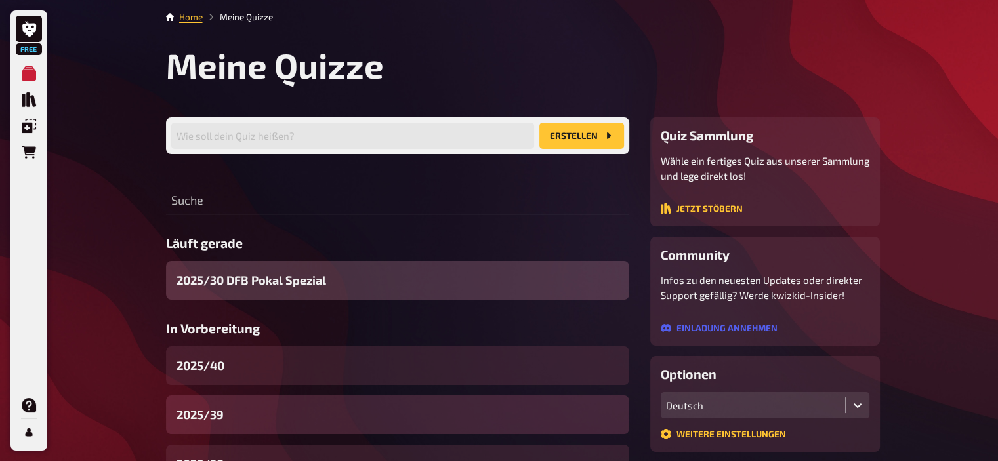
click at [220, 406] on span "2025/39" at bounding box center [200, 415] width 47 height 18
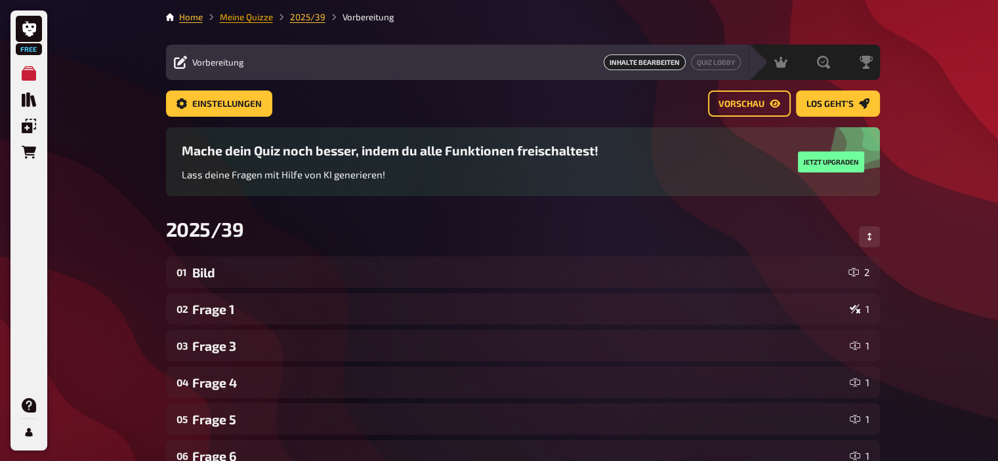
click at [257, 17] on link "Meine Quizze" at bounding box center [246, 17] width 53 height 11
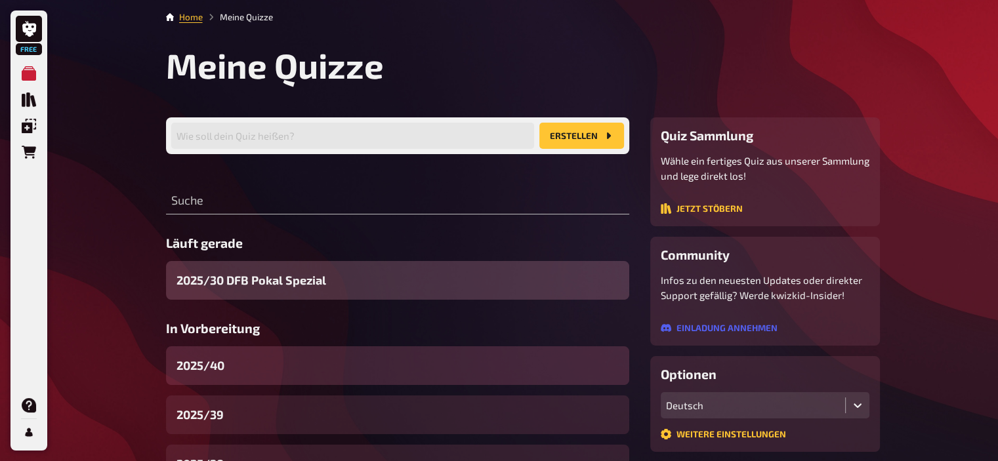
click at [232, 351] on div "2025/40" at bounding box center [397, 366] width 463 height 39
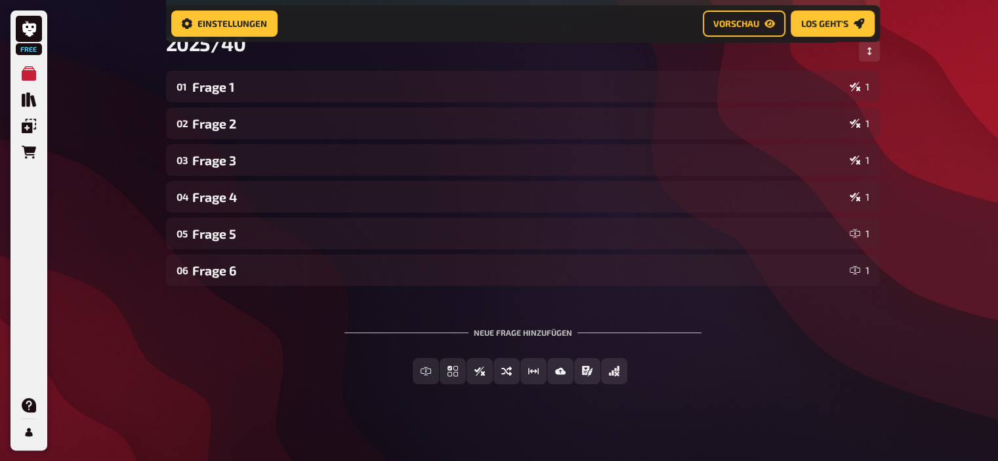
scroll to position [204, 0]
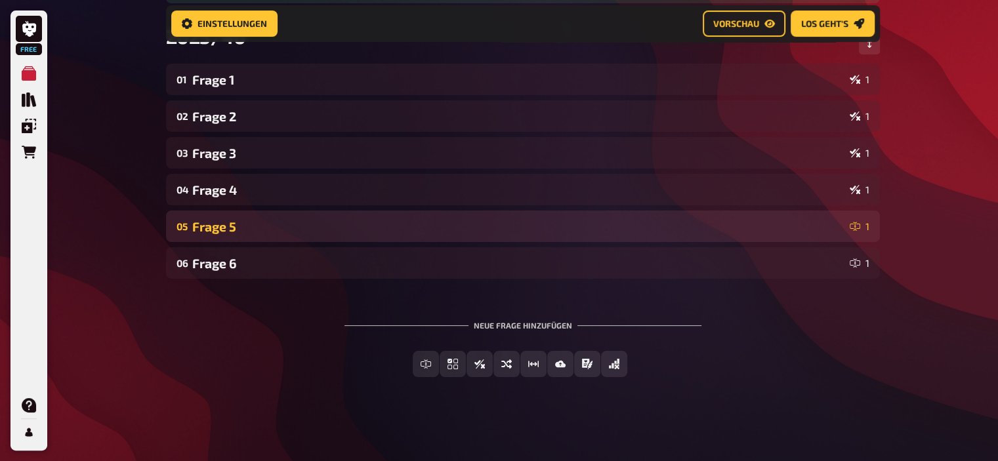
click at [232, 213] on div "05 Frage 5 1" at bounding box center [523, 227] width 714 height 32
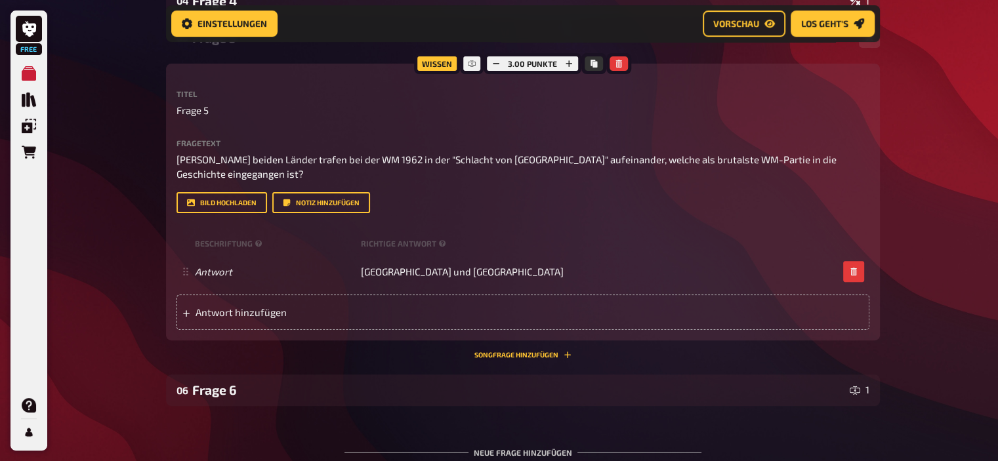
scroll to position [392, 0]
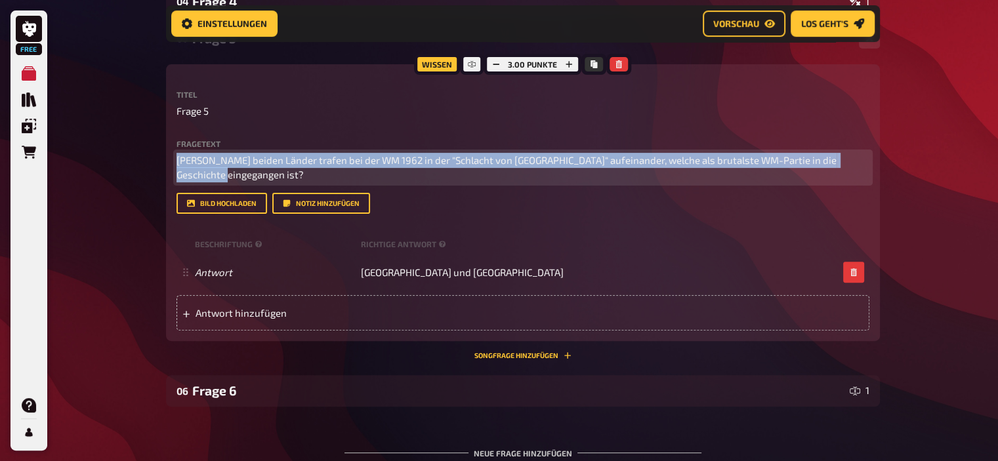
drag, startPoint x: 195, startPoint y: 176, endPoint x: 153, endPoint y: 144, distance: 52.9
click at [153, 144] on div "Free Meine Quizze Quiz Sammlung Einblendungen Bestellungen Hilfe Profil Home Me…" at bounding box center [499, 98] width 998 height 981
copy span "[PERSON_NAME] beiden Länder trafen bei der WM 1962 in der "Schlacht von [GEOGRA…"
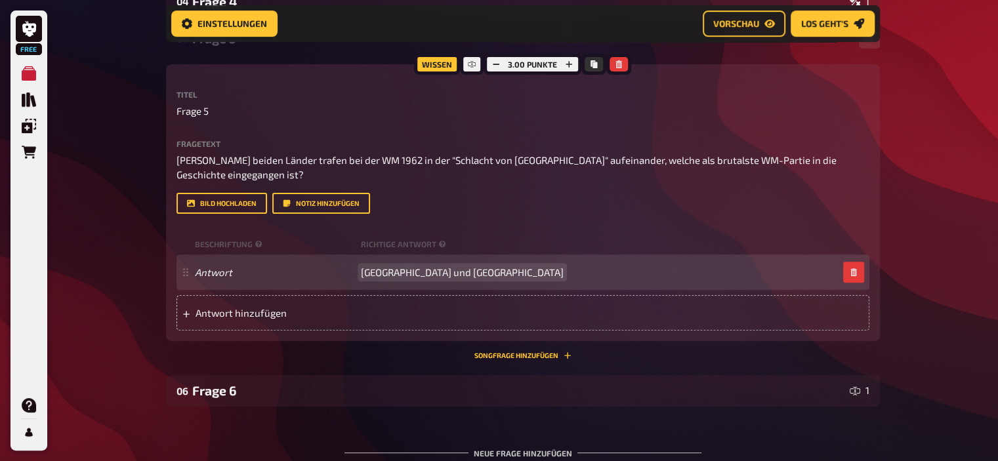
click at [389, 276] on span "[GEOGRAPHIC_DATA] und [GEOGRAPHIC_DATA]" at bounding box center [462, 272] width 203 height 12
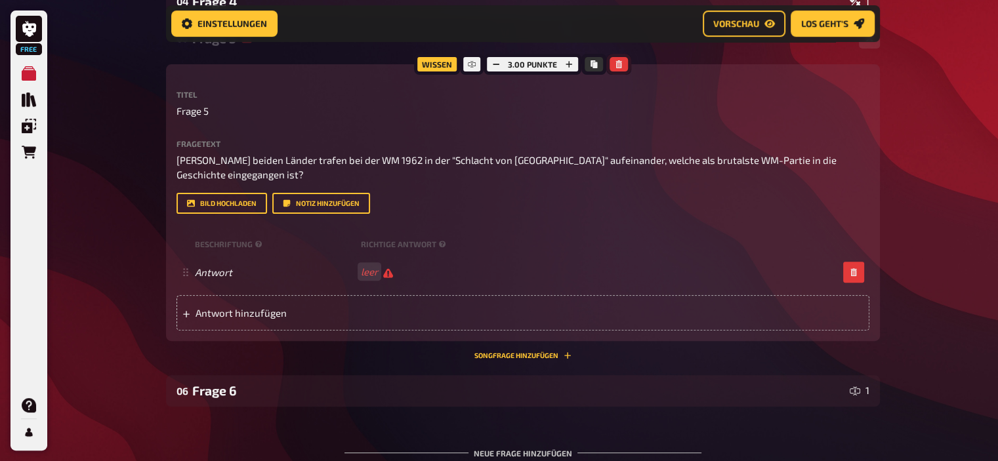
click at [618, 68] on icon "button" at bounding box center [619, 64] width 8 height 8
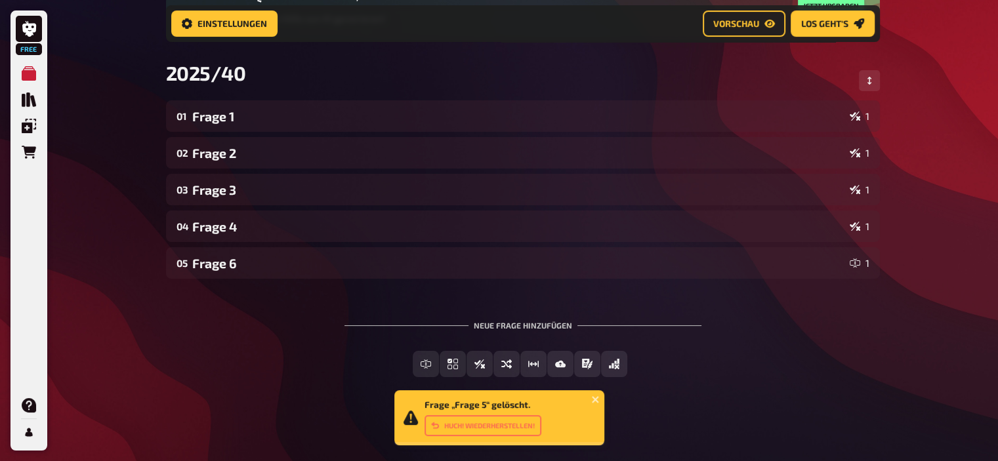
scroll to position [167, 0]
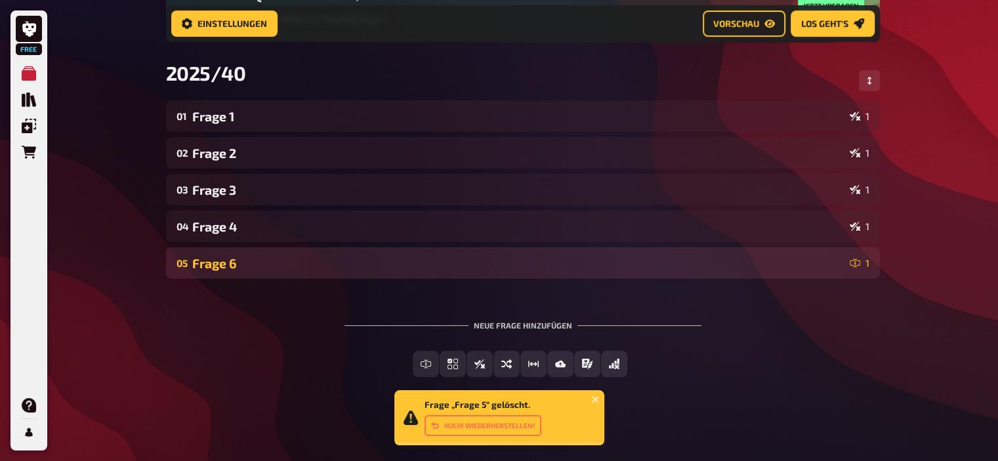
click at [268, 251] on div "05 Frage 6 1" at bounding box center [523, 263] width 714 height 32
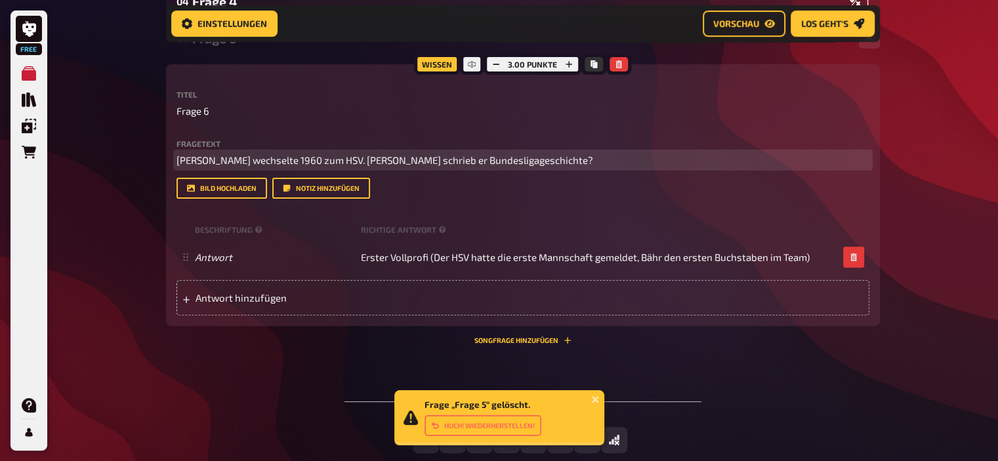
click at [351, 155] on span "[PERSON_NAME] wechselte 1960 zum HSV. [PERSON_NAME] schrieb er Bundesligageschi…" at bounding box center [385, 160] width 417 height 12
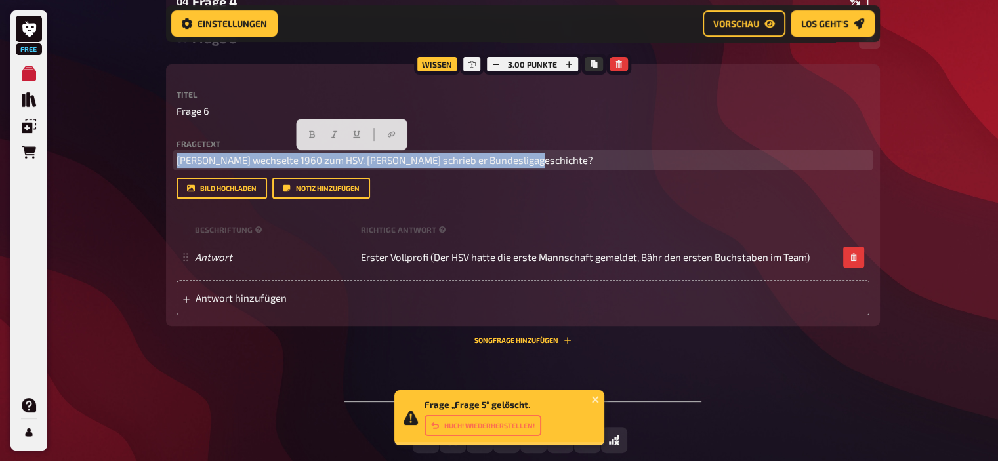
click at [351, 155] on span "[PERSON_NAME] wechselte 1960 zum HSV. [PERSON_NAME] schrieb er Bundesligageschi…" at bounding box center [385, 160] width 417 height 12
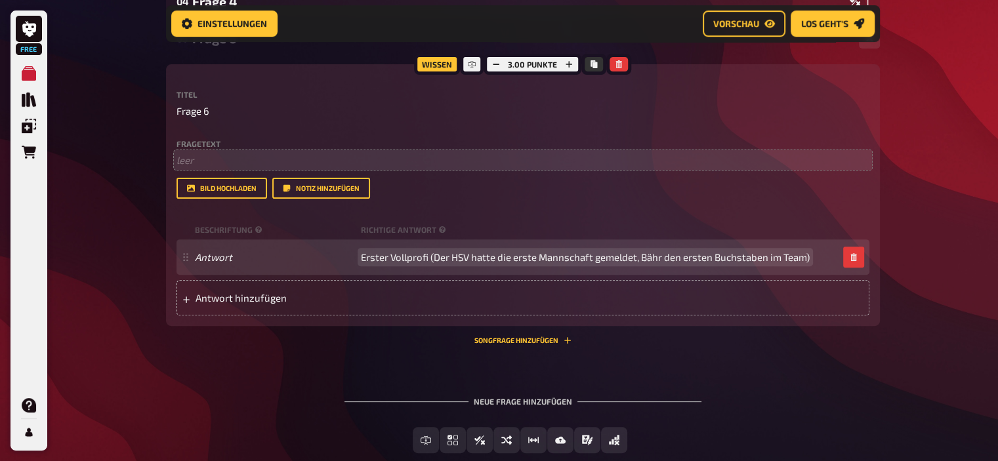
click at [401, 260] on span "Erster Vollprofi (Der HSV hatte die erste Mannschaft gemeldet, Bähr den ersten …" at bounding box center [585, 257] width 449 height 12
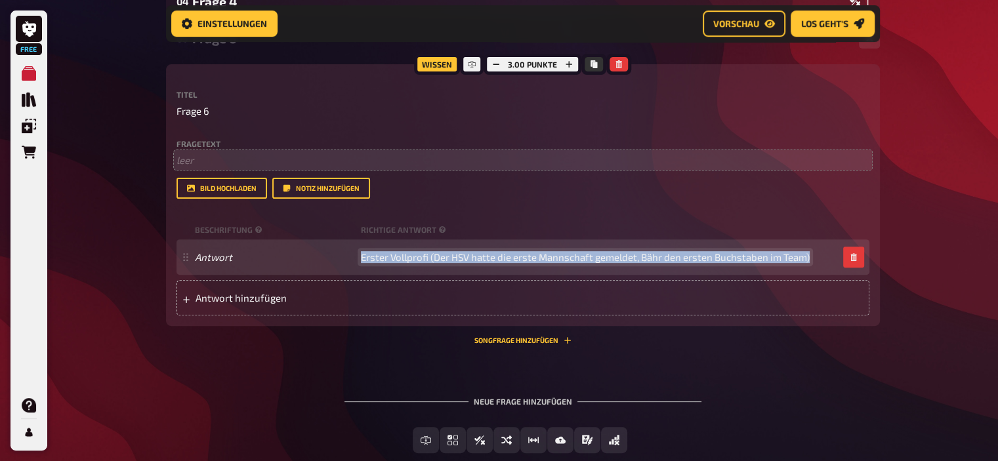
click at [401, 260] on span "Erster Vollprofi (Der HSV hatte die erste Mannschaft gemeldet, Bähr den ersten …" at bounding box center [585, 257] width 449 height 12
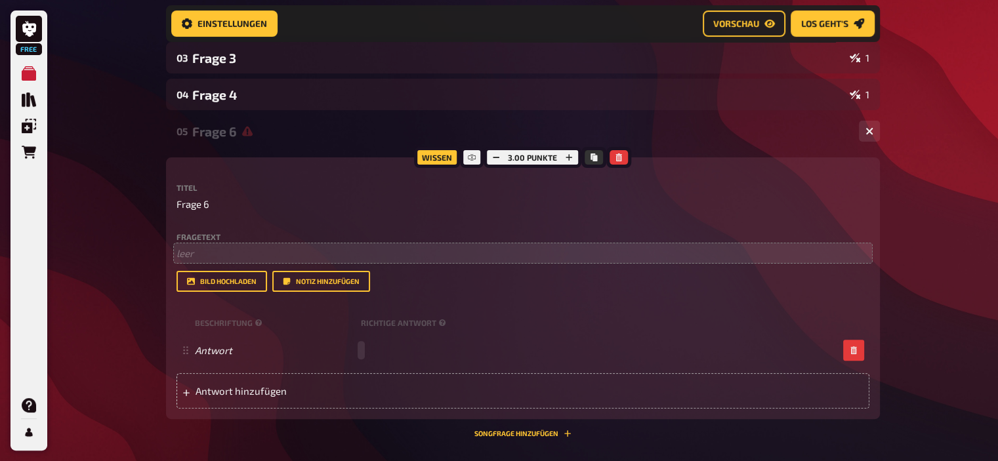
scroll to position [298, 0]
click at [620, 162] on button "button" at bounding box center [619, 159] width 18 height 14
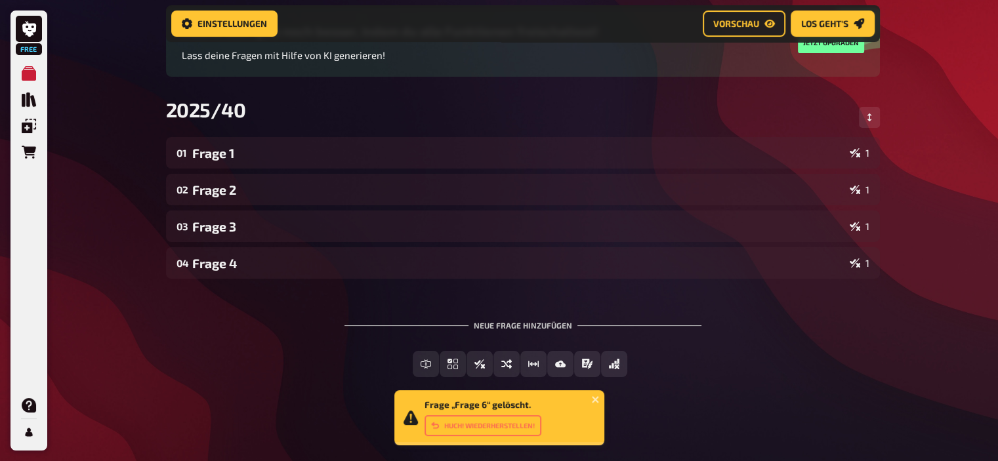
scroll to position [131, 0]
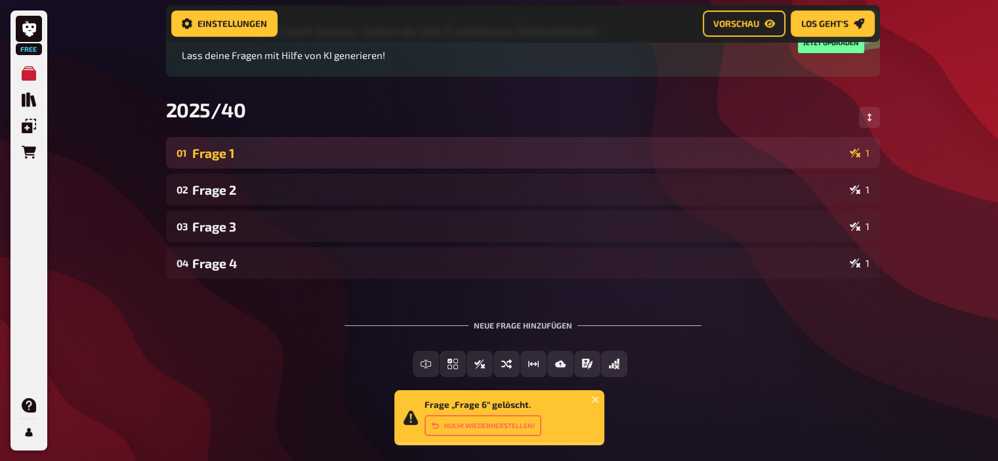
click at [272, 159] on div "Frage 1" at bounding box center [518, 153] width 652 height 15
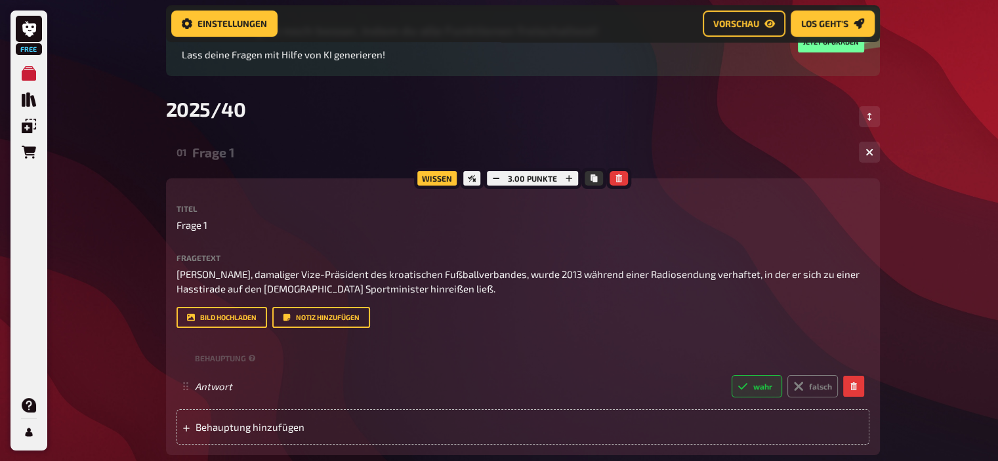
click at [272, 159] on div "Frage 1" at bounding box center [520, 152] width 656 height 15
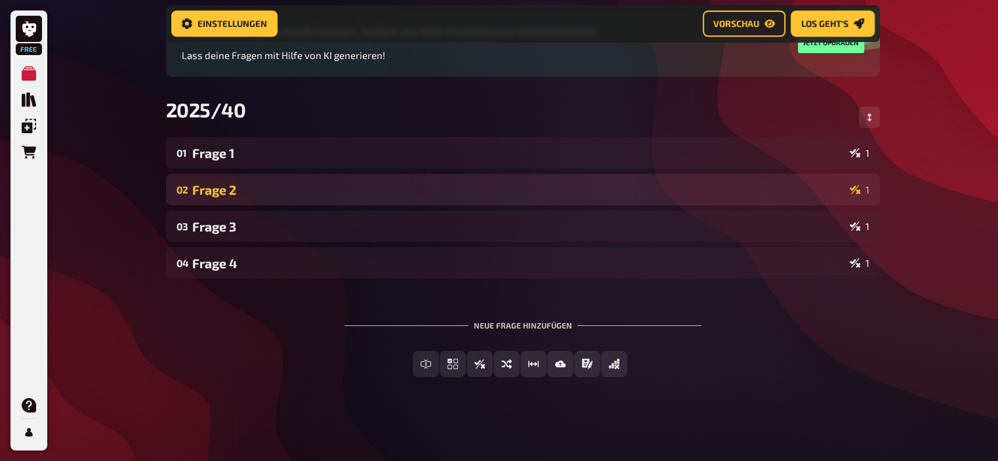
click at [242, 194] on div "Frage 2" at bounding box center [518, 189] width 652 height 15
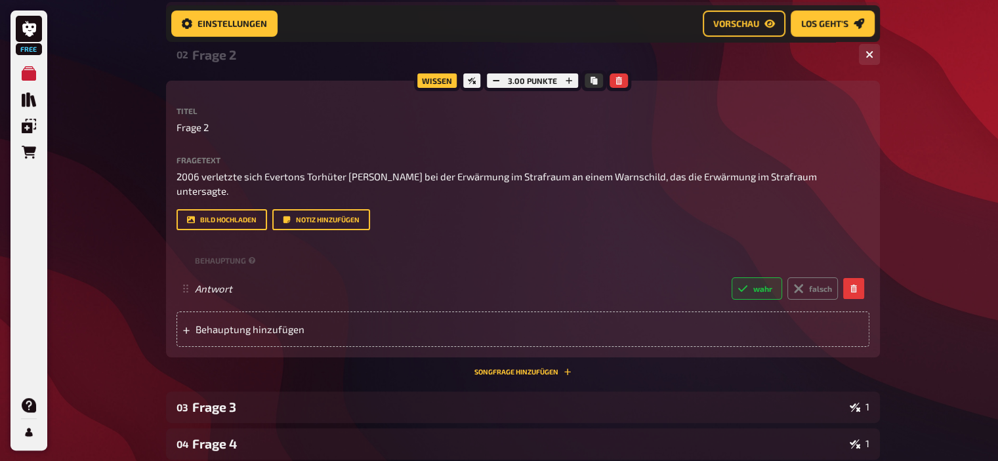
scroll to position [268, 0]
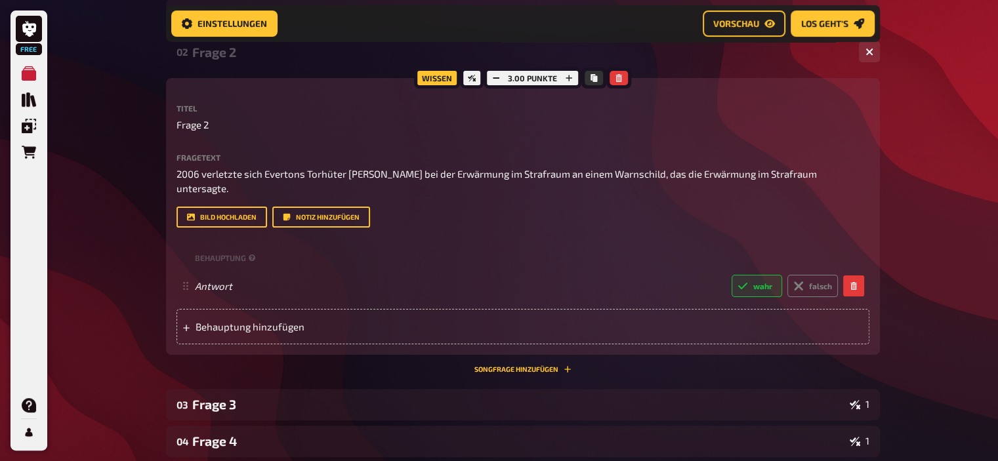
click at [230, 56] on div "Frage 2" at bounding box center [520, 52] width 656 height 15
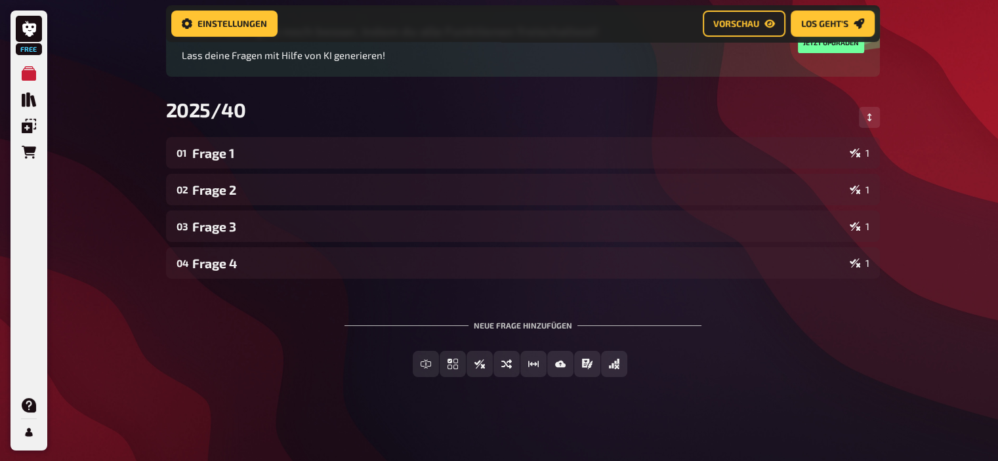
scroll to position [131, 0]
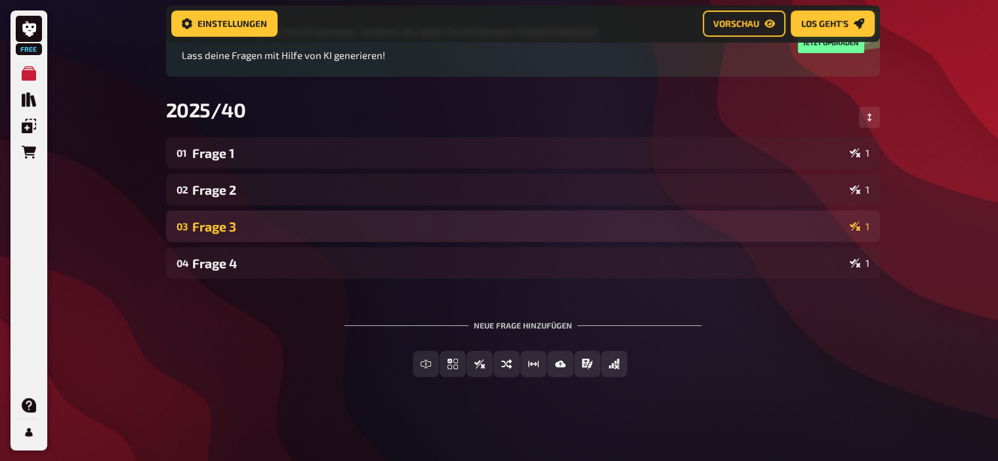
click at [221, 226] on div "Frage 3" at bounding box center [518, 226] width 652 height 15
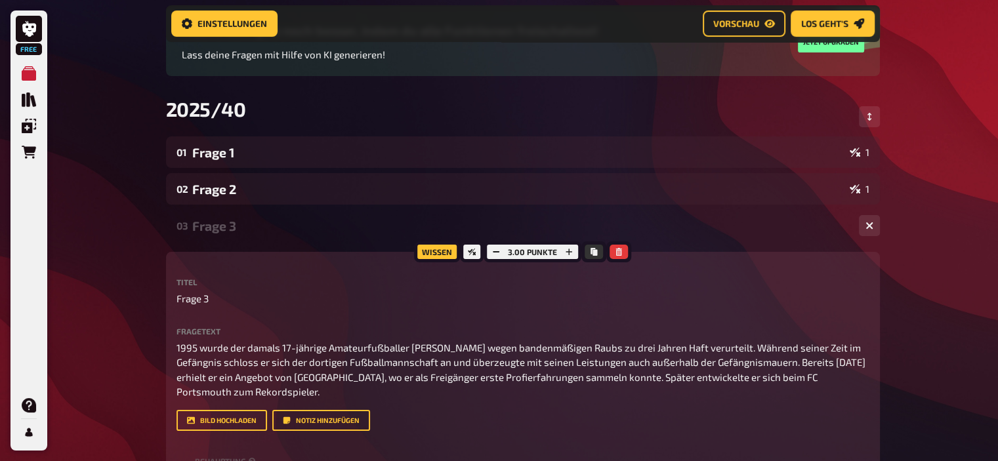
scroll to position [268, 0]
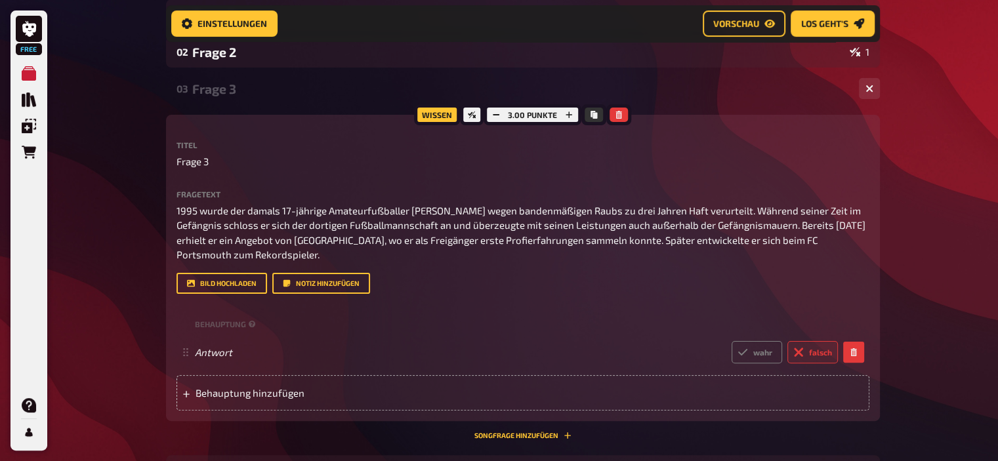
click at [215, 83] on div "Frage 3" at bounding box center [520, 88] width 656 height 15
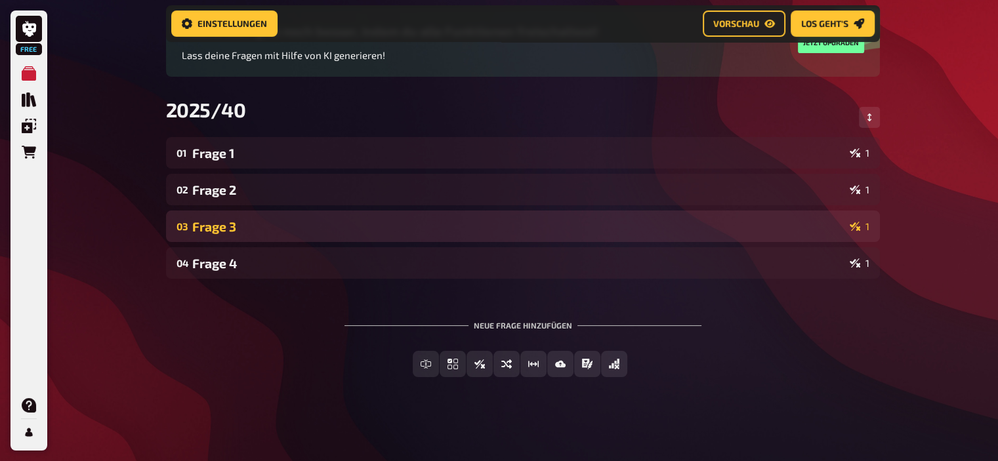
scroll to position [131, 0]
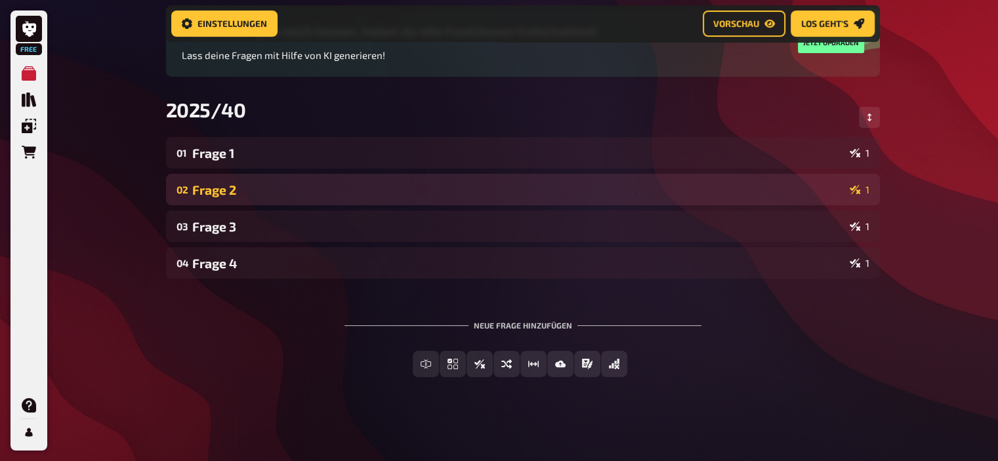
click at [223, 197] on div "02 Frage 2 1" at bounding box center [523, 190] width 714 height 32
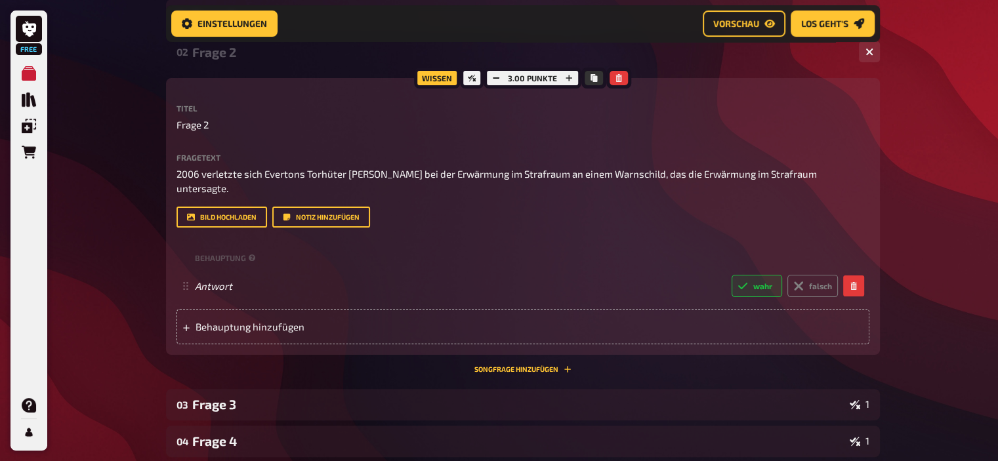
click at [215, 58] on div "Frage 2" at bounding box center [520, 52] width 656 height 15
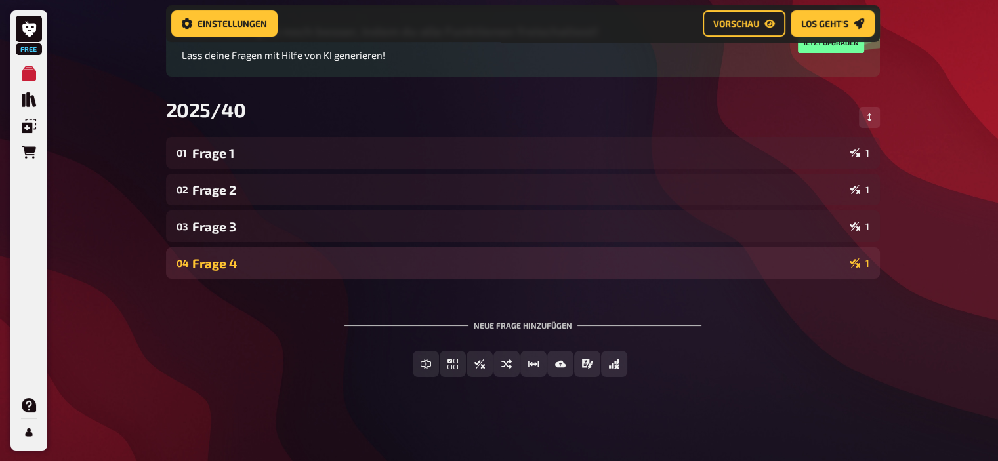
click at [223, 259] on div "Frage 4" at bounding box center [518, 263] width 652 height 15
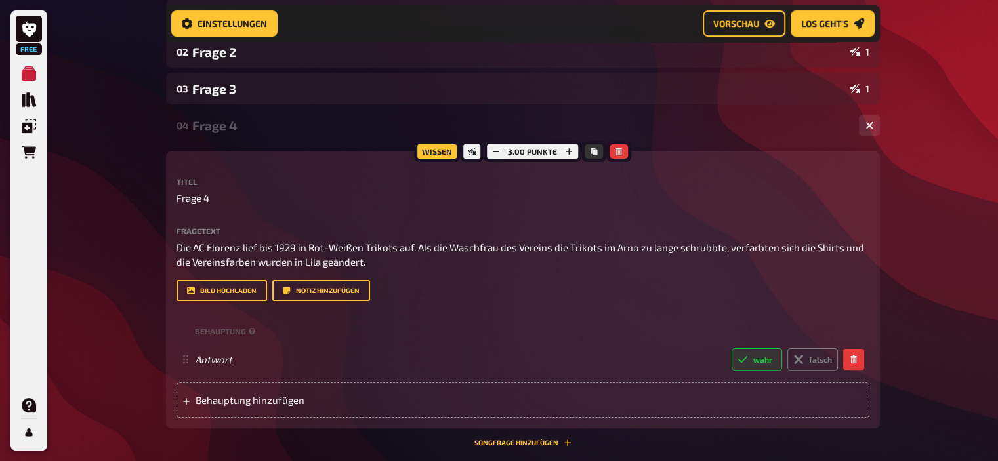
click at [223, 126] on div "Frage 4" at bounding box center [520, 125] width 656 height 15
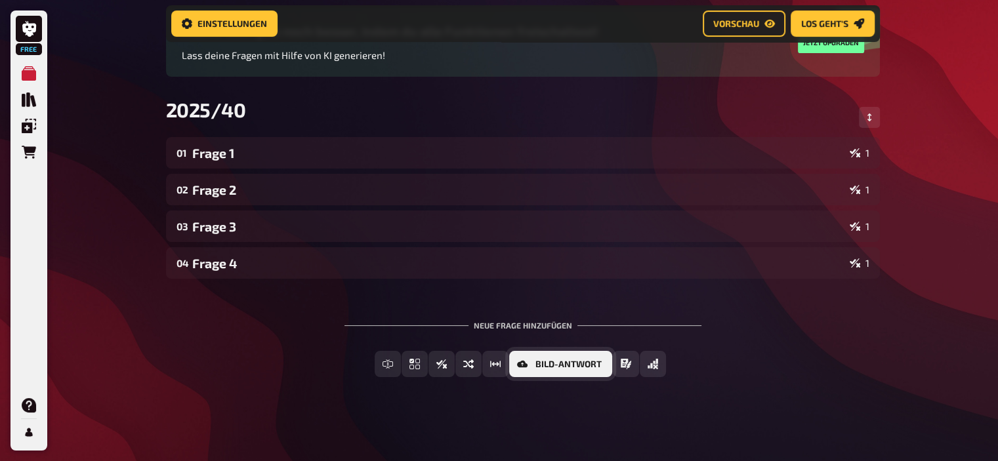
scroll to position [131, 0]
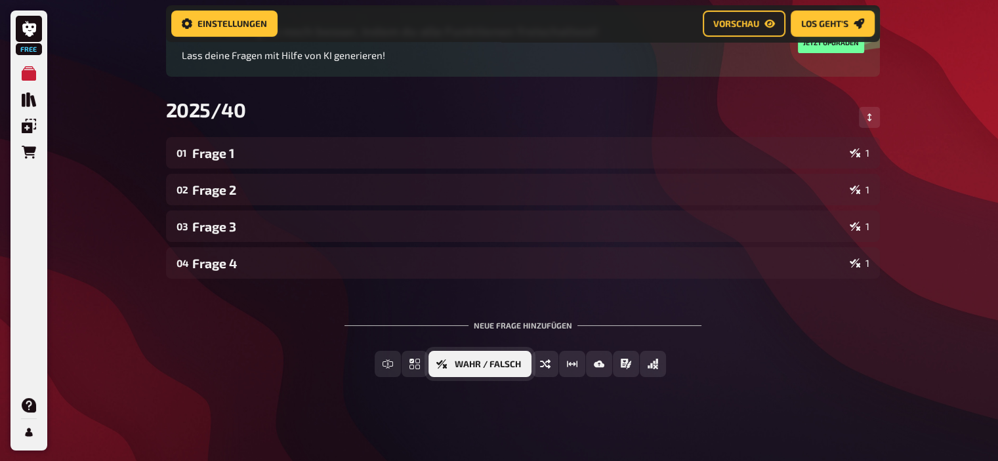
click at [501, 364] on span "Wahr / Falsch" at bounding box center [488, 364] width 66 height 9
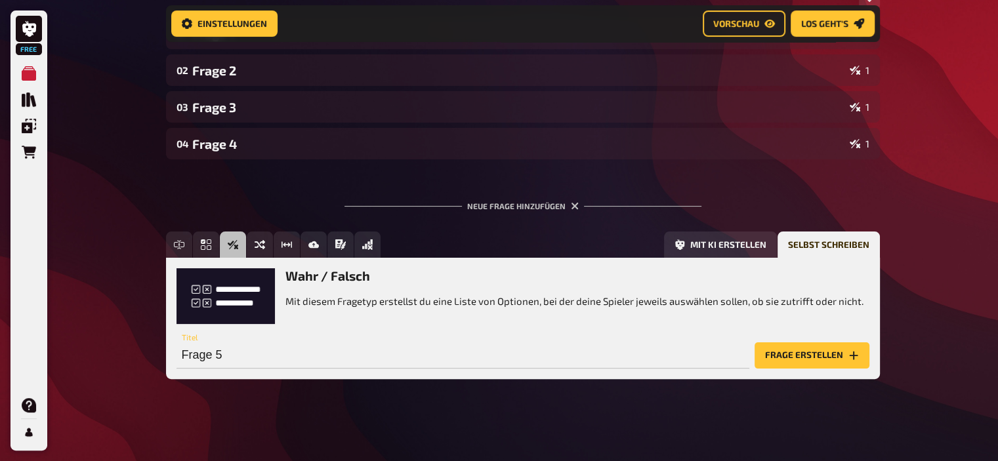
scroll to position [251, 0]
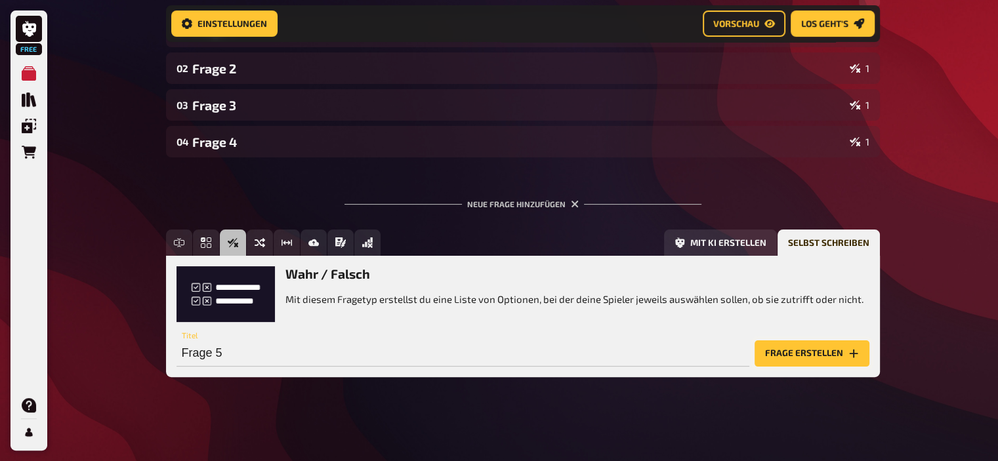
click at [761, 351] on button "Frage erstellen" at bounding box center [812, 354] width 115 height 26
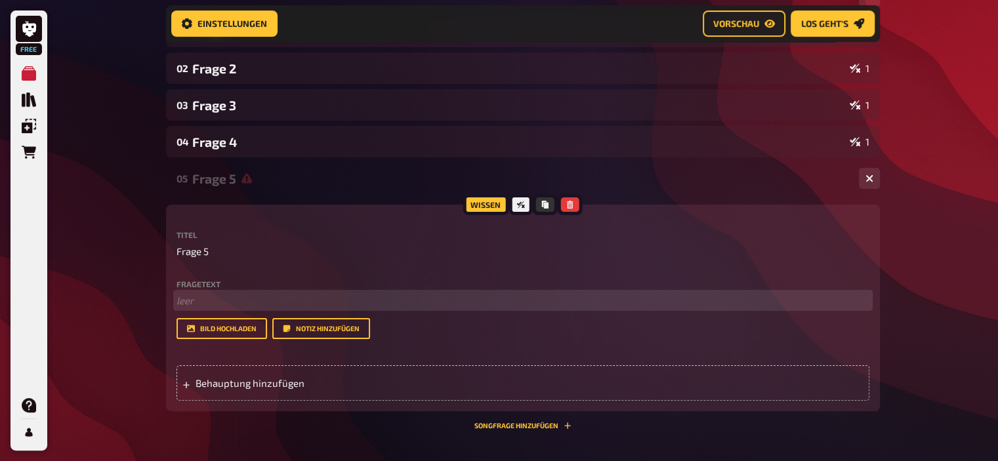
click at [190, 299] on p "﻿ leer" at bounding box center [523, 300] width 693 height 15
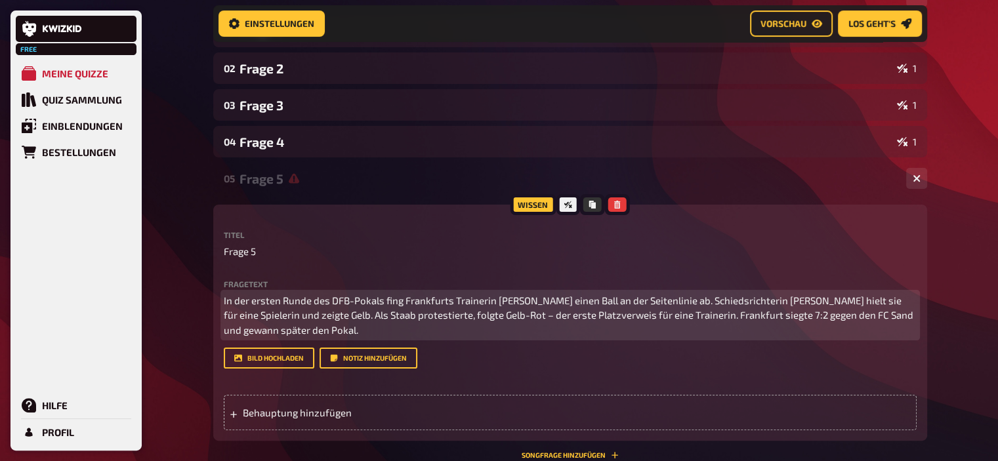
click at [228, 299] on p "In der ersten Runde des DFB-Pokals fing Frankfurts Trainerin [PERSON_NAME] eine…" at bounding box center [570, 315] width 693 height 45
click at [384, 298] on span "In der ersten Runde des DFB-Pokals fing Frankfurts Trainerin [PERSON_NAME] eine…" at bounding box center [570, 315] width 692 height 41
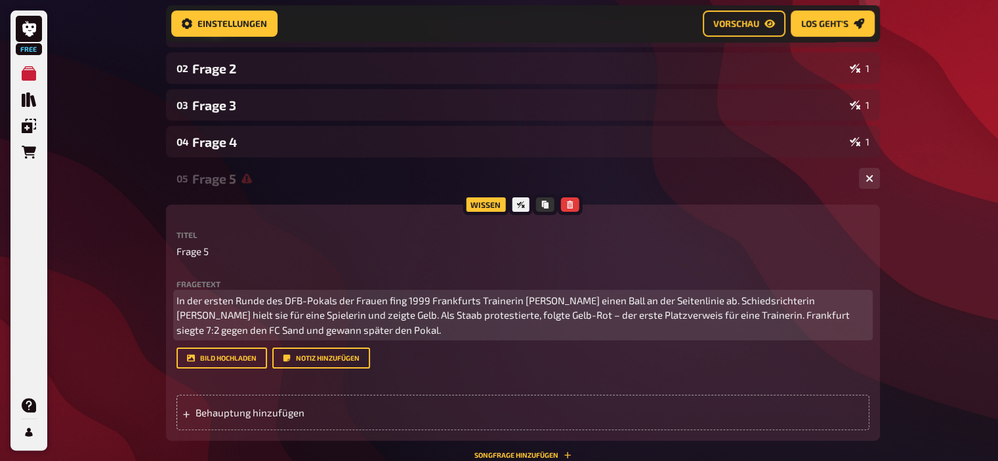
click at [584, 314] on span "In der ersten Runde des DFB-Pokals der Frauen fing 1999 Frankfurts Trainerin [P…" at bounding box center [514, 315] width 675 height 41
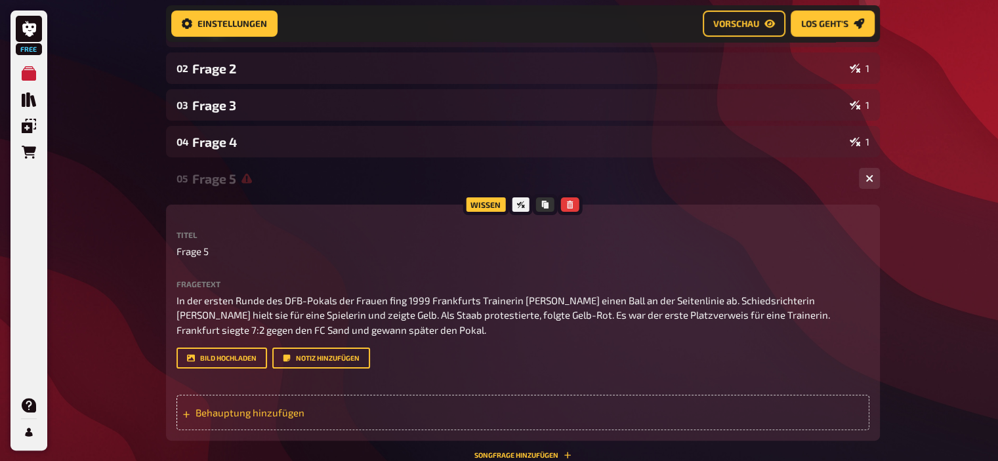
click at [232, 417] on span "Behauptung hinzufügen" at bounding box center [298, 413] width 204 height 12
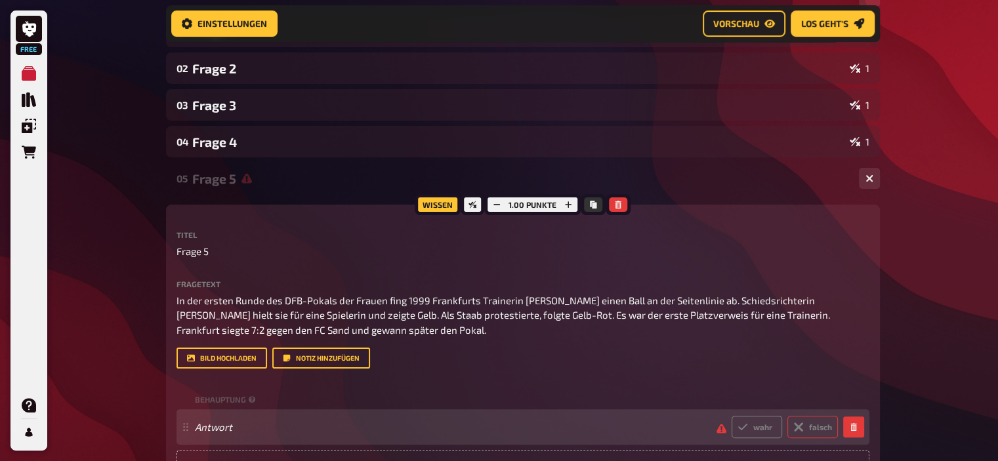
click at [796, 433] on icon at bounding box center [799, 427] width 11 height 11
click at [732, 416] on input "falsch" at bounding box center [731, 415] width 1 height 1
radio input "true"
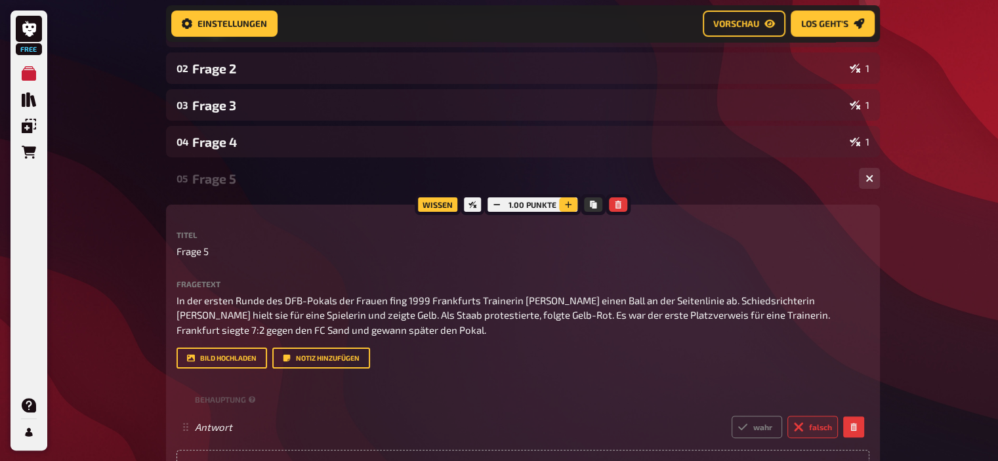
click at [572, 207] on button "button" at bounding box center [568, 205] width 18 height 14
click at [572, 207] on icon "button" at bounding box center [568, 205] width 8 height 8
click at [572, 207] on button "button" at bounding box center [569, 205] width 18 height 14
click at [220, 179] on div "Frage 5" at bounding box center [520, 178] width 656 height 15
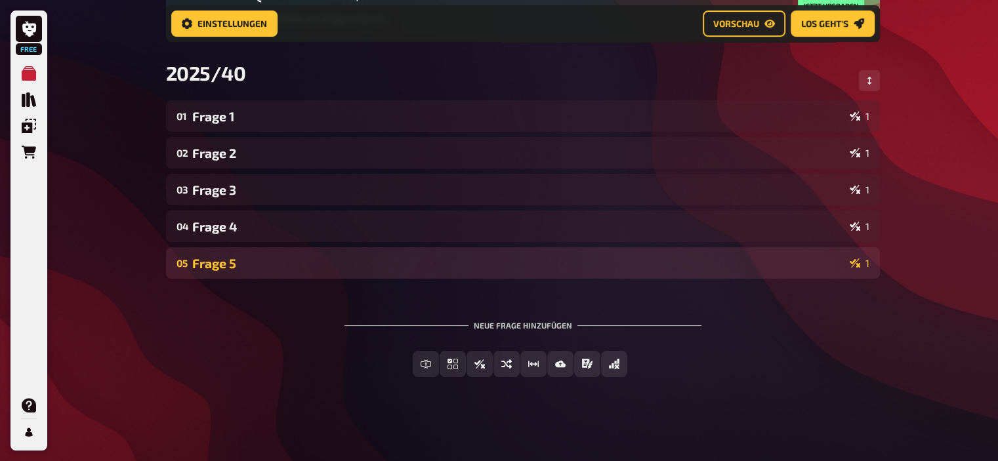
scroll to position [167, 0]
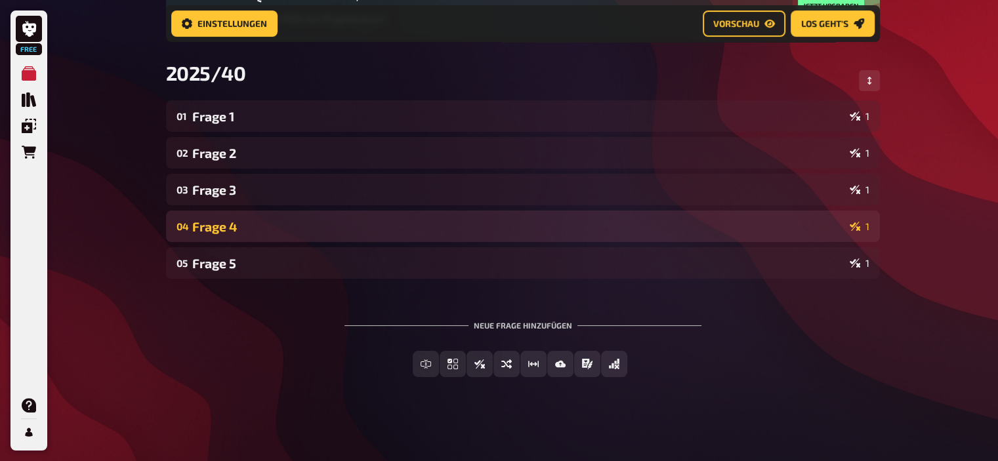
click at [231, 223] on div "Frage 4" at bounding box center [518, 226] width 652 height 15
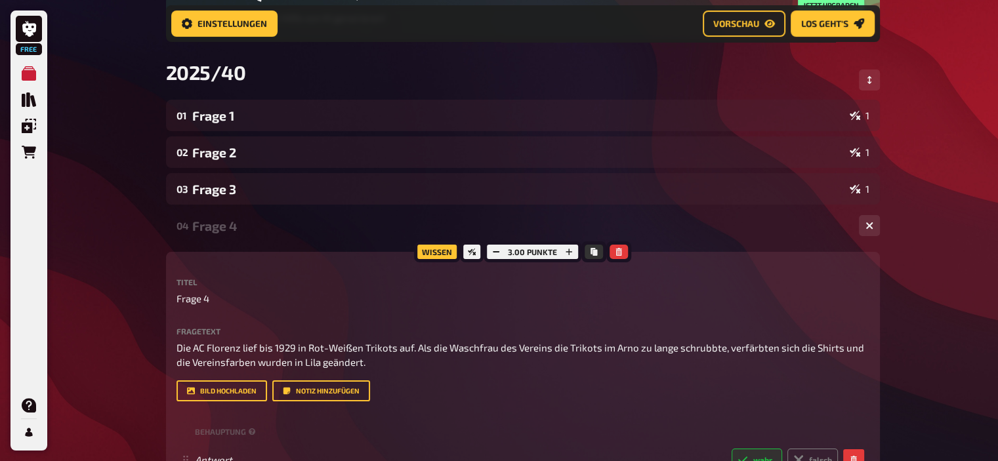
scroll to position [251, 0]
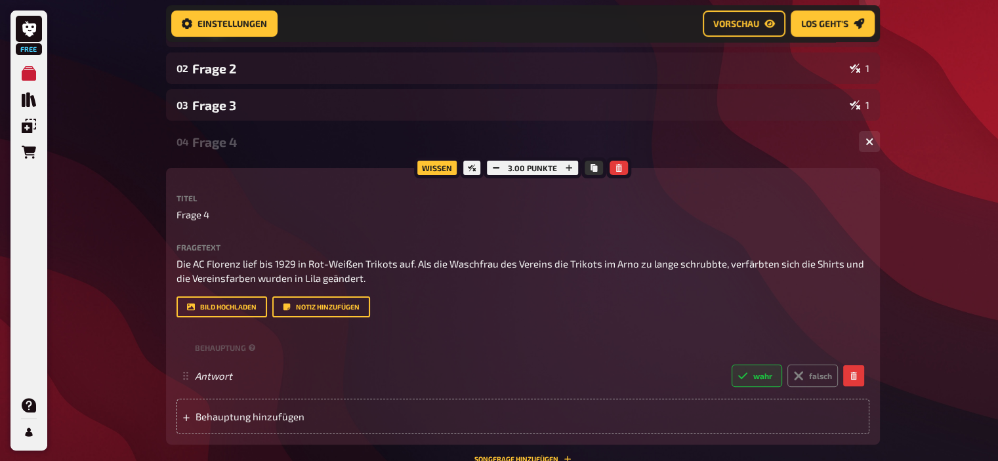
click at [217, 141] on div "Frage 4" at bounding box center [520, 142] width 656 height 15
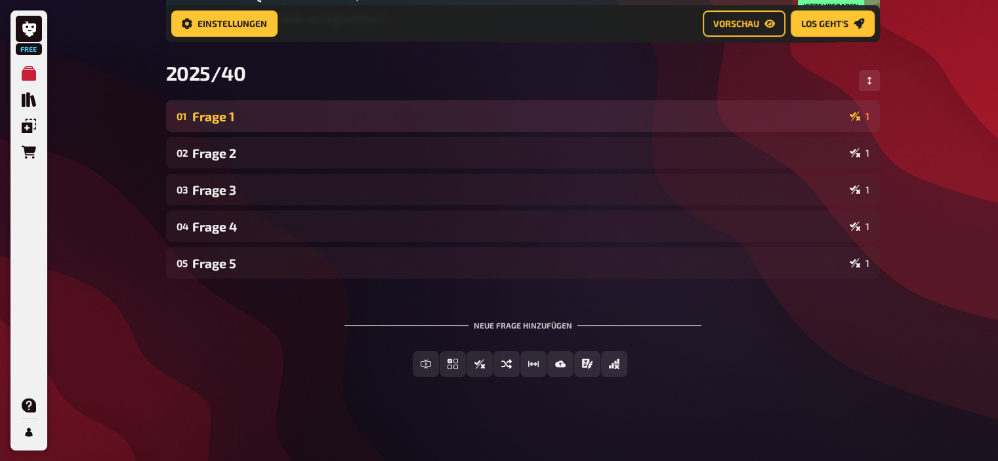
scroll to position [0, 0]
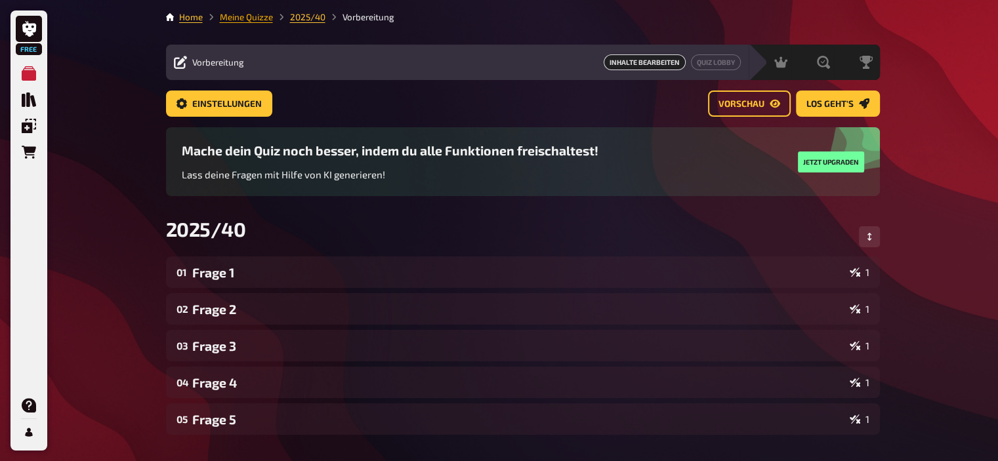
click at [235, 14] on link "Meine Quizze" at bounding box center [246, 17] width 53 height 11
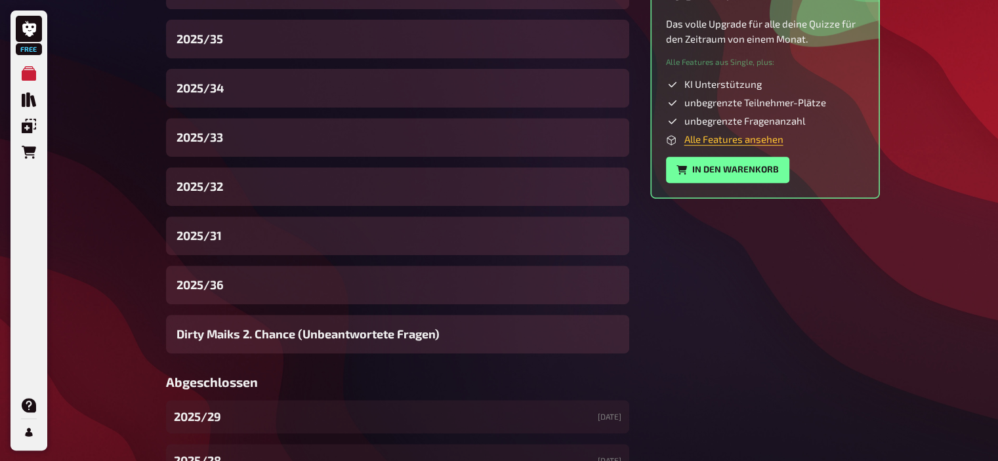
scroll to position [525, 0]
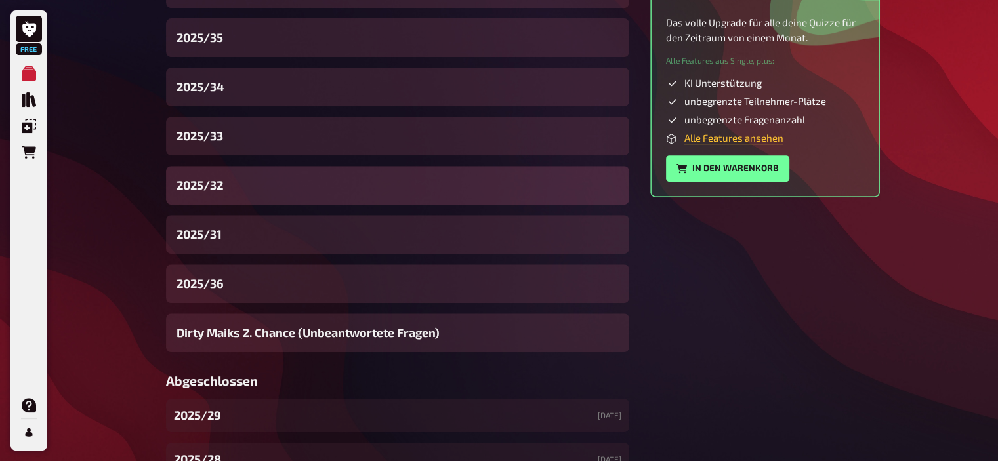
click at [222, 184] on span "2025/32" at bounding box center [200, 186] width 47 height 18
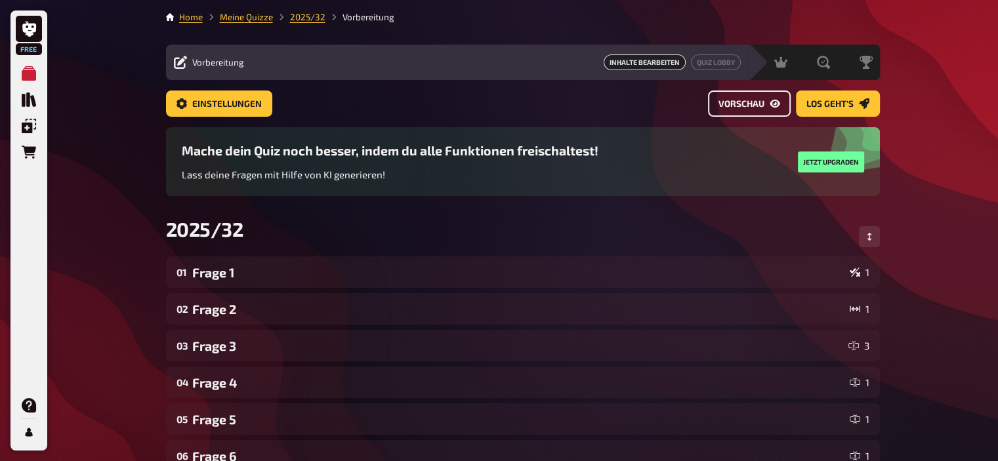
click at [732, 100] on span "Vorschau" at bounding box center [742, 104] width 46 height 9
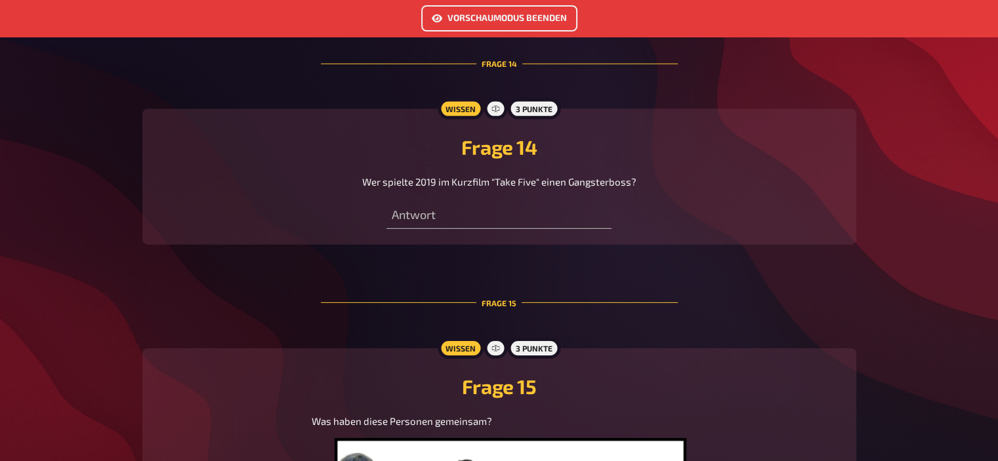
scroll to position [4042, 0]
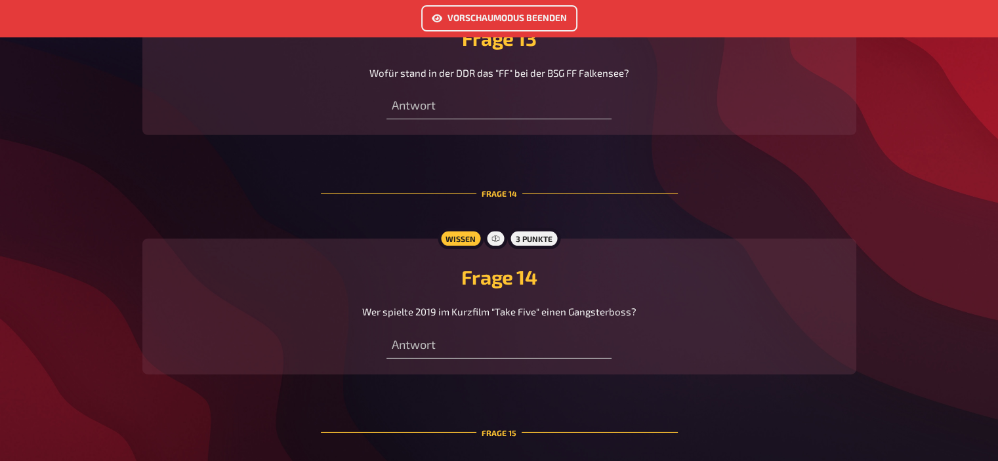
click at [458, 20] on button "Vorschaumodus beenden" at bounding box center [499, 18] width 156 height 26
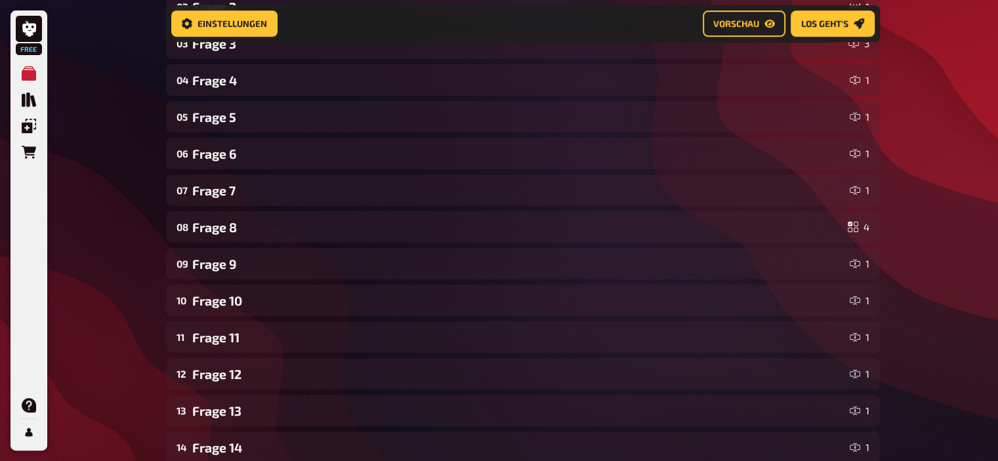
scroll to position [314, 0]
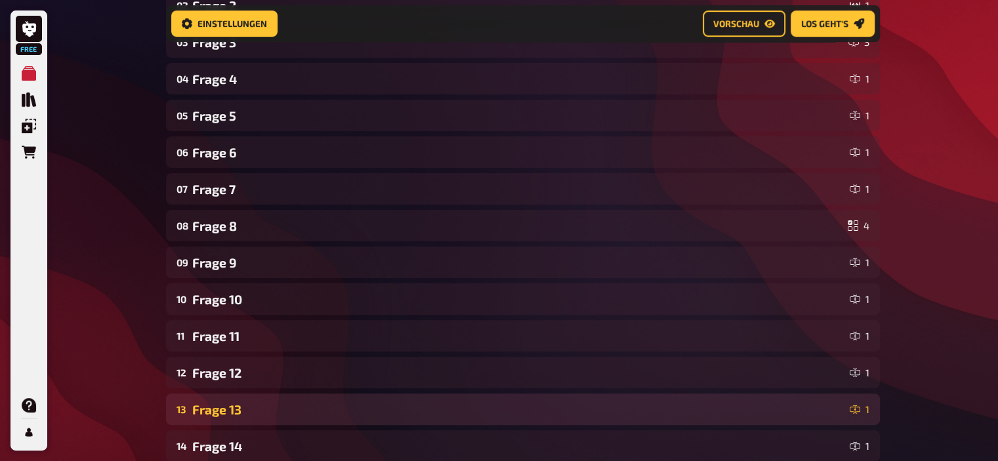
click at [244, 397] on div "13 Frage 13 1" at bounding box center [523, 410] width 714 height 32
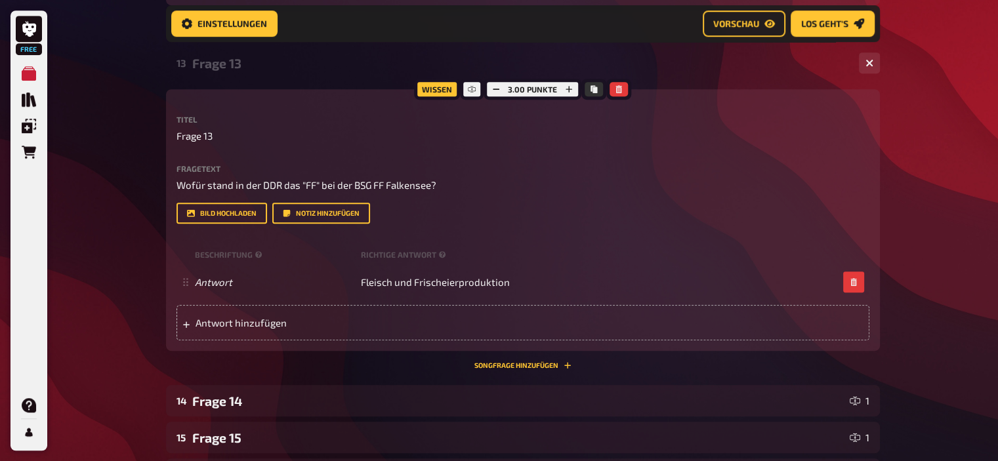
scroll to position [663, 0]
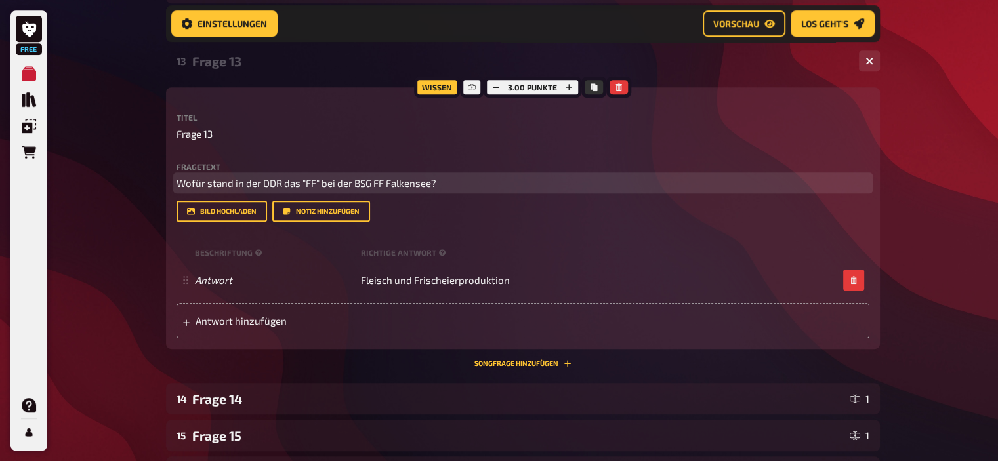
click at [359, 183] on span "Wofür stand in der DDR das "FF" bei der BSG FF Falkensee?" at bounding box center [307, 183] width 260 height 12
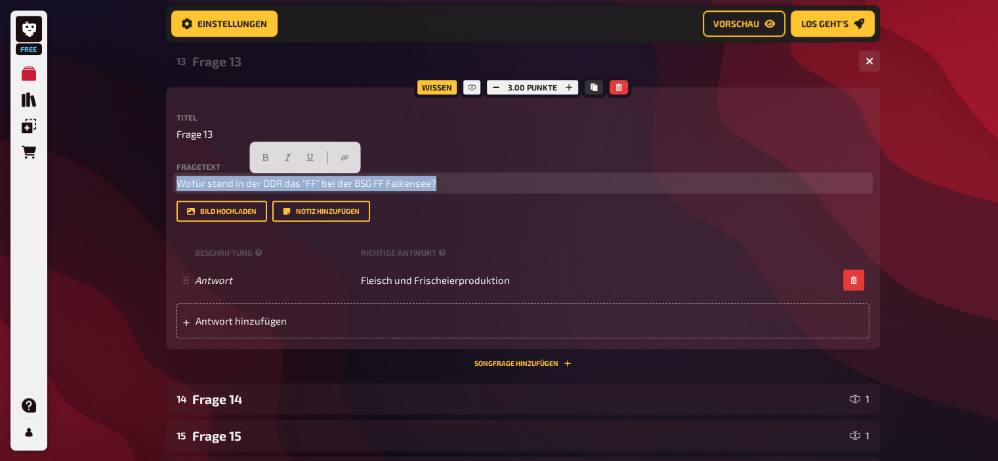
click at [359, 183] on span "Wofür stand in der DDR das "FF" bei der BSG FF Falkensee?" at bounding box center [307, 183] width 260 height 12
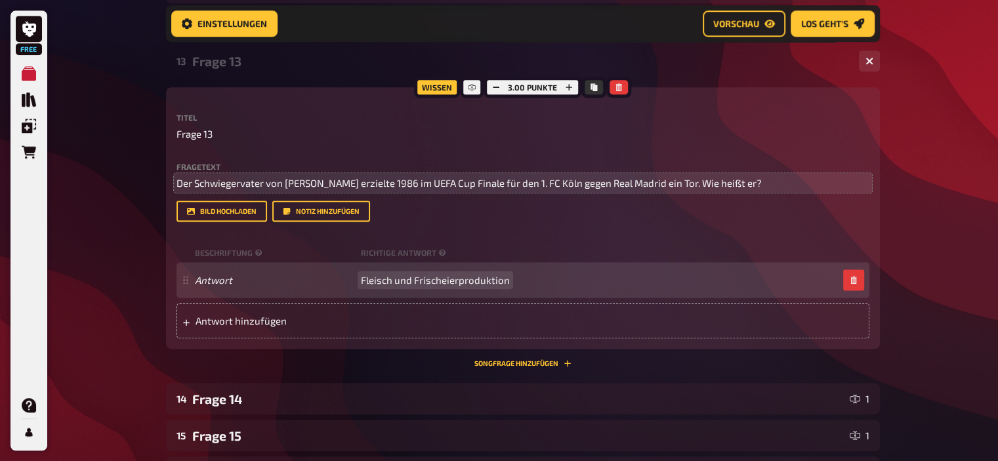
click at [501, 282] on span "Fleisch und Frischeierproduktion" at bounding box center [435, 280] width 149 height 12
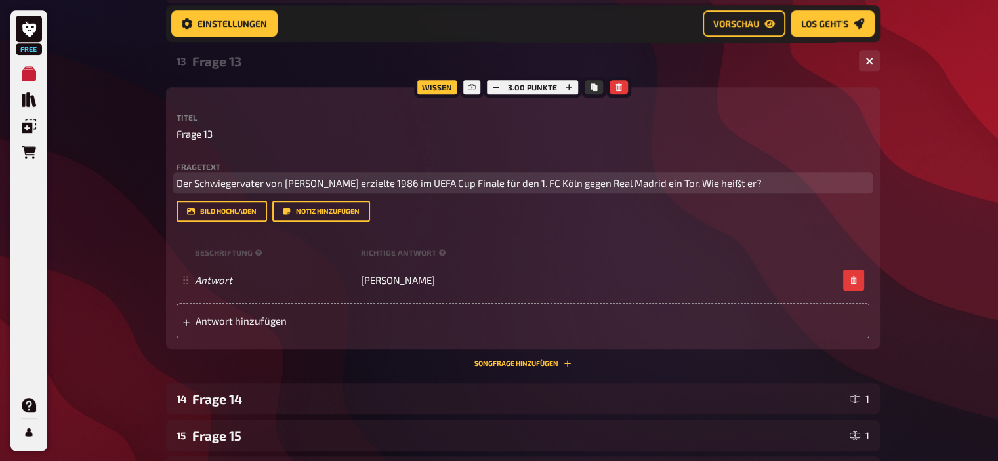
click at [691, 182] on span "Der Schwiegervater von [PERSON_NAME] erzielte 1986 im UEFA Cup Finale für den 1…" at bounding box center [469, 183] width 585 height 12
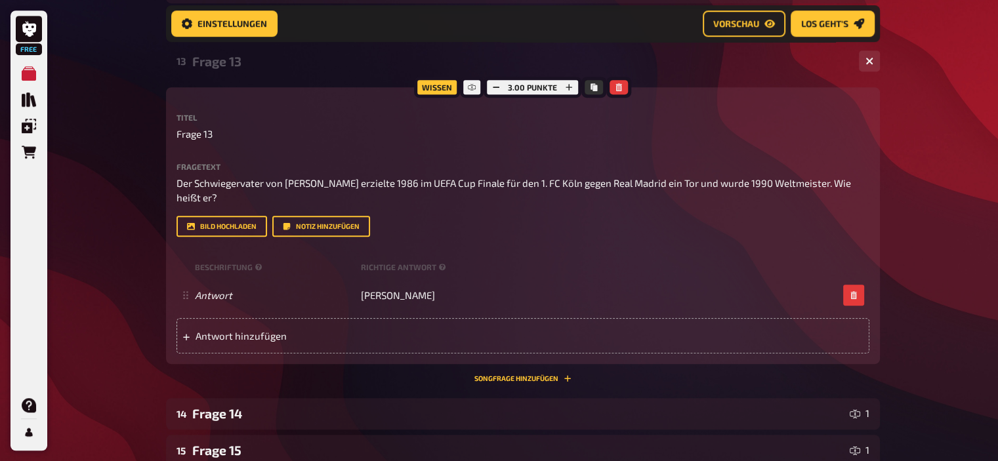
click at [228, 65] on div "Frage 13" at bounding box center [520, 61] width 656 height 15
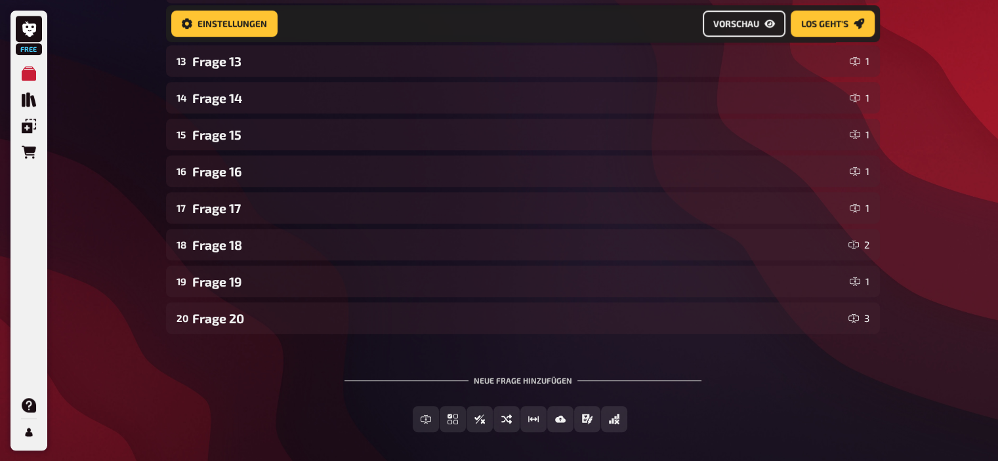
click at [738, 31] on button "Vorschau" at bounding box center [744, 24] width 83 height 26
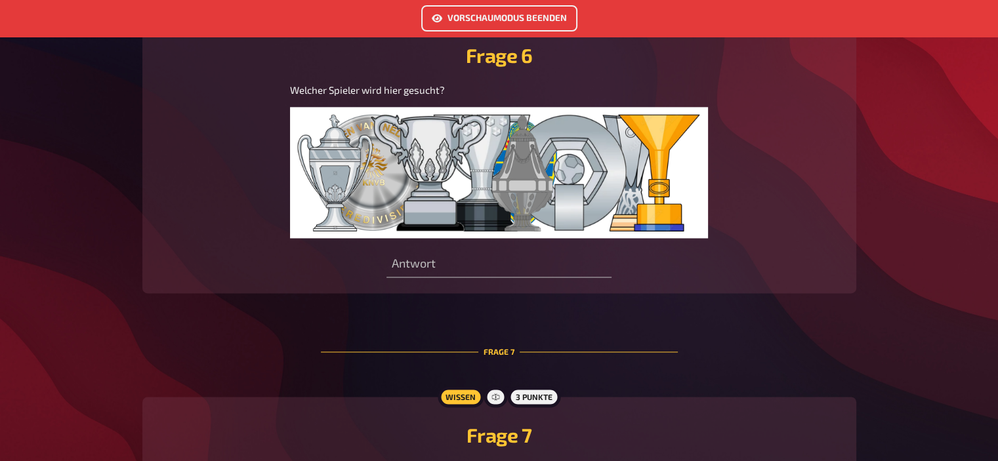
scroll to position [1720, 0]
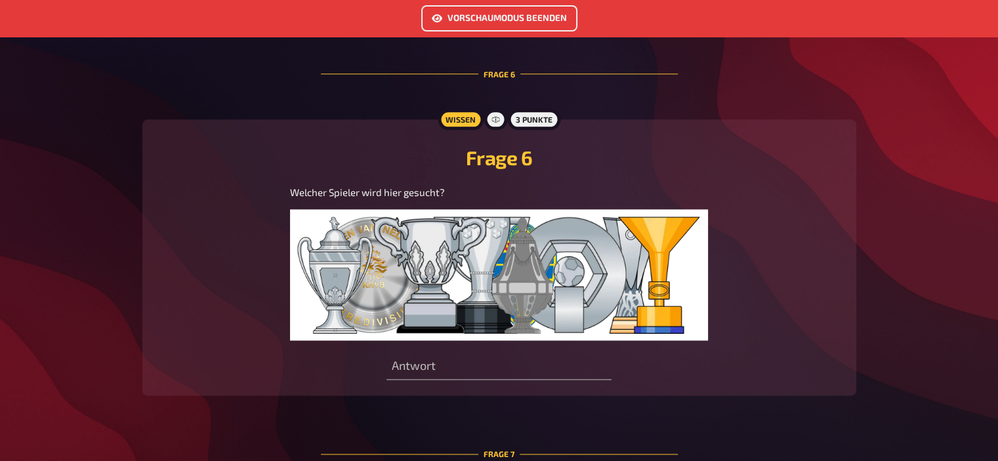
click at [496, 25] on button "Vorschaumodus beenden" at bounding box center [499, 18] width 156 height 26
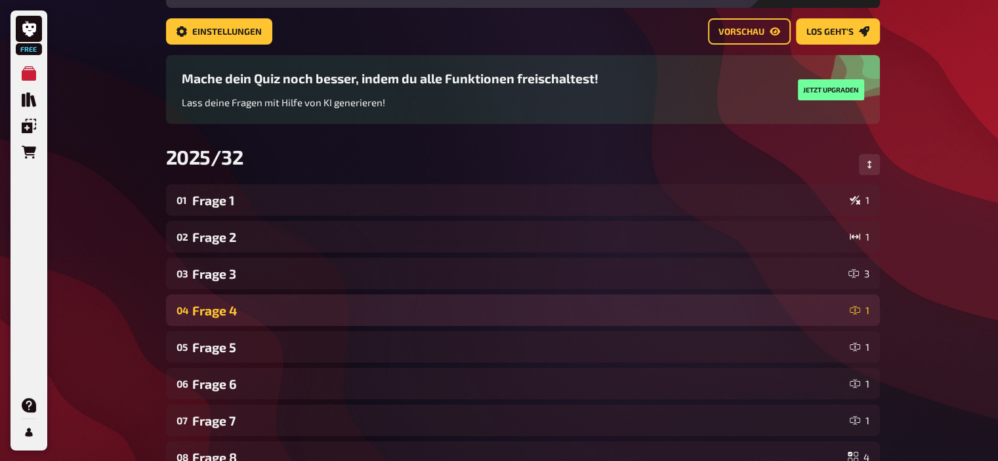
scroll to position [75, 0]
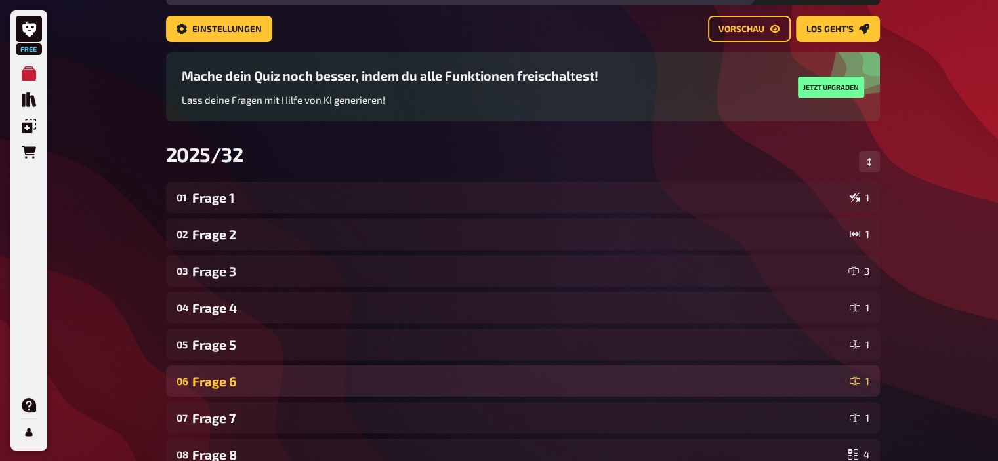
click at [263, 379] on div "Frage 6" at bounding box center [518, 381] width 652 height 15
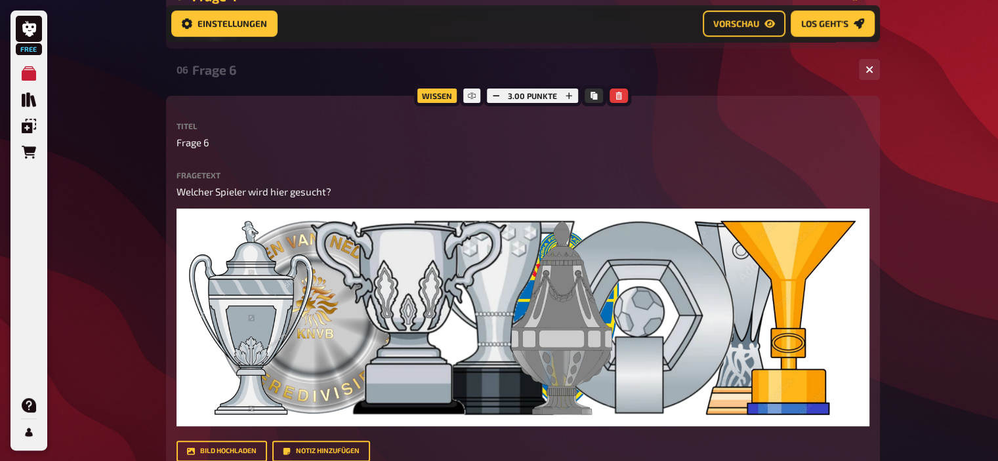
scroll to position [398, 0]
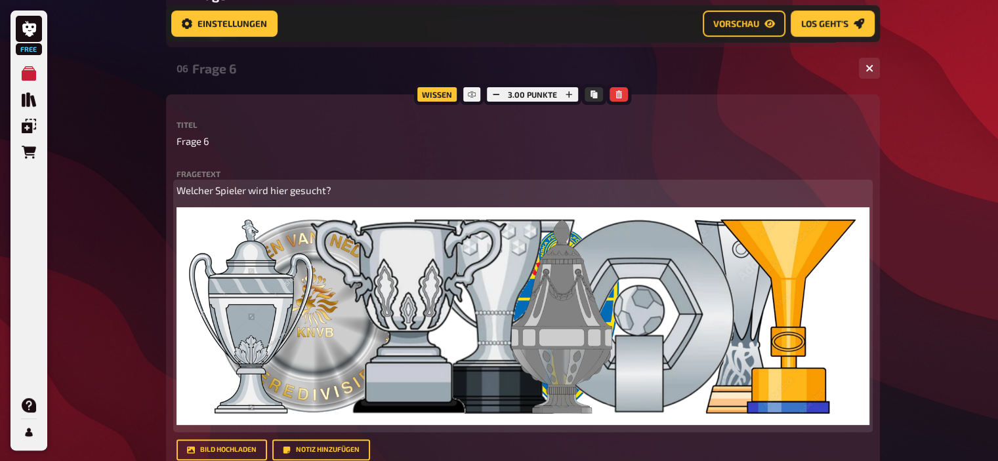
click at [341, 188] on p "Welcher Spieler wird hier gesucht?" at bounding box center [523, 190] width 693 height 15
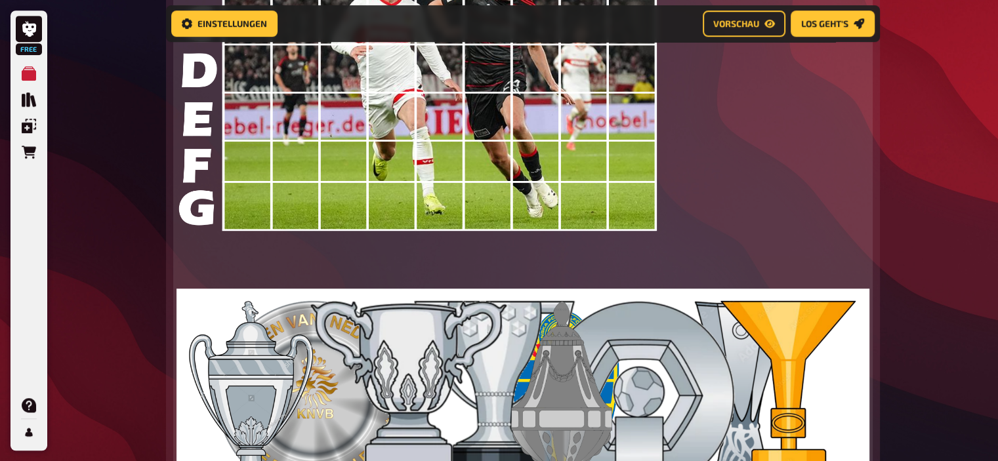
scroll to position [755, 0]
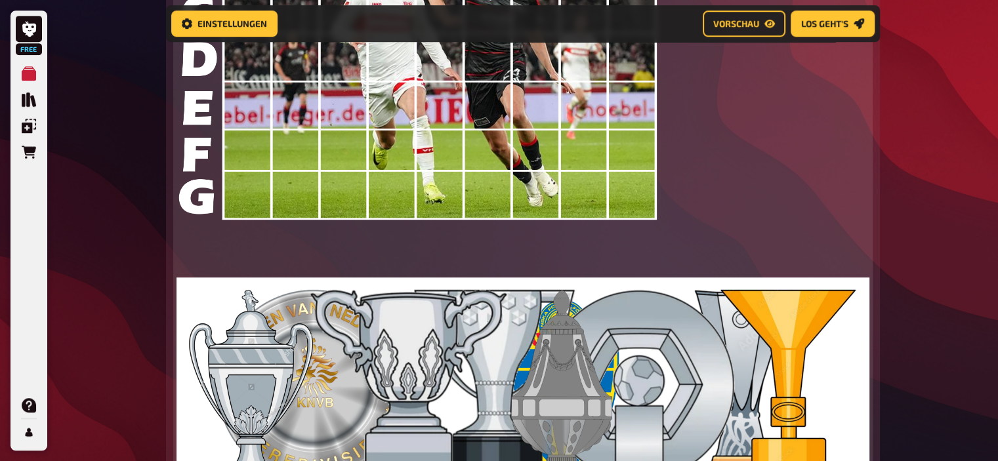
click at [410, 357] on img at bounding box center [523, 387] width 693 height 218
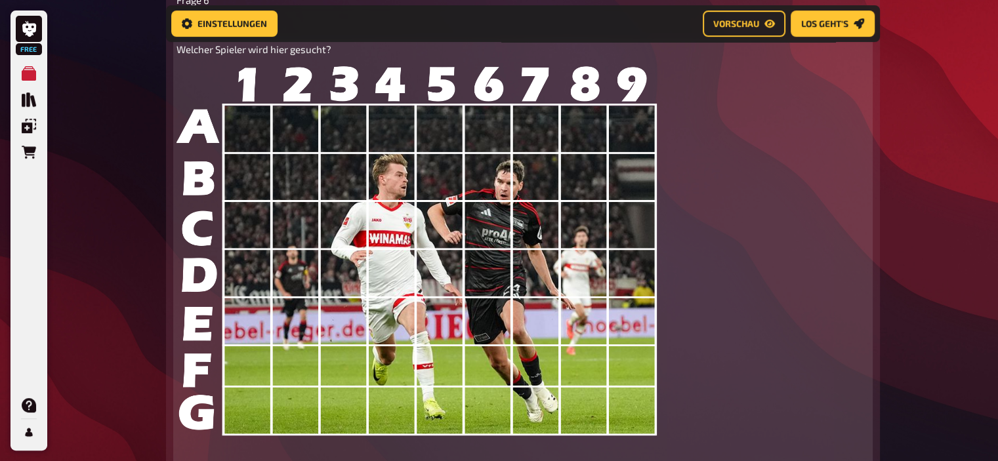
scroll to position [538, 0]
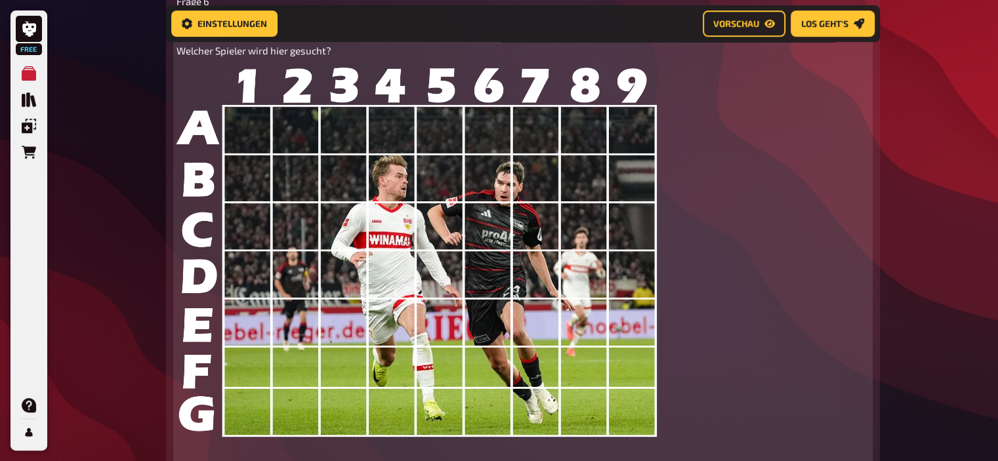
click at [177, 51] on span "Welcher Spieler wird hier gesucht?" at bounding box center [254, 51] width 155 height 12
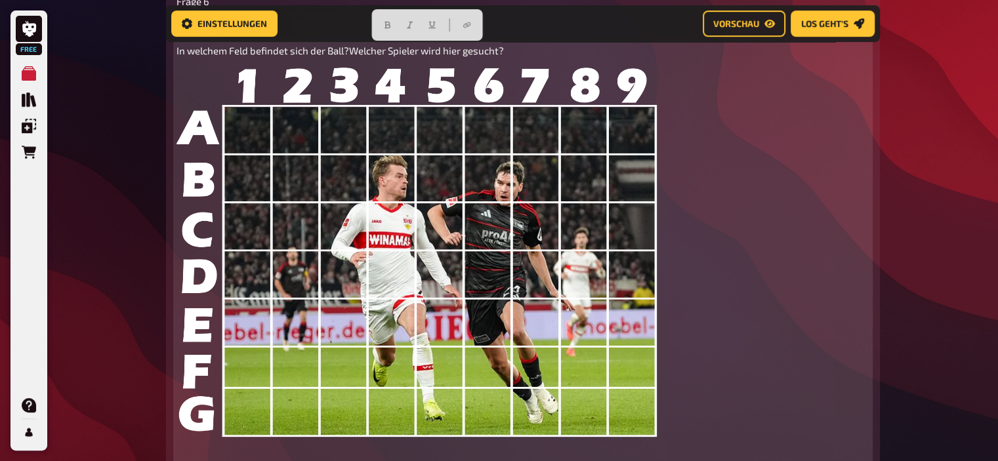
drag, startPoint x: 513, startPoint y: 47, endPoint x: 352, endPoint y: 49, distance: 160.8
click at [352, 49] on p "In welchem Feld befindet sich der Ball?Welcher Spieler wird hier gesucht?" at bounding box center [523, 50] width 693 height 15
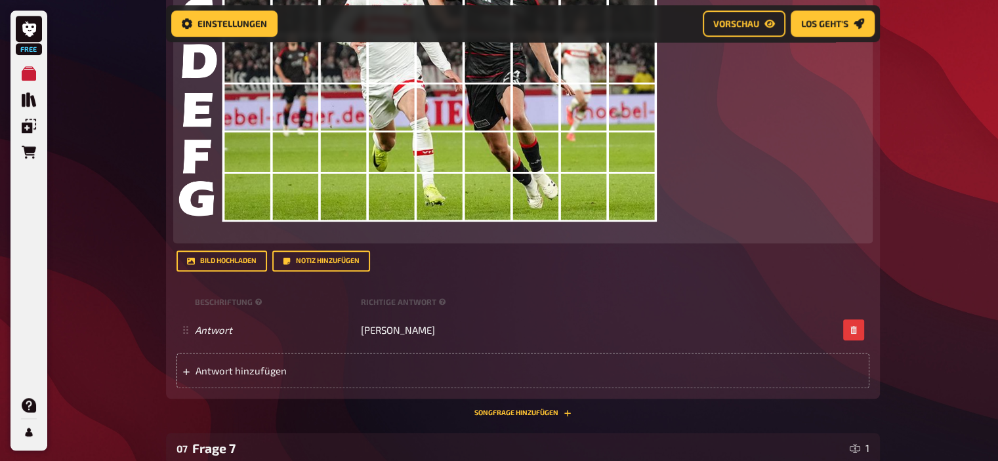
scroll to position [754, 0]
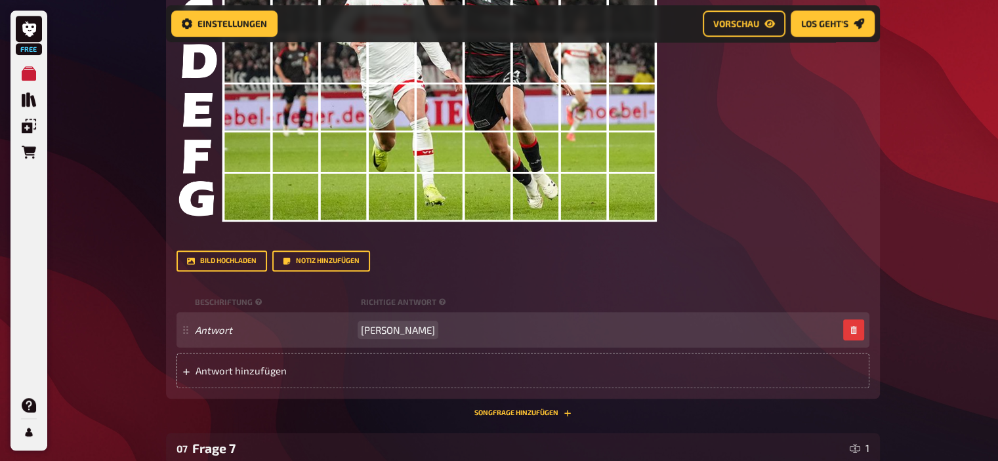
click at [361, 333] on span "[PERSON_NAME]" at bounding box center [398, 330] width 74 height 12
drag, startPoint x: 454, startPoint y: 331, endPoint x: 373, endPoint y: 334, distance: 81.5
click at [373, 334] on span "A4Zlatan Ibrahimovic" at bounding box center [408, 330] width 95 height 12
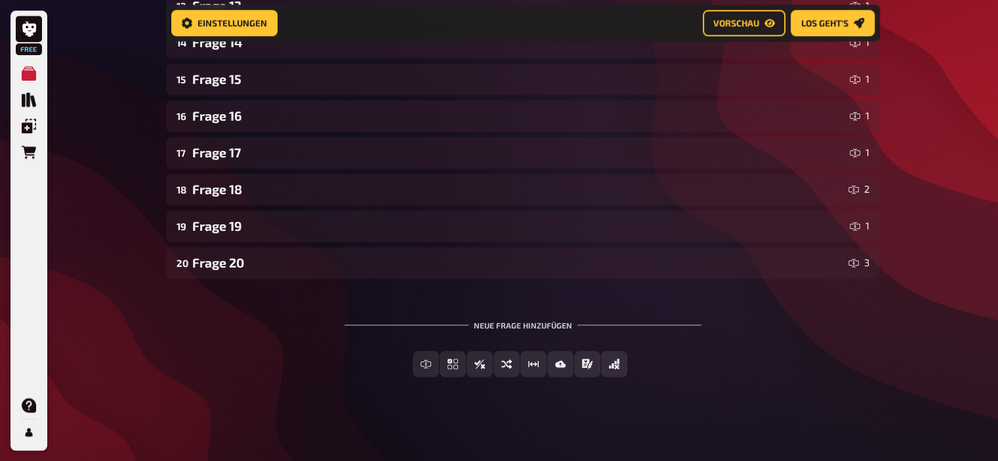
scroll to position [1417, 0]
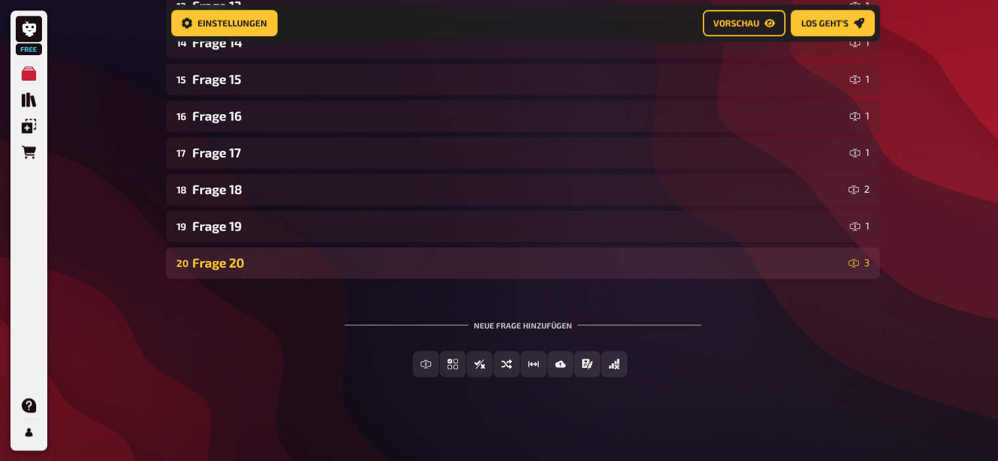
click at [231, 259] on div "Frage 20" at bounding box center [517, 262] width 651 height 15
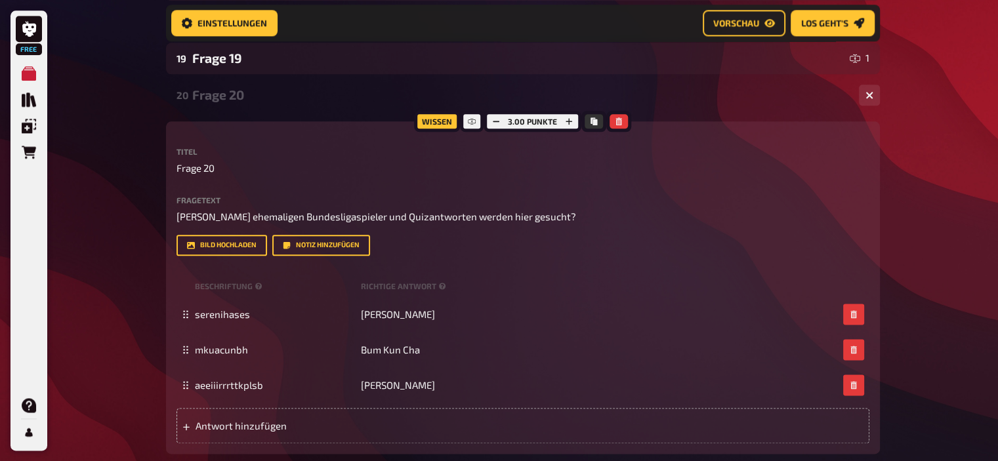
scroll to position [1586, 0]
click at [238, 95] on div "Frage 20" at bounding box center [520, 94] width 656 height 15
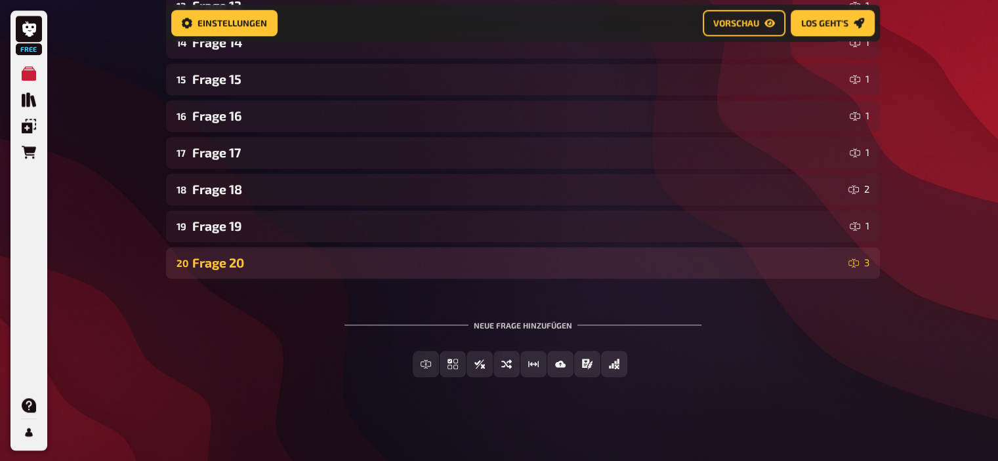
scroll to position [1418, 0]
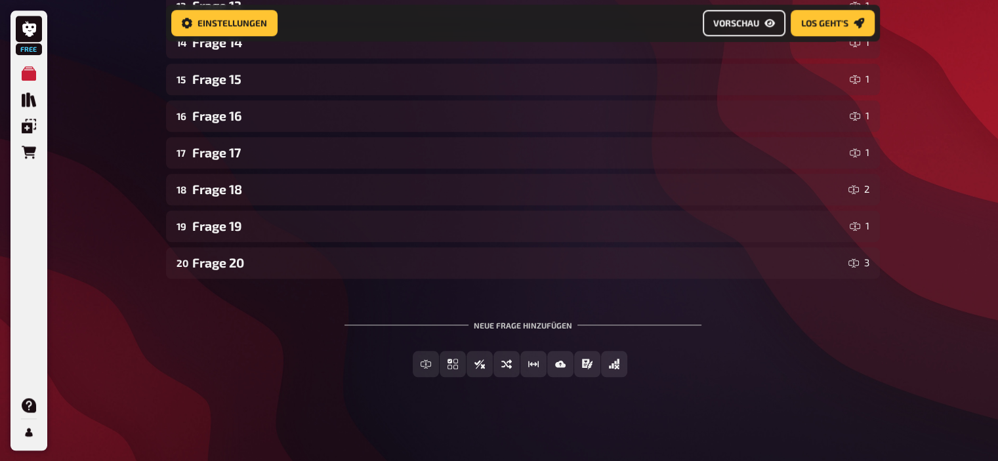
click at [712, 22] on button "Vorschau" at bounding box center [744, 24] width 83 height 26
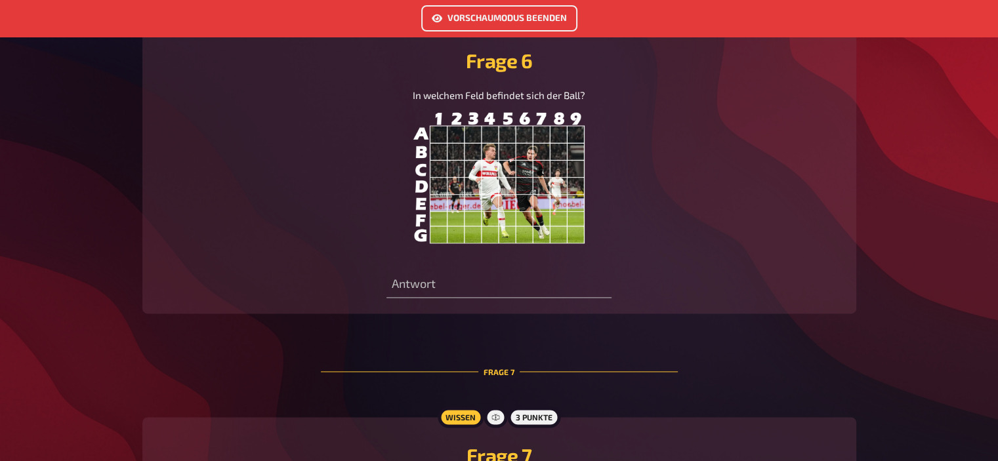
scroll to position [1816, 0]
click at [506, 201] on img at bounding box center [499, 178] width 171 height 131
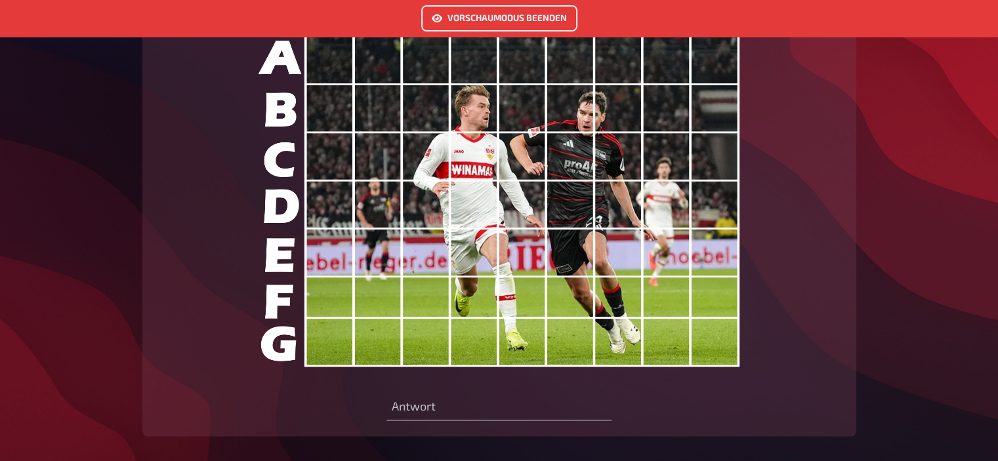
scroll to position [1934, 0]
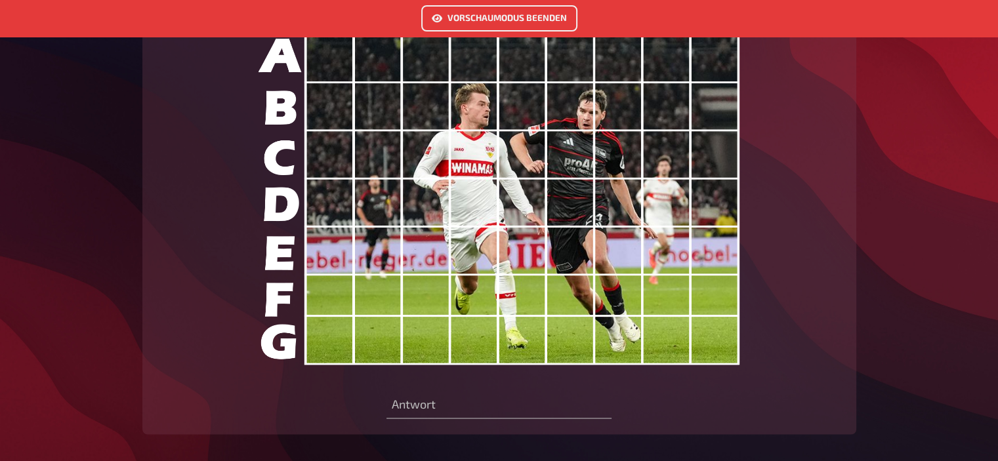
click at [492, 12] on button "Vorschaumodus beenden" at bounding box center [499, 18] width 156 height 26
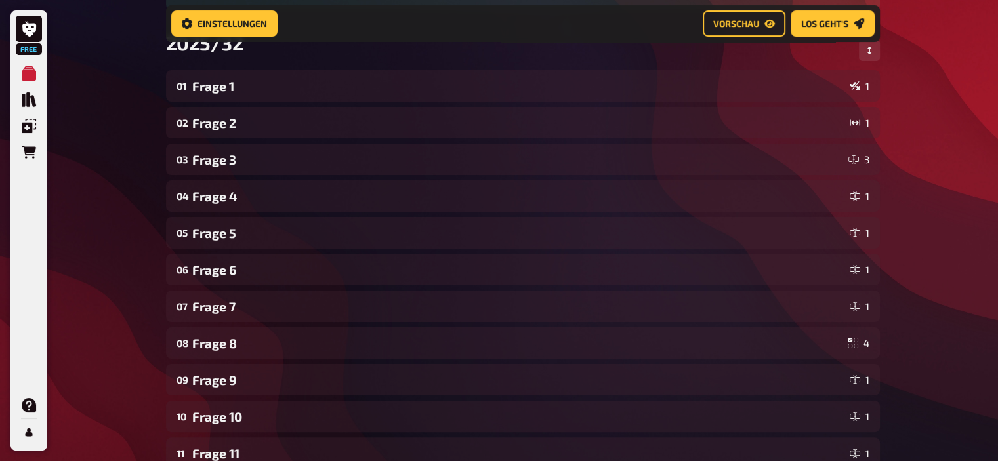
scroll to position [200, 0]
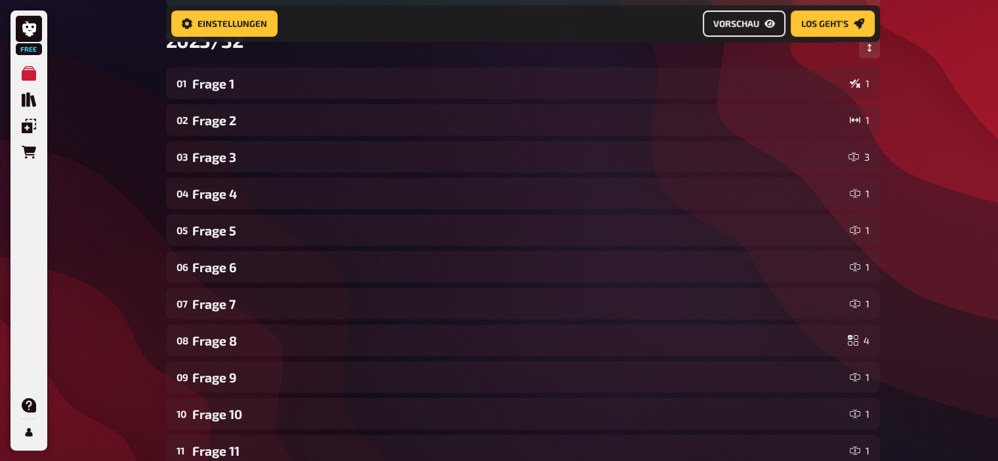
click at [712, 36] on button "Vorschau" at bounding box center [744, 24] width 83 height 26
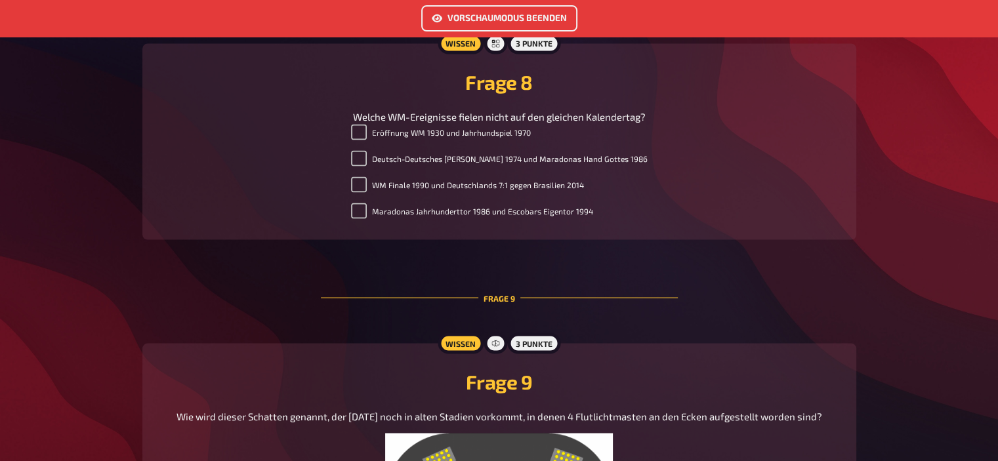
scroll to position [2429, 0]
click at [486, 10] on button "Vorschaumodus beenden" at bounding box center [499, 18] width 156 height 26
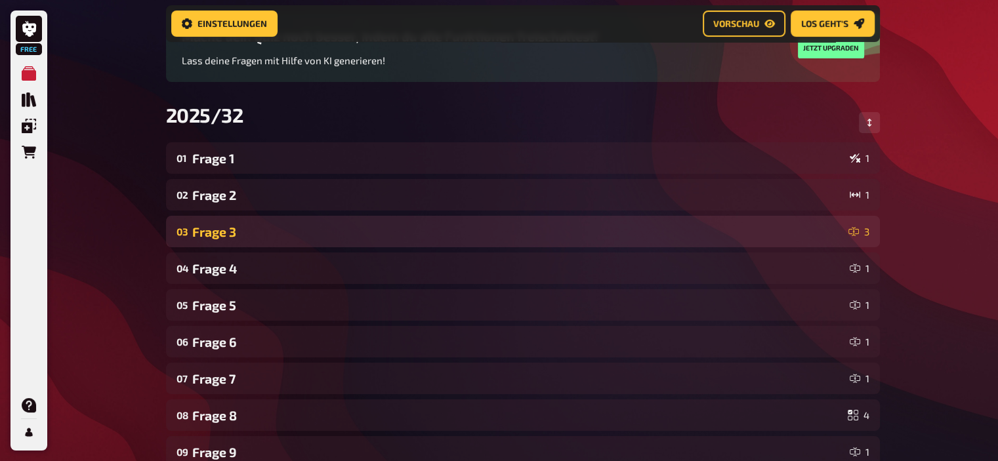
scroll to position [129, 0]
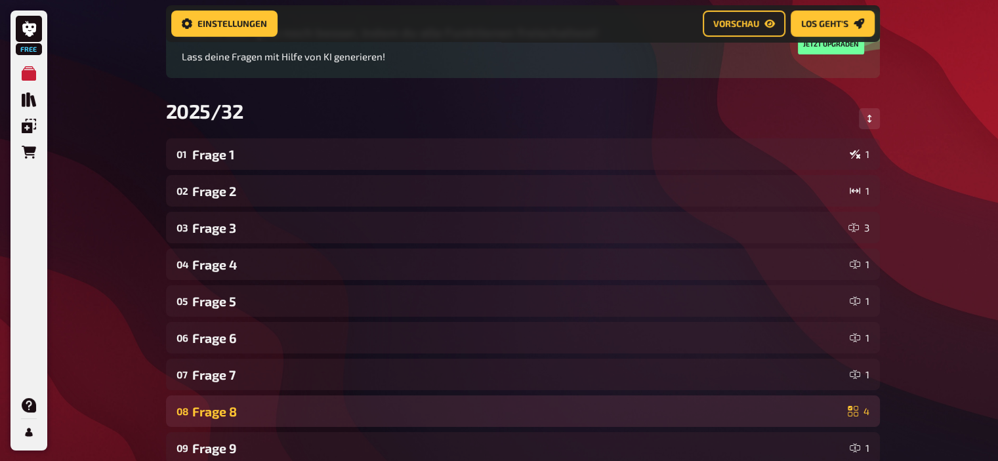
click at [220, 412] on div "Frage 8" at bounding box center [517, 411] width 650 height 15
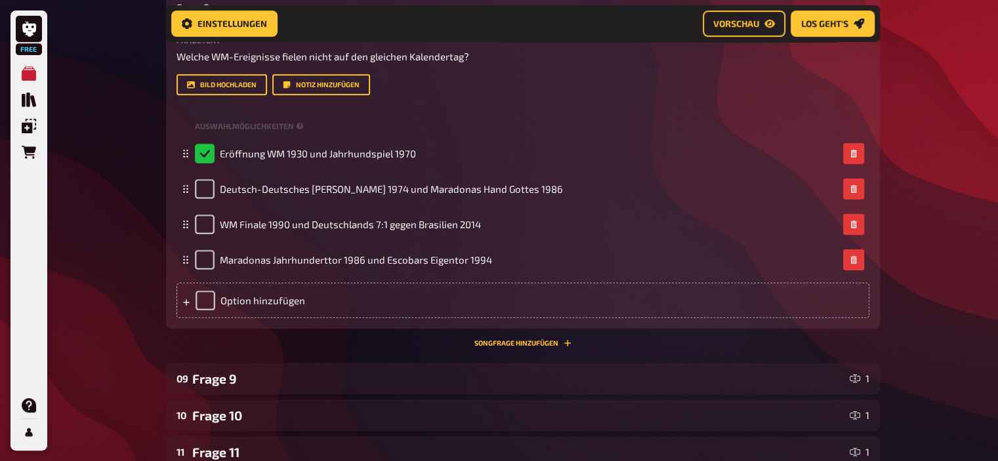
scroll to position [0, 0]
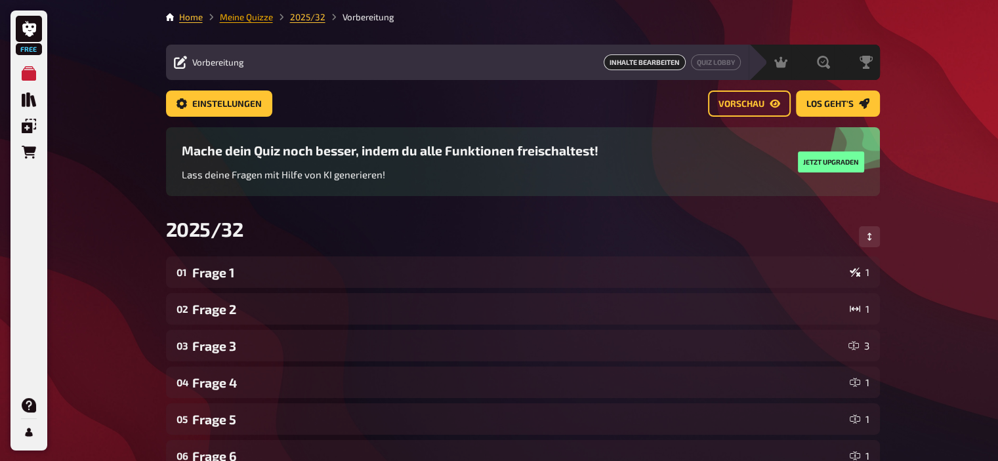
click at [252, 14] on link "Meine Quizze" at bounding box center [246, 17] width 53 height 11
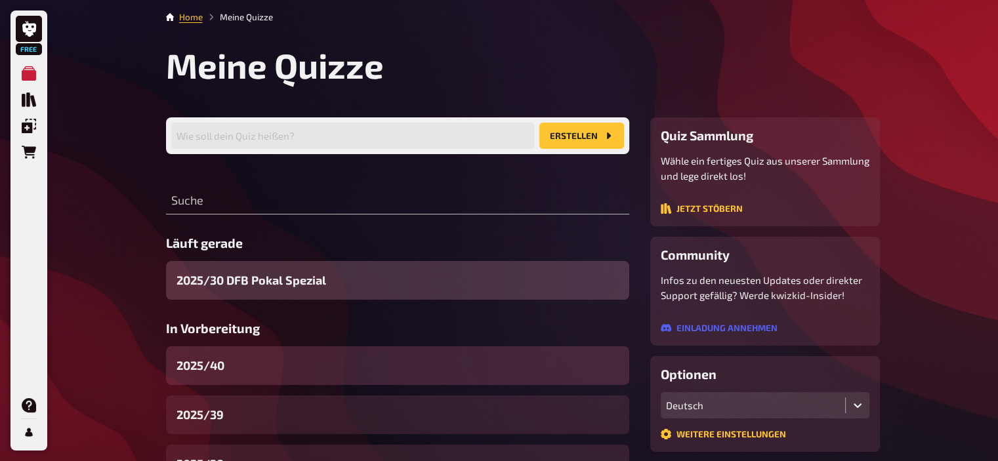
click at [244, 362] on div "2025/40" at bounding box center [397, 366] width 463 height 39
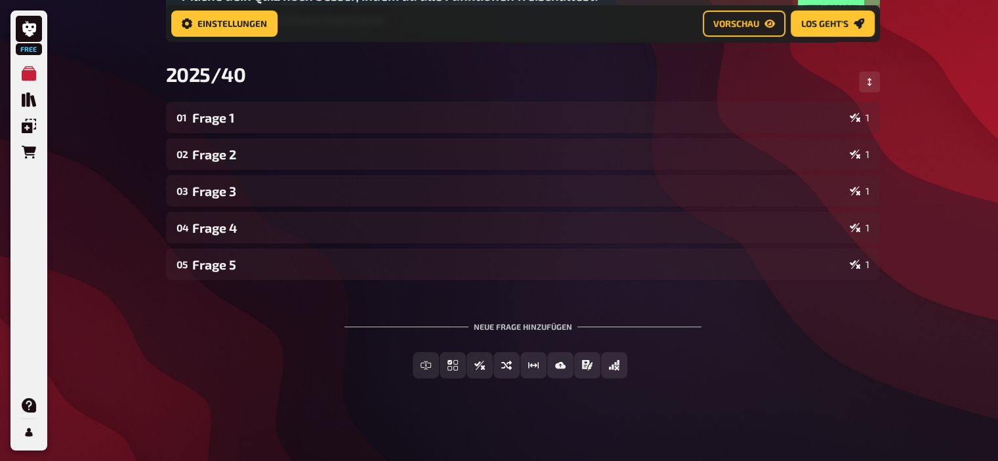
scroll to position [167, 0]
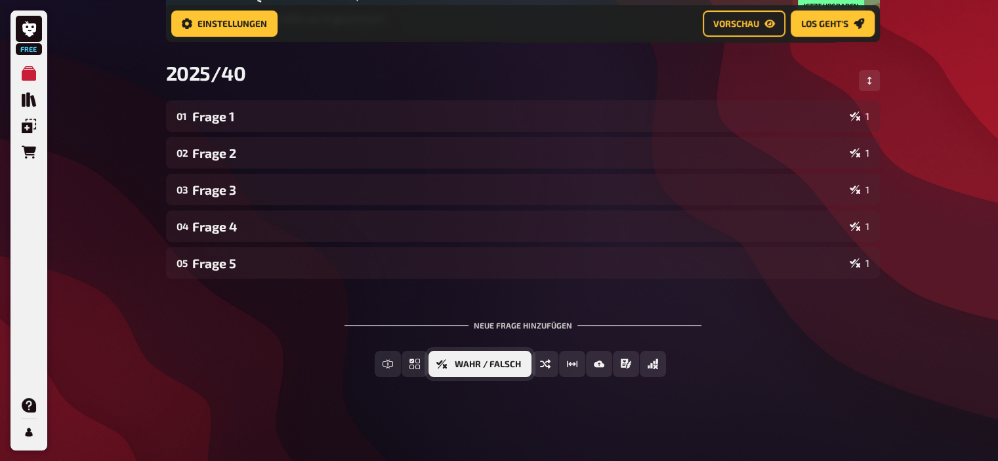
click at [504, 365] on span "Wahr / Falsch" at bounding box center [488, 364] width 66 height 9
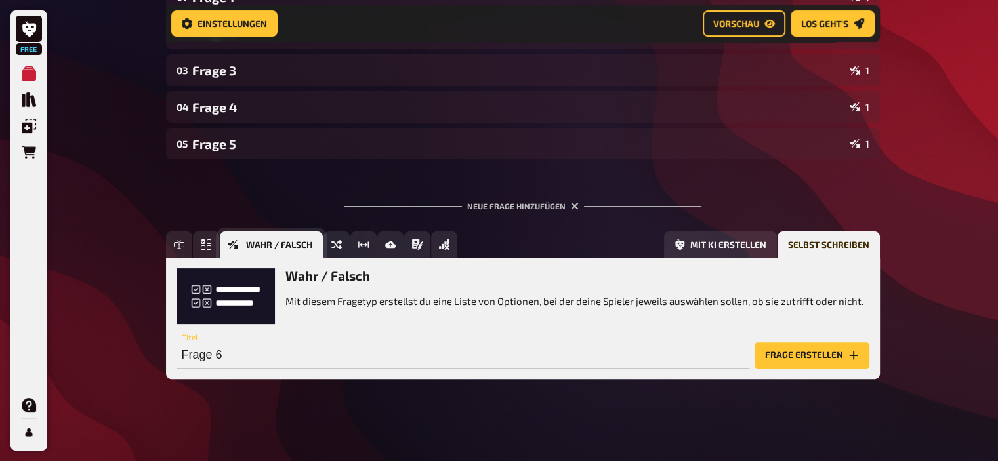
scroll to position [288, 0]
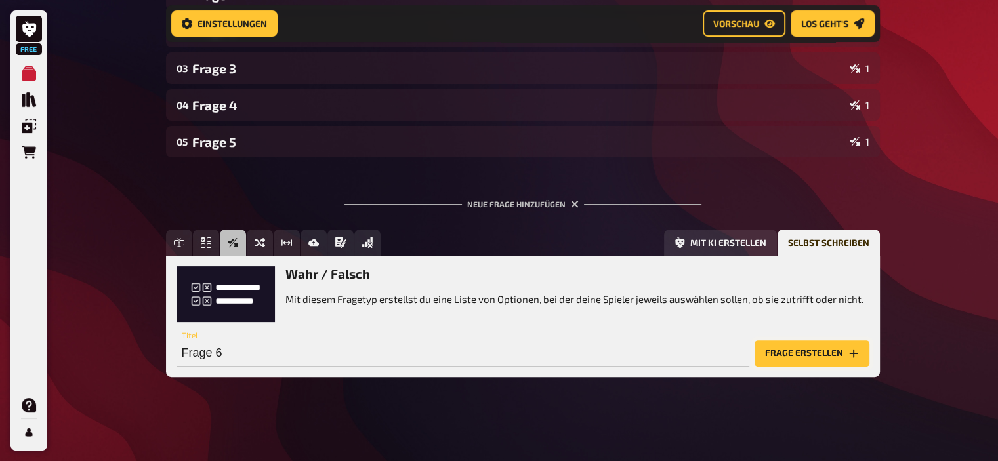
click at [767, 342] on button "Frage erstellen" at bounding box center [812, 354] width 115 height 26
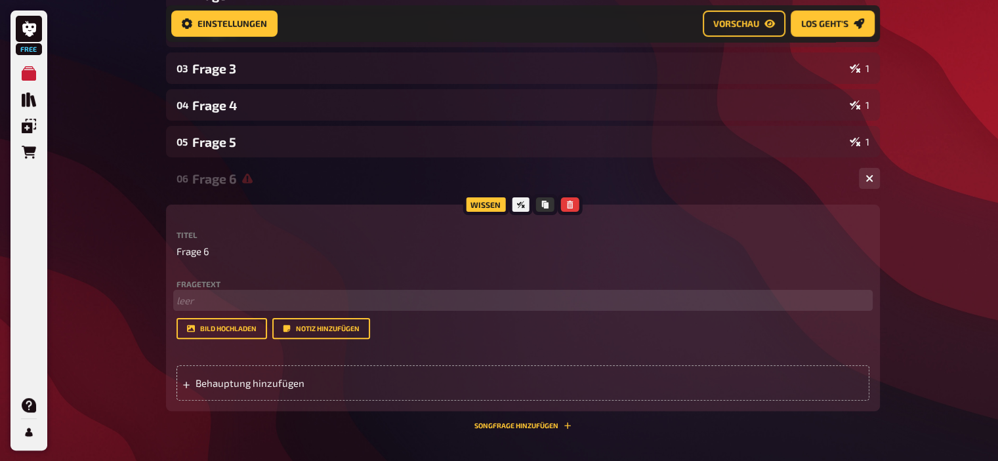
click at [249, 296] on p "﻿ leer" at bounding box center [523, 300] width 693 height 15
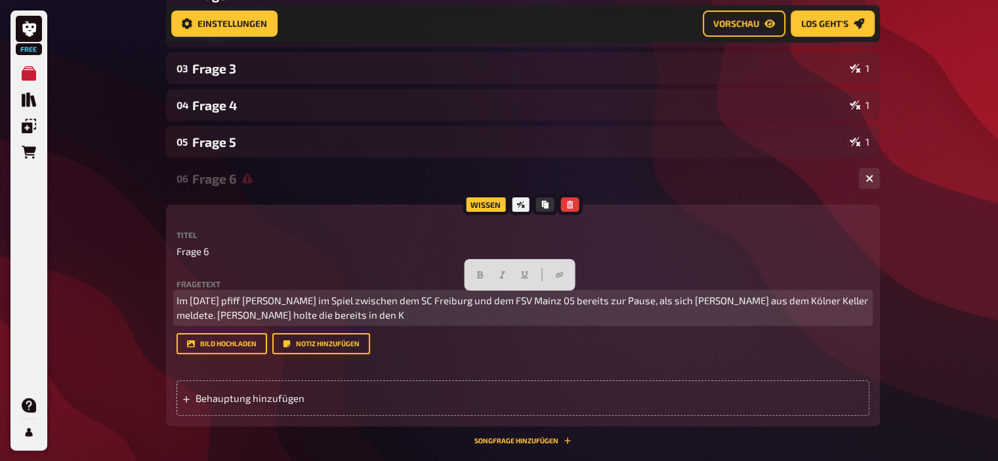
drag, startPoint x: 435, startPoint y: 315, endPoint x: 64, endPoint y: 247, distance: 377.0
click at [64, 247] on div "Free Meine Quizze Quiz Sammlung Einblendungen Bestellungen Hilfe Profil Home Me…" at bounding box center [499, 175] width 998 height 926
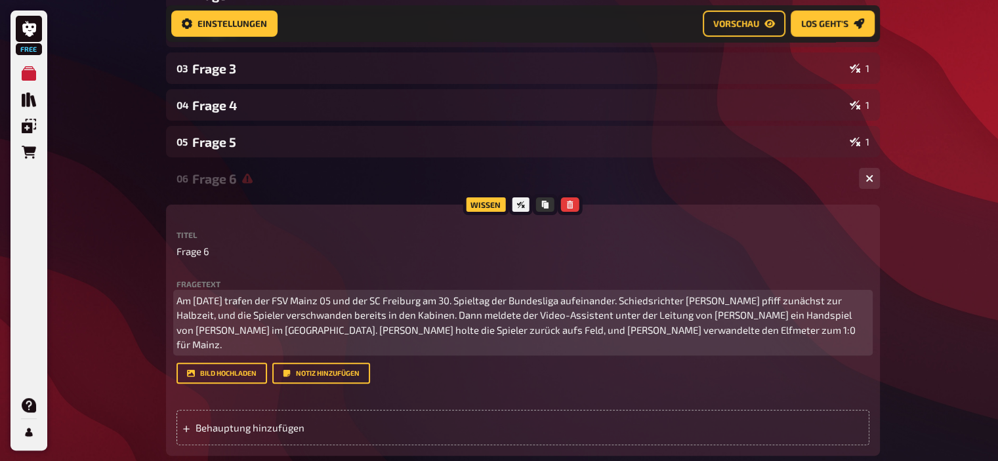
click at [189, 305] on p "Am [DATE] trafen der FSV Mainz 05 und der SC Freiburg am 30. Spieltag der Bunde…" at bounding box center [523, 322] width 693 height 59
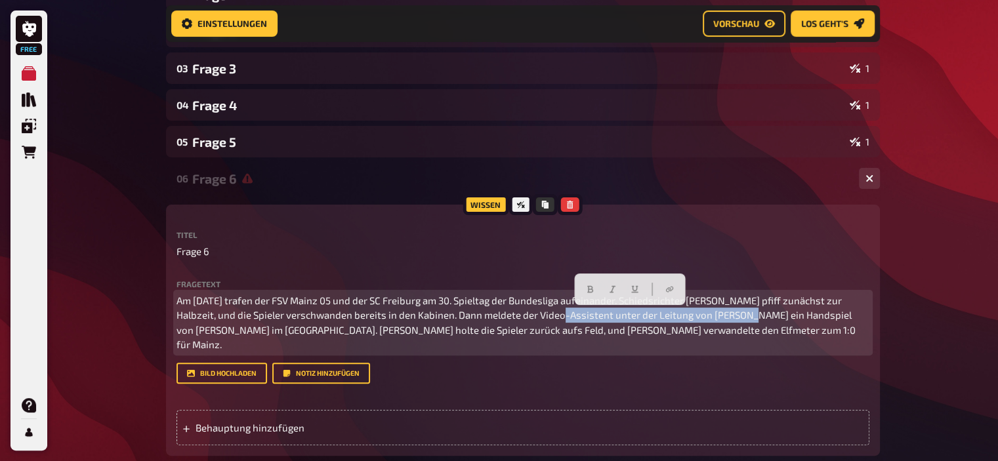
drag, startPoint x: 540, startPoint y: 318, endPoint x: 721, endPoint y: 319, distance: 181.2
click at [721, 319] on span "Am [DATE] trafen der FSV Mainz 05 und der SC Freiburg am 30. Spieltag der Bunde…" at bounding box center [517, 323] width 681 height 56
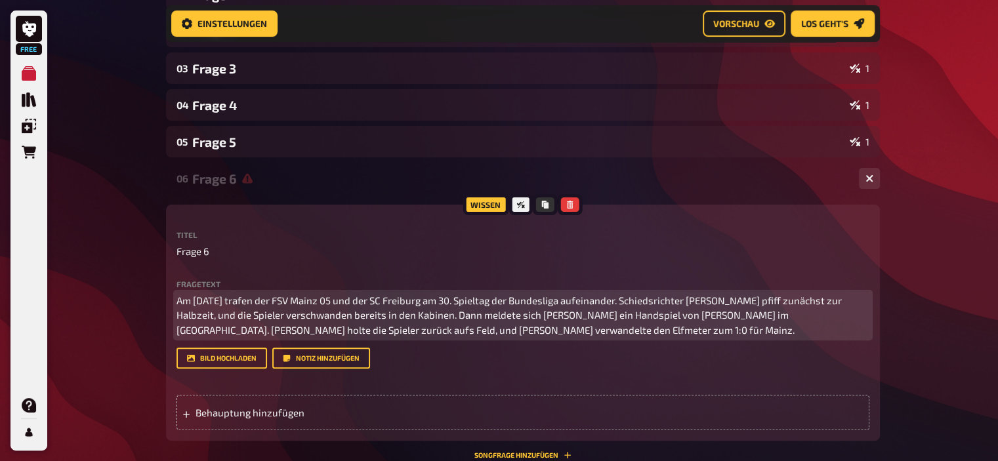
click at [638, 316] on span "Am [DATE] trafen der FSV Mainz 05 und der SC Freiburg am 30. Spieltag der Bunde…" at bounding box center [511, 315] width 668 height 41
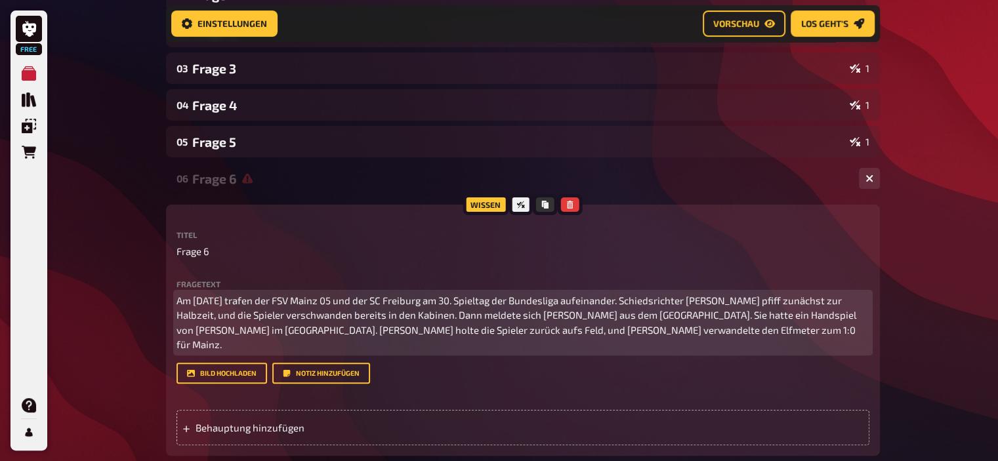
click at [368, 330] on span "Am [DATE] trafen der FSV Mainz 05 und der SC Freiburg am 30. Spieltag der Bunde…" at bounding box center [518, 323] width 682 height 56
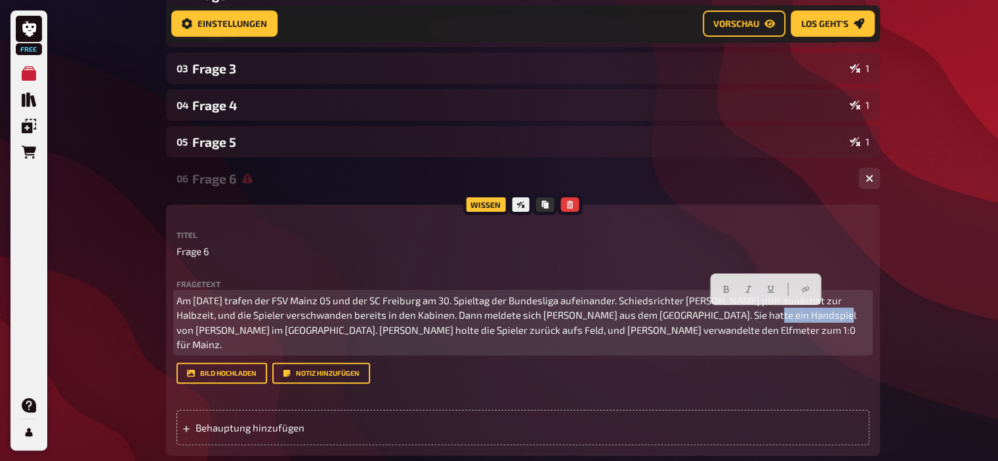
drag, startPoint x: 794, startPoint y: 318, endPoint x: 736, endPoint y: 314, distance: 57.9
click at [736, 314] on span "Am [DATE] trafen der FSV Mainz 05 und der SC Freiburg am 30. Spieltag der Bunde…" at bounding box center [518, 323] width 682 height 56
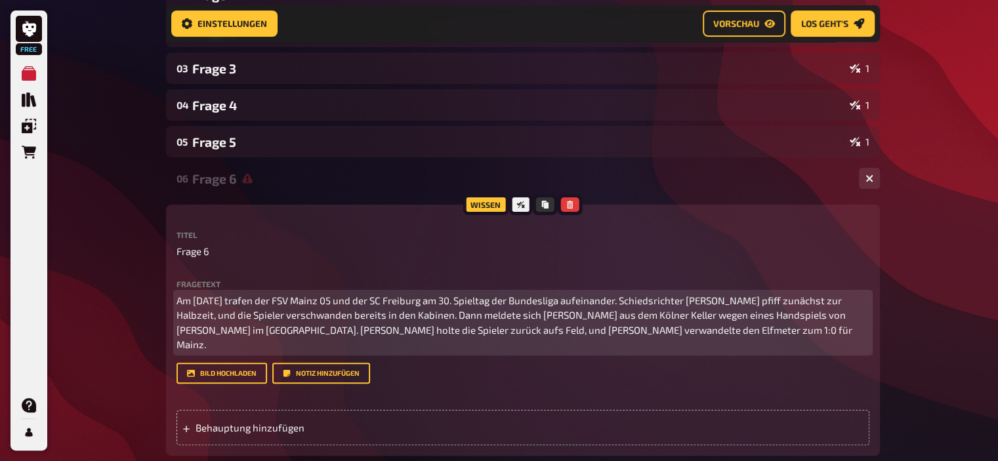
click at [574, 333] on span "Am [DATE] trafen der FSV Mainz 05 und der SC Freiburg am 30. Spieltag der Bunde…" at bounding box center [516, 323] width 678 height 56
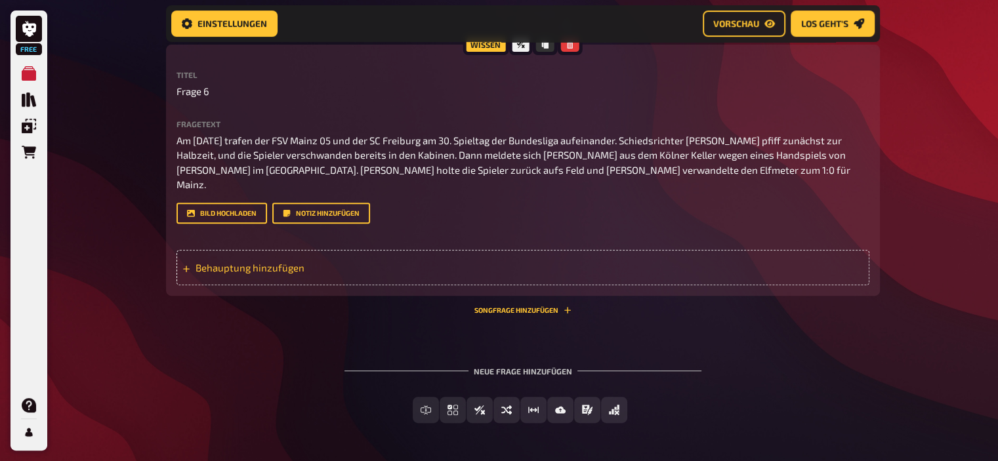
click at [467, 254] on div "Behauptung hinzufügen" at bounding box center [523, 267] width 693 height 35
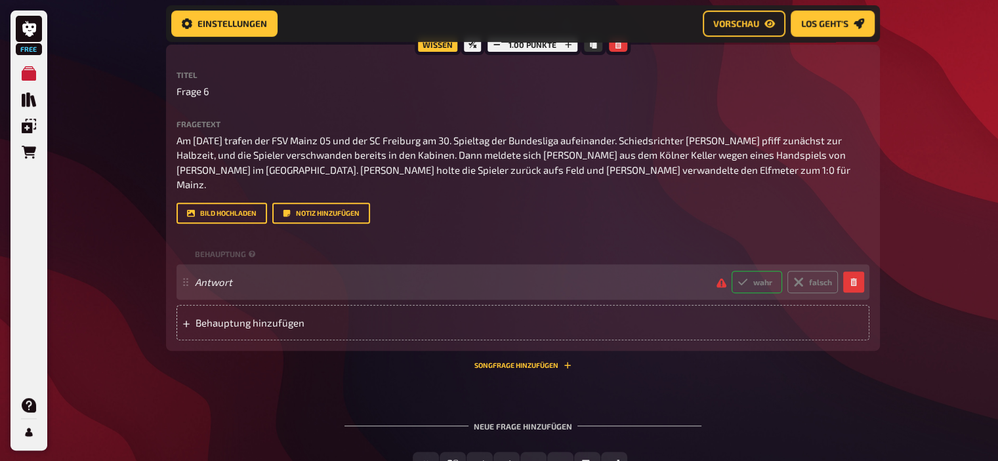
click at [750, 271] on label "wahr" at bounding box center [757, 282] width 51 height 22
click at [732, 270] on input "wahr" at bounding box center [731, 270] width 1 height 1
radio input "true"
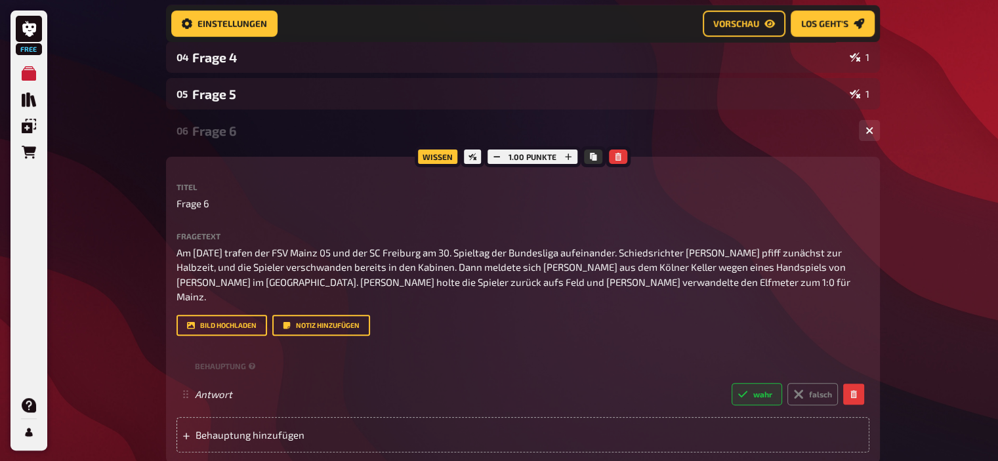
scroll to position [330, 0]
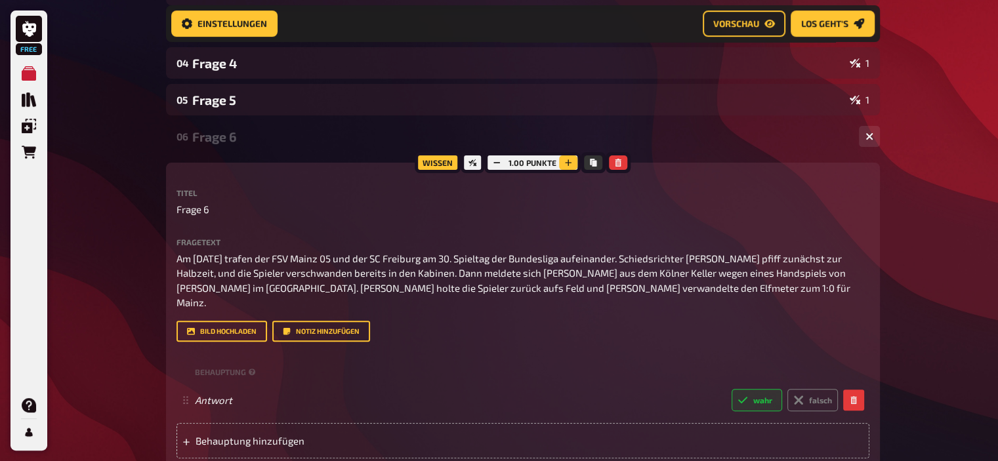
click at [565, 160] on icon "button" at bounding box center [568, 163] width 8 height 8
click at [565, 160] on icon "button" at bounding box center [569, 163] width 8 height 8
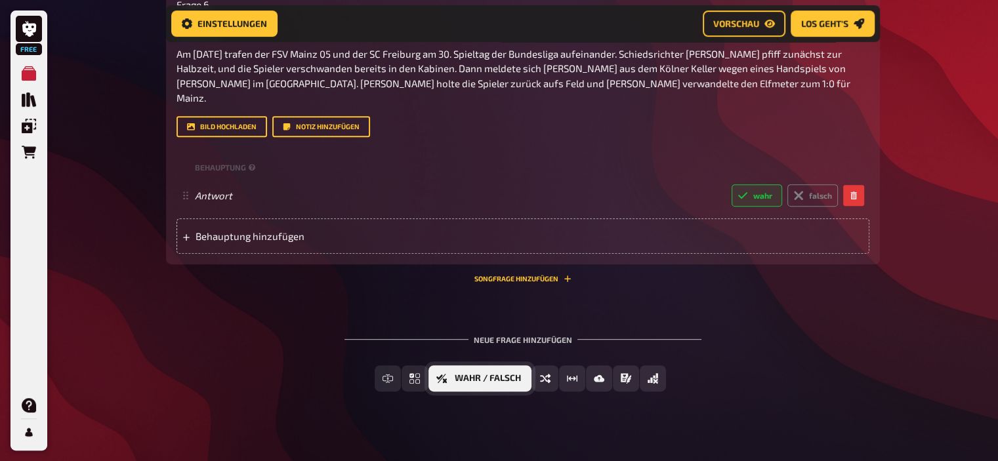
click at [517, 374] on span "Wahr / Falsch" at bounding box center [488, 378] width 66 height 9
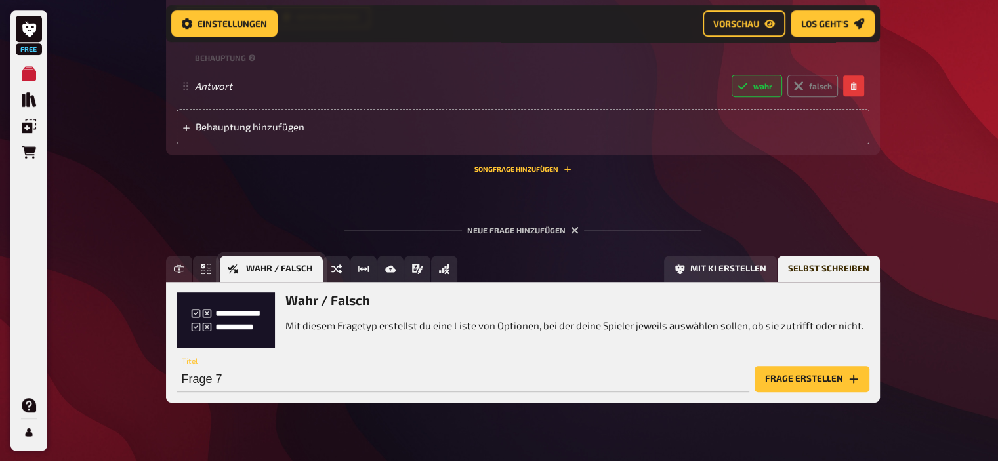
scroll to position [656, 0]
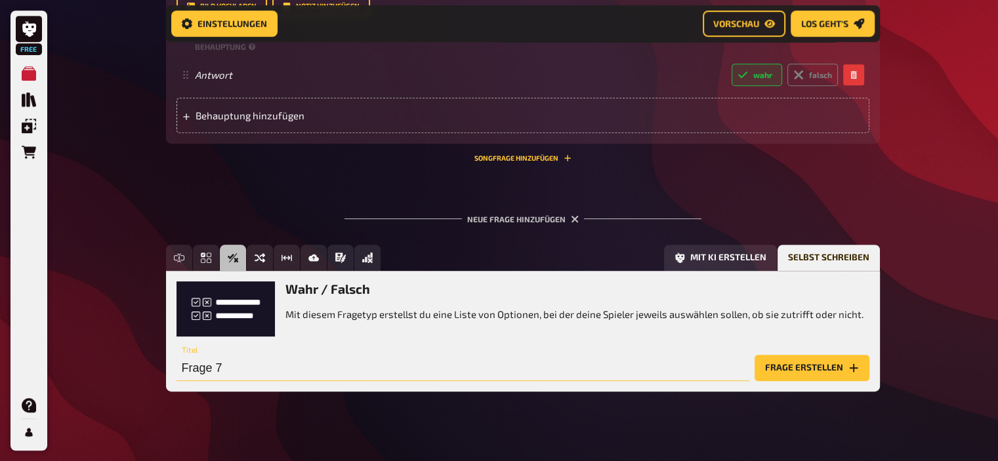
click at [288, 355] on input "Frage 7" at bounding box center [463, 368] width 573 height 26
click at [824, 355] on button "Frage erstellen" at bounding box center [812, 368] width 115 height 26
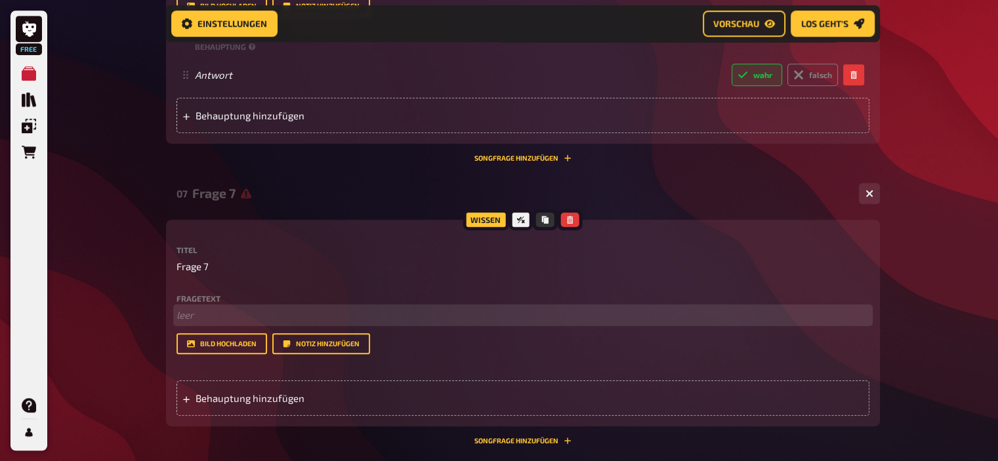
click at [193, 308] on p "﻿ leer" at bounding box center [523, 315] width 693 height 15
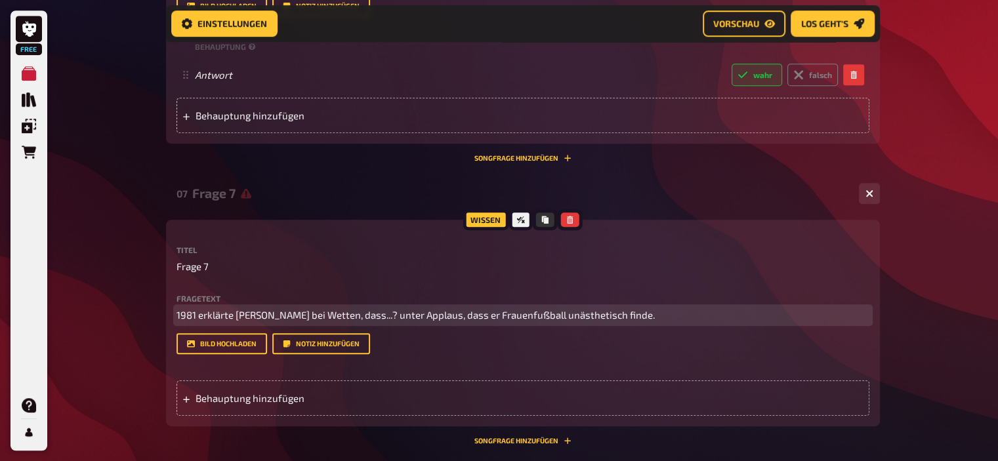
click at [375, 309] on span "1981 erklärte [PERSON_NAME] bei Wetten, dass...? unter Applaus, dass er Frauenf…" at bounding box center [416, 315] width 479 height 12
click at [673, 308] on p "1981 erklärte [PERSON_NAME] bei Wetten, dass..? unter Applaus, dass er Frauenfu…" at bounding box center [523, 315] width 693 height 15
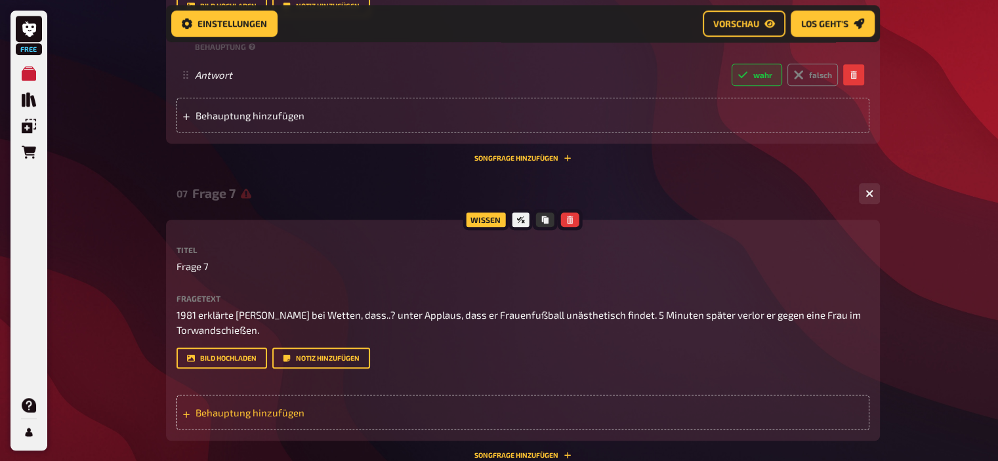
click at [276, 406] on div "Behauptung hinzufügen" at bounding box center [523, 412] width 693 height 35
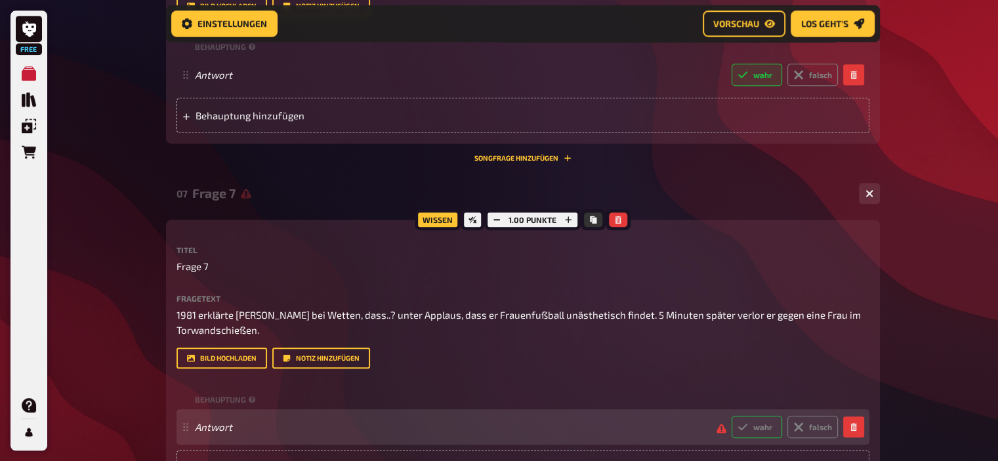
click at [746, 422] on icon at bounding box center [743, 427] width 11 height 11
click at [732, 416] on input "wahr" at bounding box center [731, 415] width 1 height 1
radio input "true"
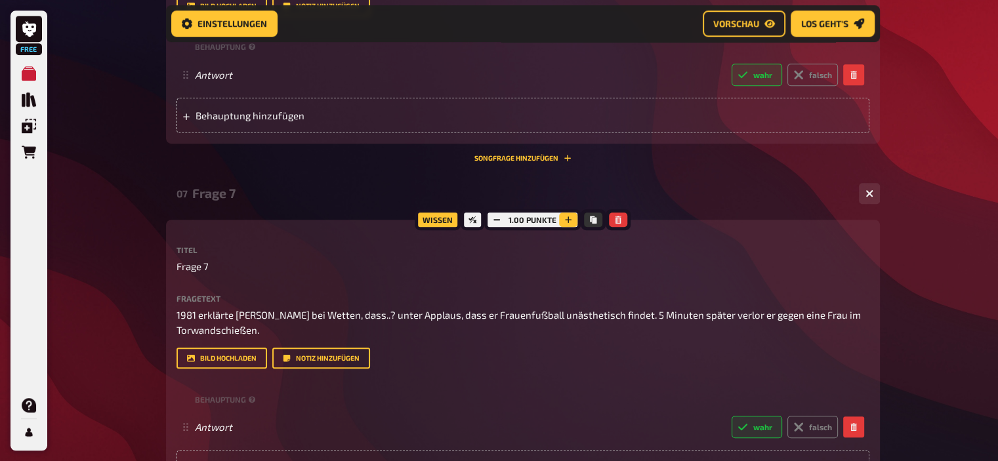
click at [564, 213] on button "button" at bounding box center [568, 220] width 18 height 14
click at [564, 213] on button "button" at bounding box center [569, 220] width 18 height 14
